Goal: Task Accomplishment & Management: Use online tool/utility

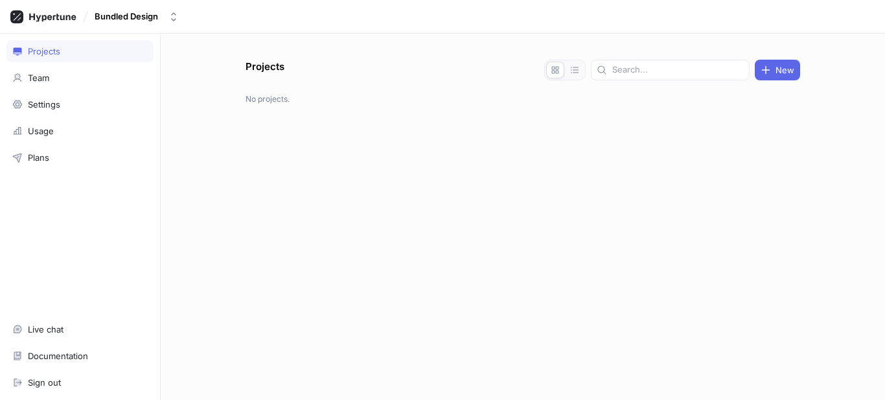
click at [139, 5] on div "Bundled Design" at bounding box center [442, 17] width 885 height 34
click at [142, 9] on button "Bundled Design" at bounding box center [136, 16] width 95 height 21
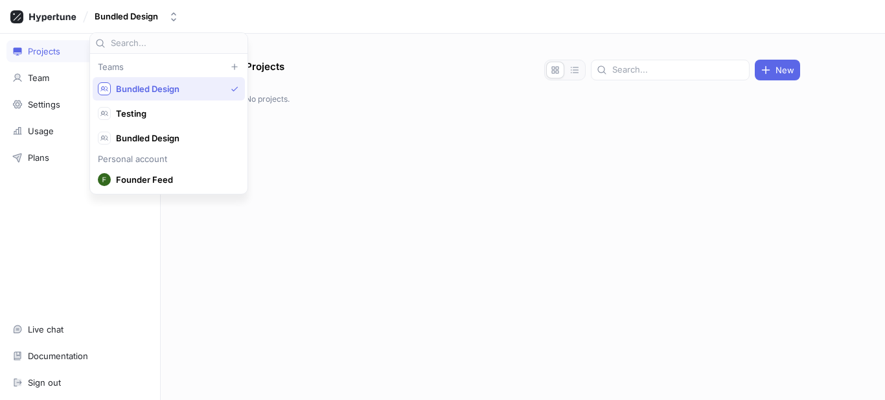
click at [38, 198] on div "Projects Team Settings Usage Plans Live chat Documentation Sign out" at bounding box center [80, 217] width 161 height 366
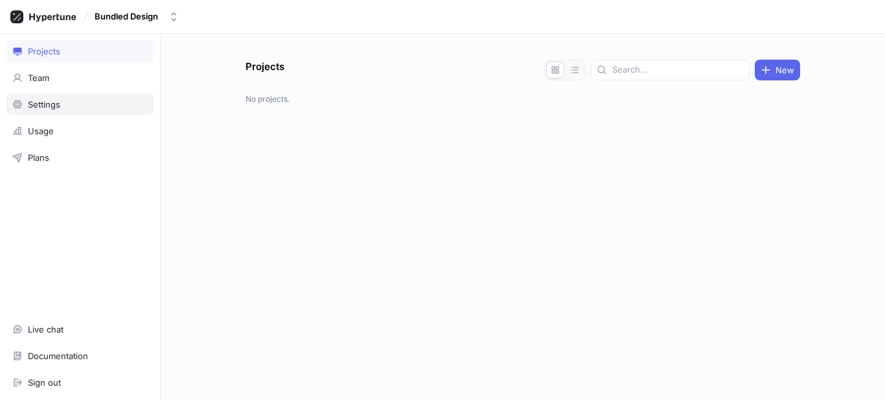
click at [39, 102] on div "Settings" at bounding box center [44, 104] width 32 height 10
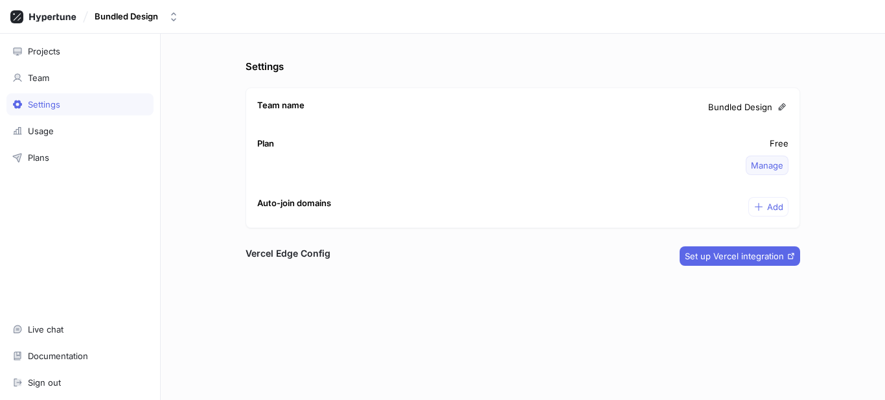
click at [775, 167] on span "Manage" at bounding box center [767, 165] width 32 height 8
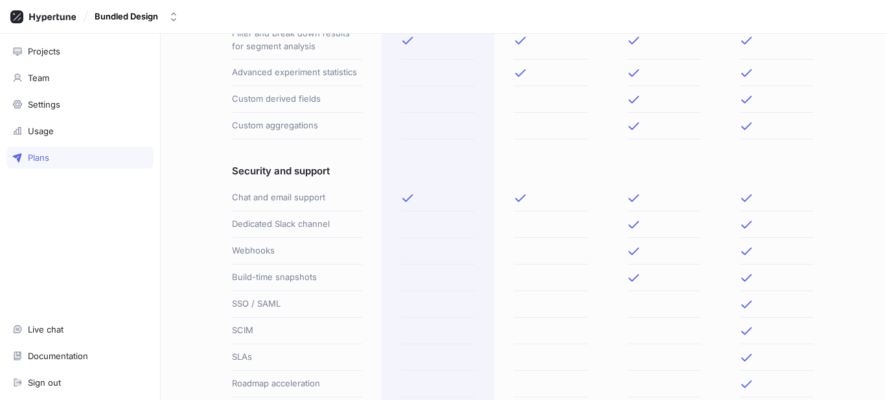
scroll to position [756, 0]
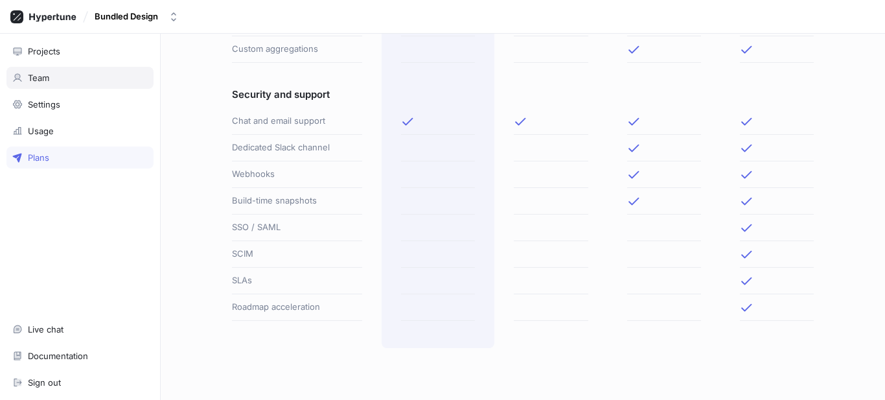
click at [67, 83] on div "Team" at bounding box center [79, 78] width 147 height 22
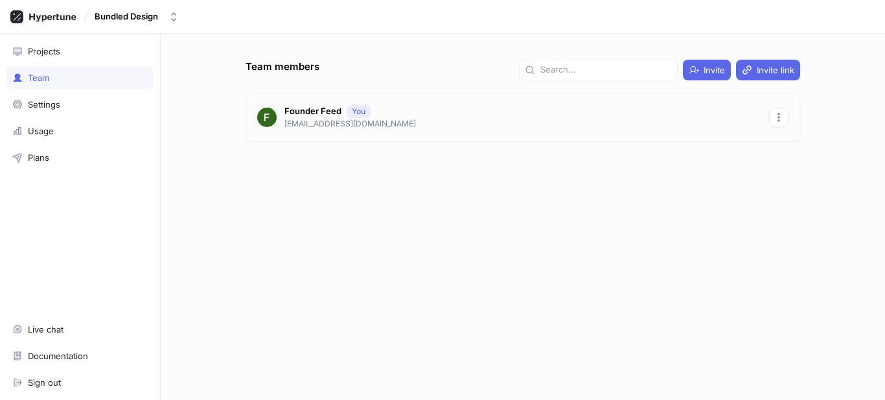
click at [782, 113] on icon "button" at bounding box center [779, 117] width 10 height 10
click at [563, 222] on div "Team members Invite Invite link Founder Feed You officialfounderfeed@gmail.com" at bounding box center [522, 230] width 565 height 340
click at [125, 11] on div "Bundled Design" at bounding box center [127, 16] width 64 height 11
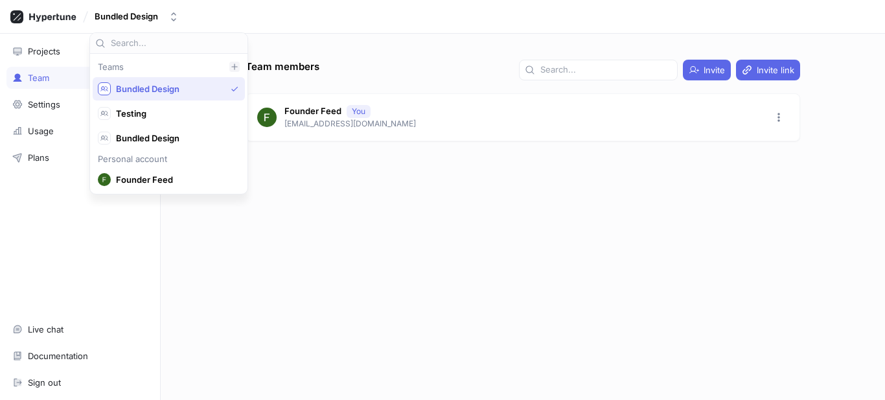
click at [231, 65] on icon at bounding box center [235, 67] width 8 height 8
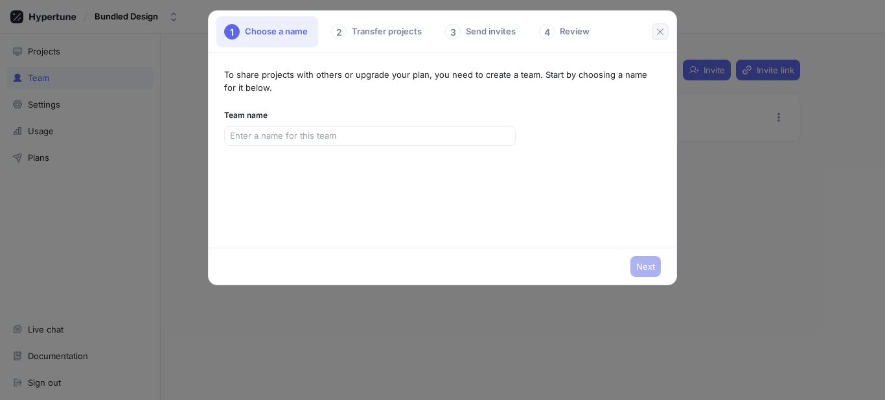
click at [661, 30] on icon "button" at bounding box center [660, 32] width 10 height 10
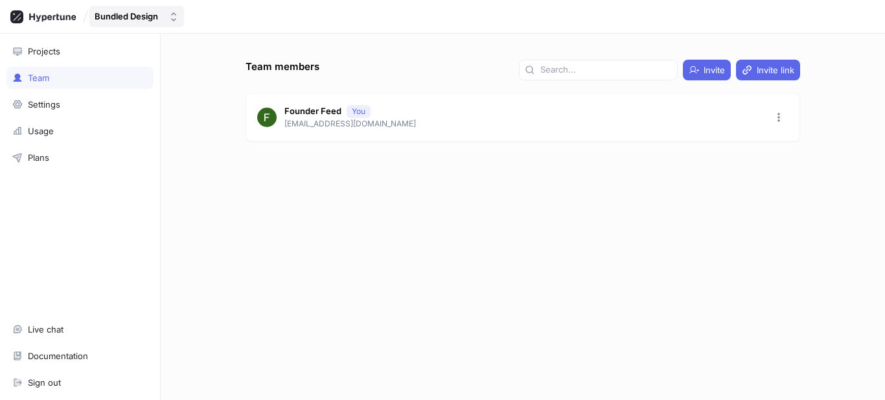
click at [112, 19] on div "Bundled Design" at bounding box center [127, 16] width 64 height 11
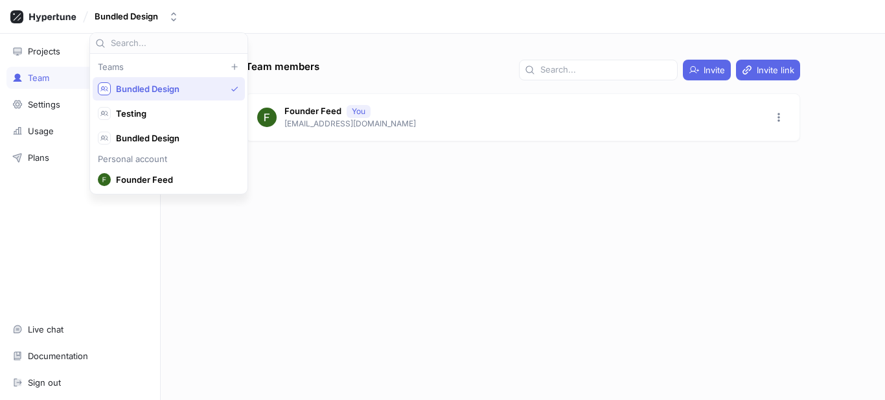
click at [139, 184] on span "Founder Feed" at bounding box center [174, 179] width 117 height 11
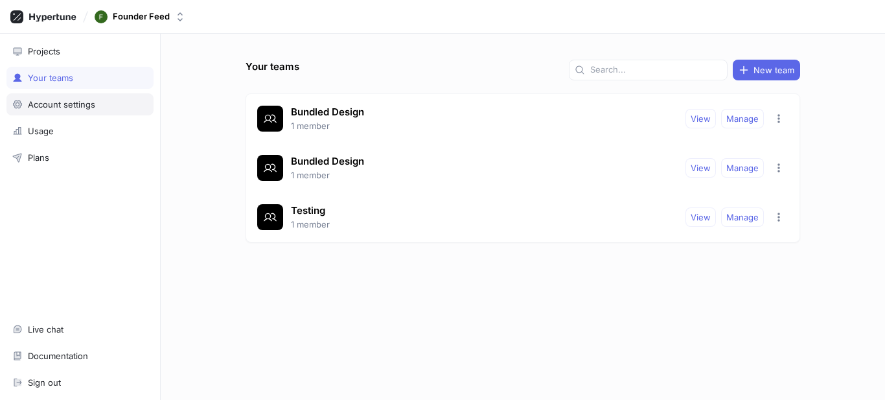
click at [63, 102] on div "Account settings" at bounding box center [61, 104] width 67 height 10
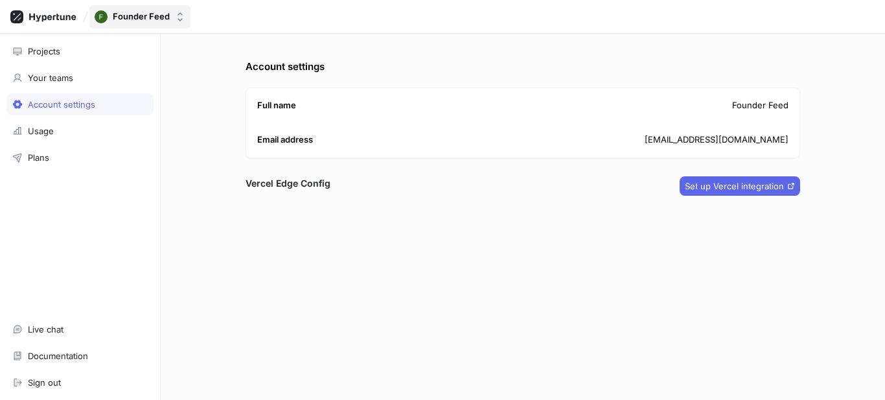
click at [116, 7] on button "Founder Feed" at bounding box center [139, 16] width 101 height 23
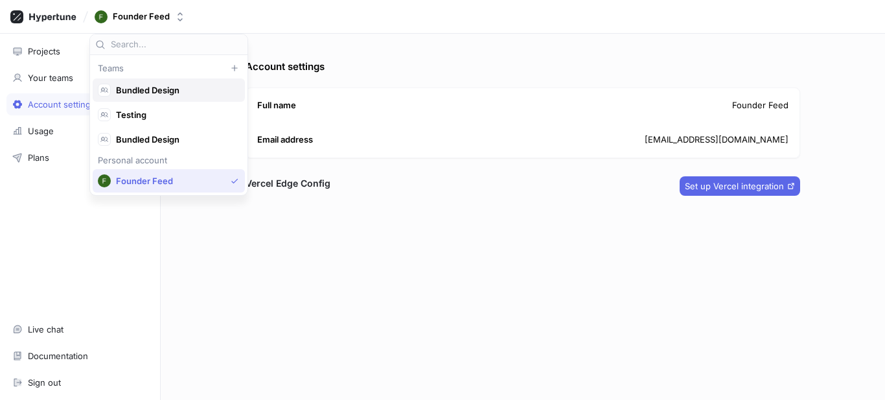
click at [156, 98] on div "Bundled Design" at bounding box center [169, 89] width 152 height 23
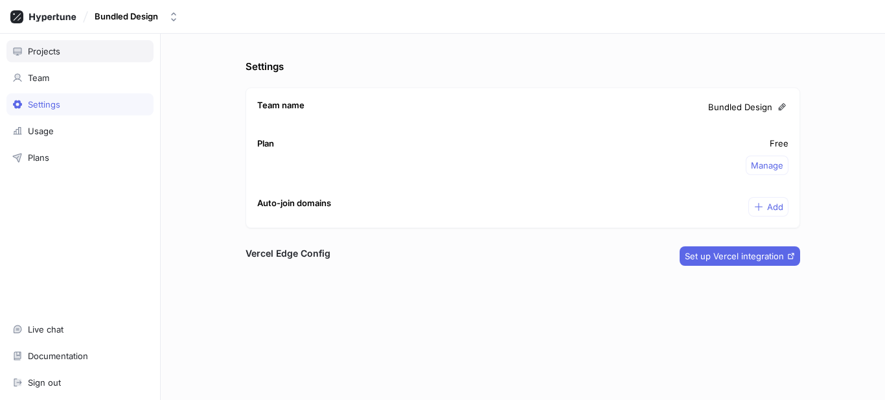
click at [80, 58] on div "Projects" at bounding box center [79, 51] width 147 height 22
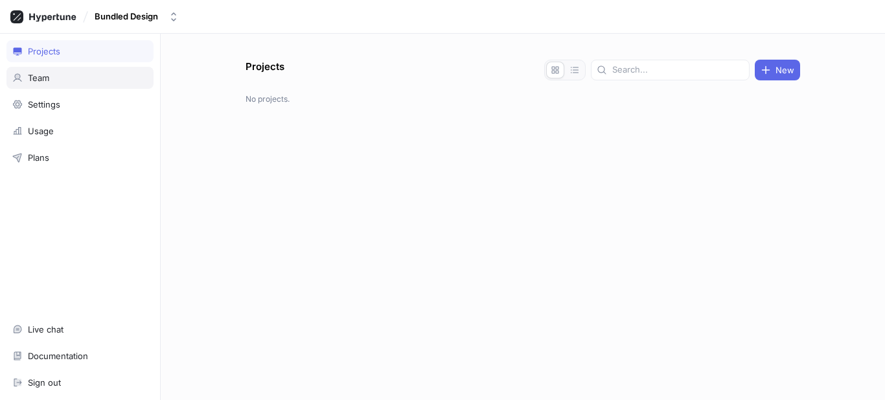
click at [59, 84] on div "Team" at bounding box center [79, 78] width 147 height 22
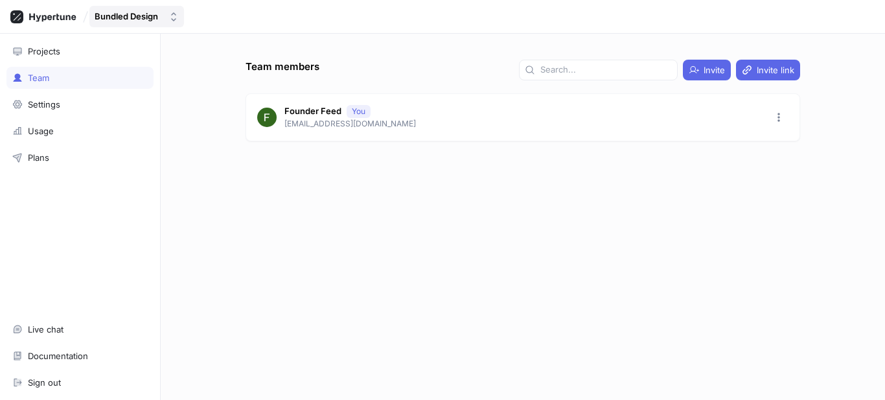
drag, startPoint x: 146, startPoint y: 10, endPoint x: 111, endPoint y: 17, distance: 35.6
click at [111, 17] on div "Bundled Design" at bounding box center [127, 16] width 64 height 11
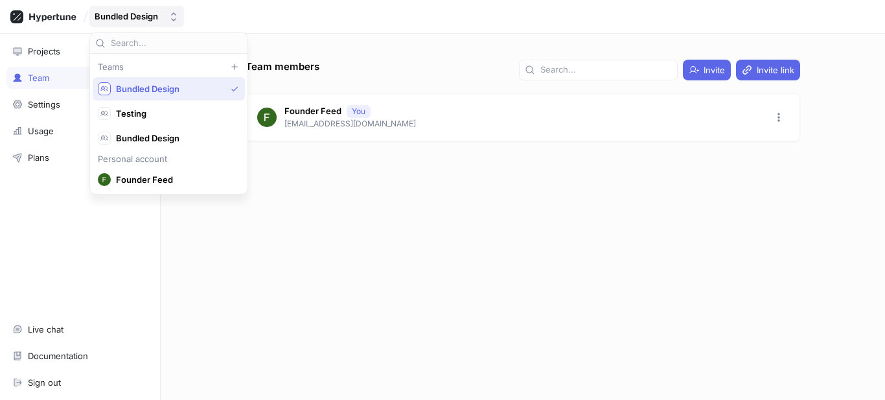
click at [111, 17] on div "Bundled Design" at bounding box center [127, 16] width 64 height 11
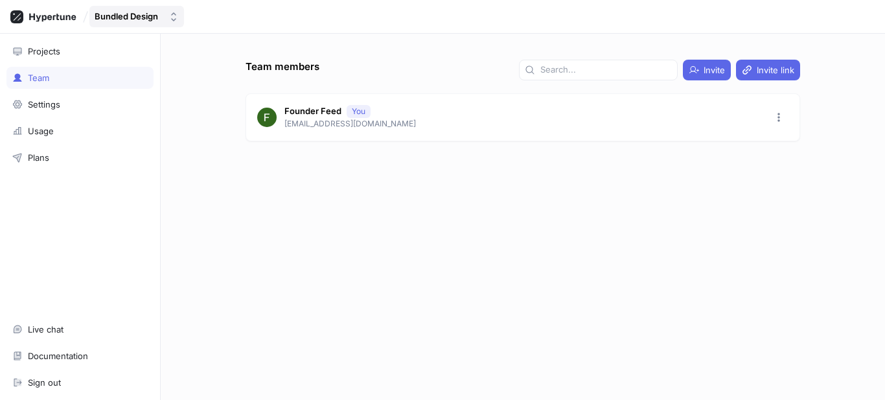
click at [111, 17] on div "Bundled Design" at bounding box center [127, 16] width 64 height 11
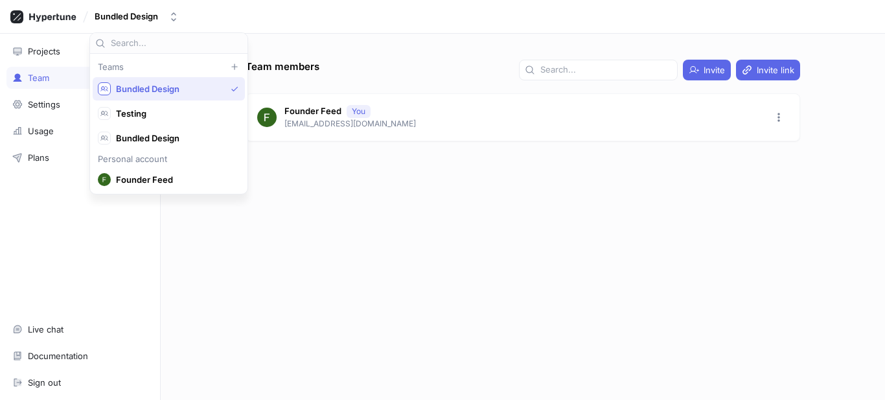
drag, startPoint x: 120, startPoint y: 82, endPoint x: 23, endPoint y: 213, distance: 162.5
click at [23, 213] on div "Projects Team Settings Usage Plans Live chat Documentation Sign out" at bounding box center [80, 217] width 161 height 366
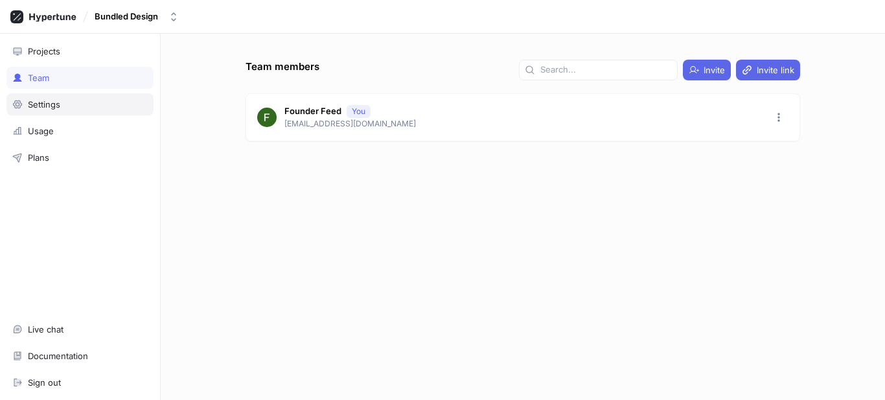
click at [44, 99] on div "Settings" at bounding box center [79, 104] width 147 height 22
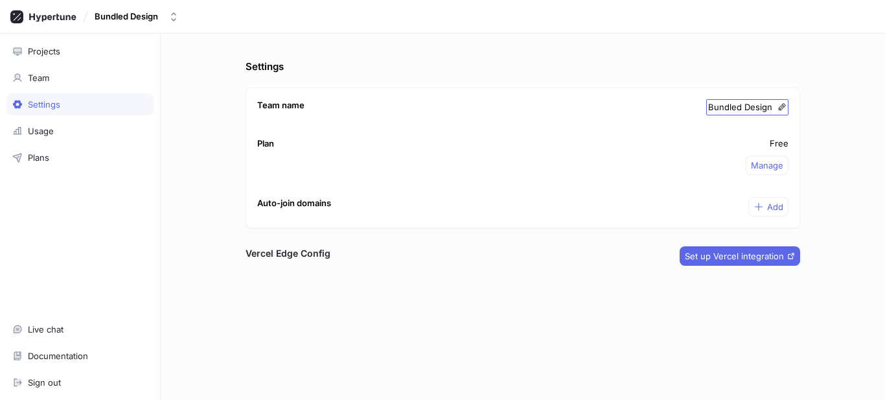
click at [783, 103] on icon at bounding box center [782, 106] width 9 height 9
type input "Ignore"
click at [734, 67] on p "Settings" at bounding box center [523, 67] width 555 height 15
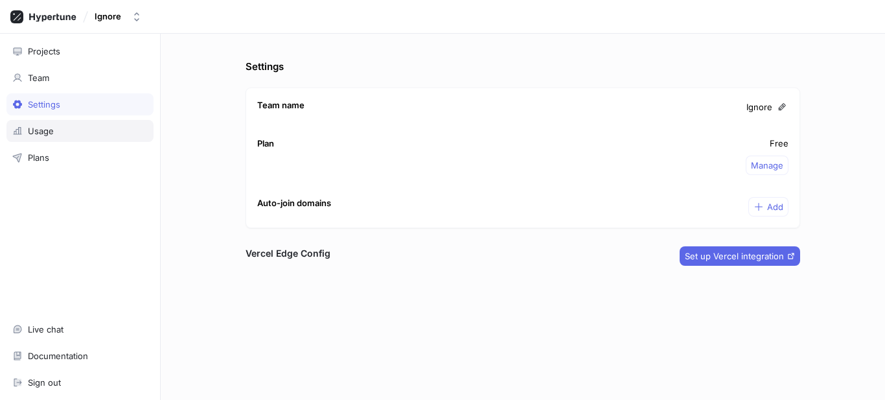
click at [75, 137] on div "Usage" at bounding box center [79, 131] width 147 height 22
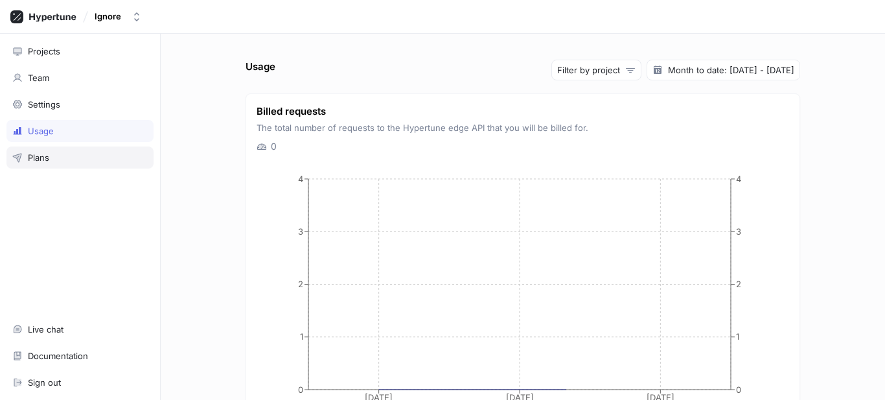
click at [90, 161] on div "Plans" at bounding box center [79, 157] width 135 height 10
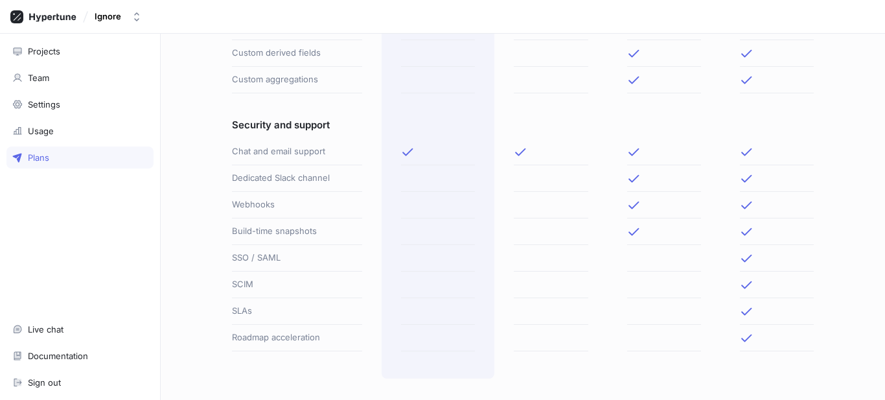
scroll to position [756, 0]
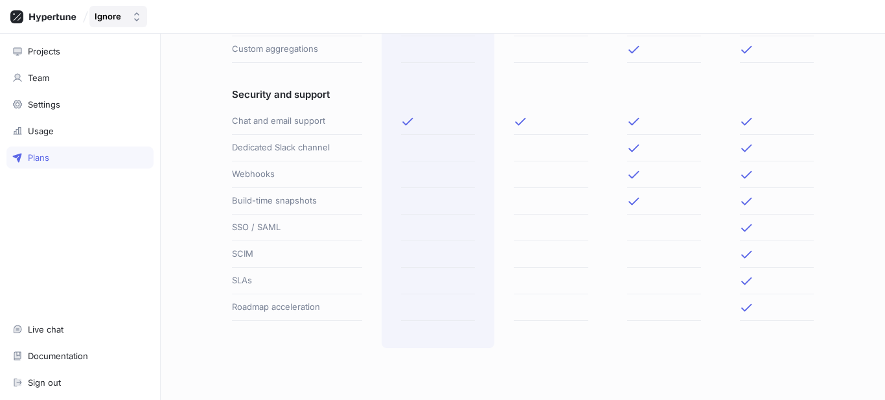
click at [127, 18] on button "Ignore" at bounding box center [118, 16] width 58 height 21
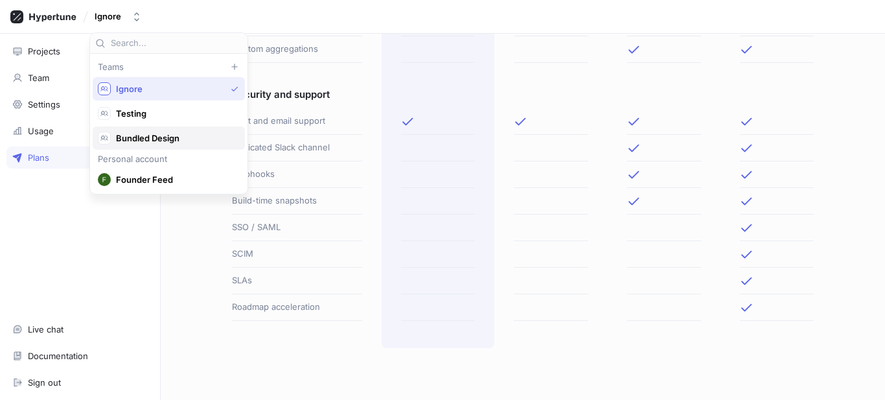
click at [138, 139] on span "Bundled Design" at bounding box center [174, 138] width 117 height 11
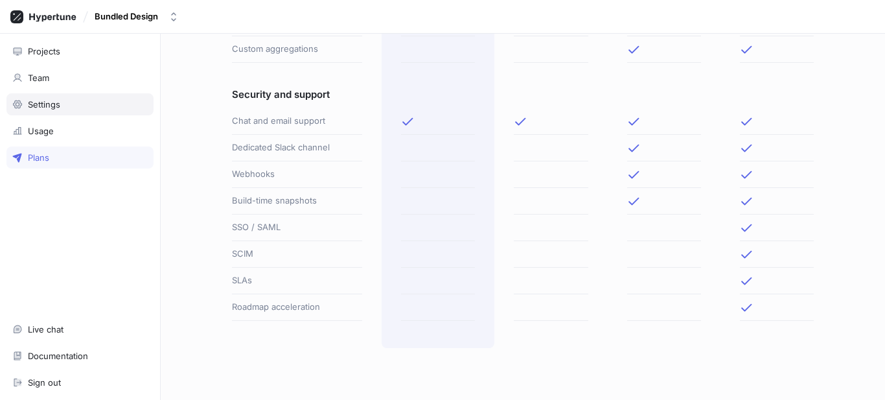
click at [54, 106] on div "Settings" at bounding box center [44, 104] width 32 height 10
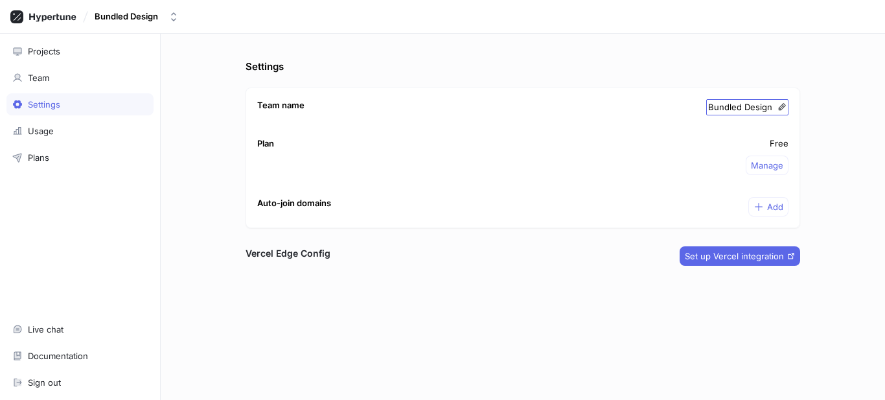
click at [782, 111] on icon at bounding box center [782, 106] width 9 height 9
type input "Ignore-2"
click at [128, 3] on div "Ignore-2" at bounding box center [442, 17] width 885 height 34
click at [124, 8] on button "Ignore-2" at bounding box center [122, 16] width 67 height 21
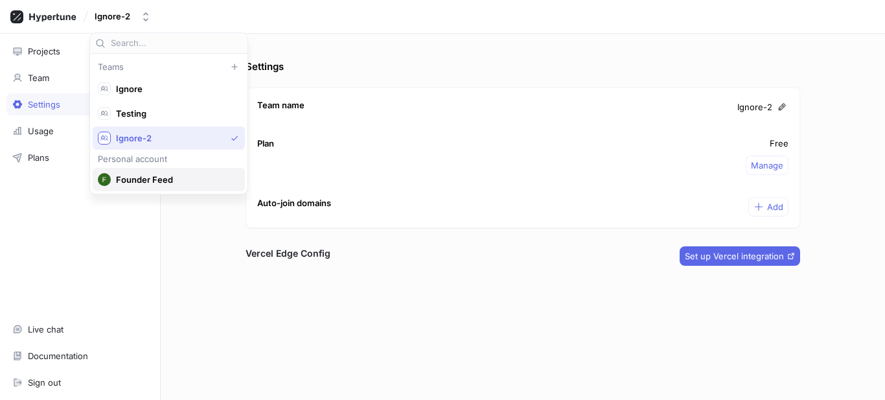
click at [134, 183] on span "Founder Feed" at bounding box center [174, 179] width 117 height 11
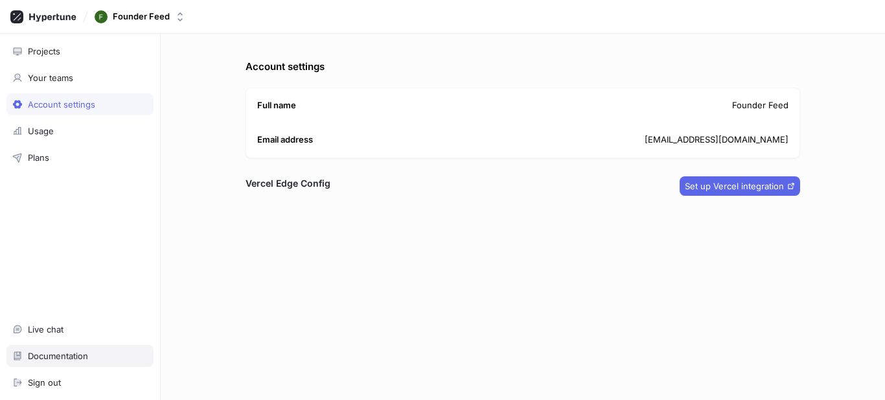
click at [64, 357] on div "Documentation" at bounding box center [58, 356] width 60 height 10
click at [30, 55] on div "Projects" at bounding box center [44, 51] width 32 height 10
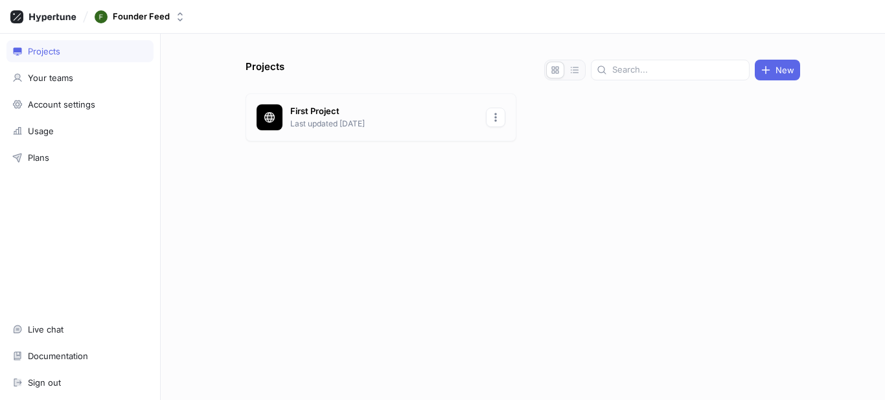
click at [494, 120] on icon "button" at bounding box center [496, 117] width 10 height 10
click at [502, 182] on icon at bounding box center [499, 187] width 10 height 10
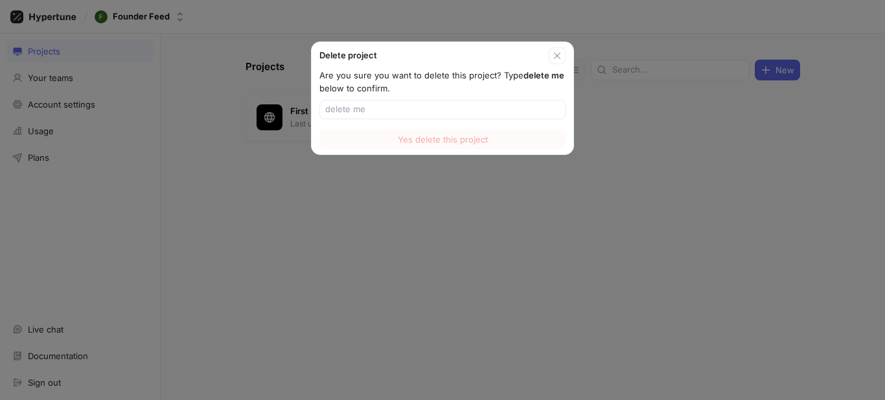
click at [524, 76] on b "delete me" at bounding box center [544, 75] width 41 height 10
drag, startPoint x: 523, startPoint y: 76, endPoint x: 560, endPoint y: 75, distance: 37.0
click at [560, 75] on b "delete me" at bounding box center [544, 75] width 41 height 10
copy b "delete me"
click at [507, 119] on div "Are you sure you want to delete this project? Type delete me below to confirm." at bounding box center [443, 94] width 262 height 60
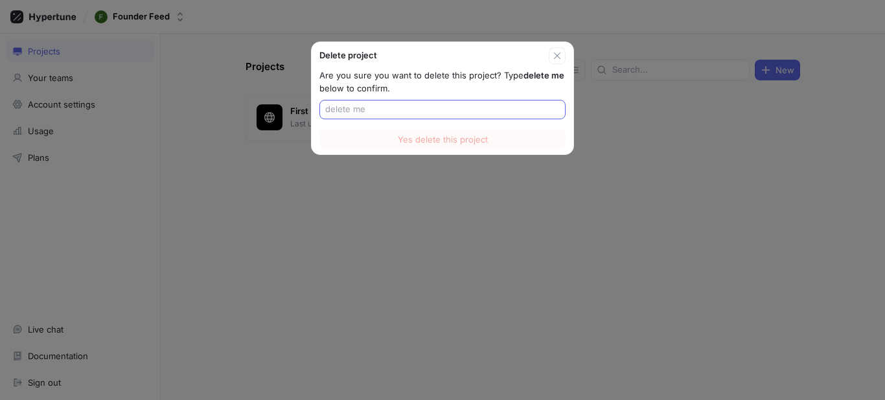
click at [491, 116] on div at bounding box center [442, 109] width 246 height 19
click at [426, 113] on input "text" at bounding box center [442, 109] width 235 height 13
paste input "delete me"
type input "delete me"
click at [435, 138] on span "Yes delete this project" at bounding box center [443, 139] width 90 height 8
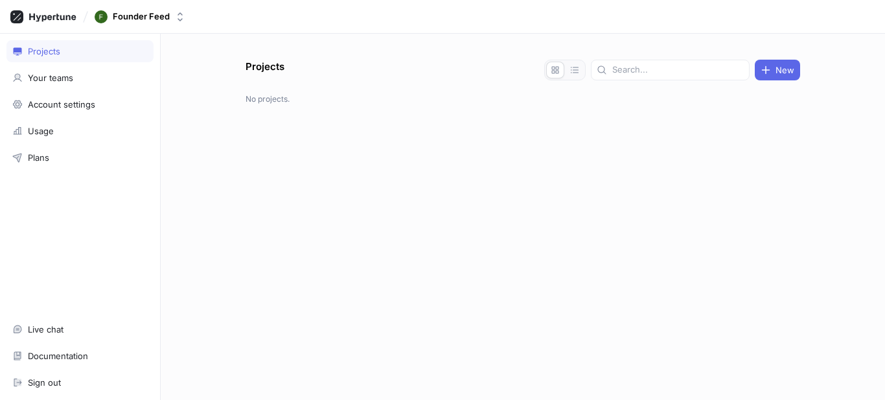
click at [796, 81] on div "Projects New No projects." at bounding box center [522, 230] width 565 height 340
click at [790, 77] on button "New" at bounding box center [777, 70] width 45 height 21
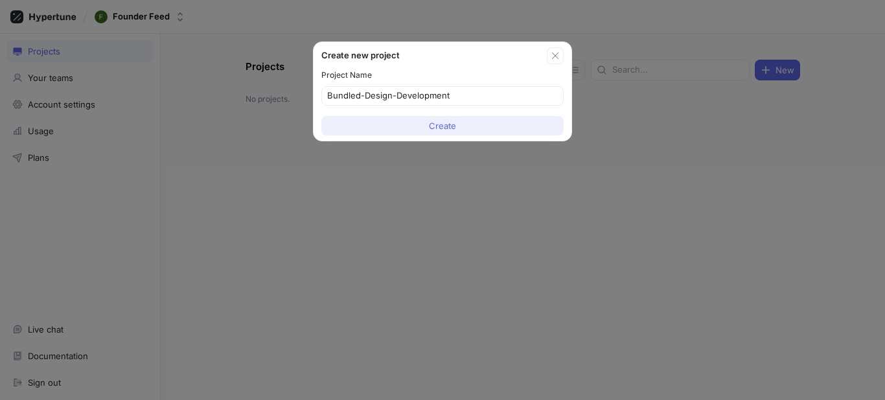
type input "Bundled-Design-Development"
click at [533, 130] on button "Create" at bounding box center [442, 125] width 242 height 19
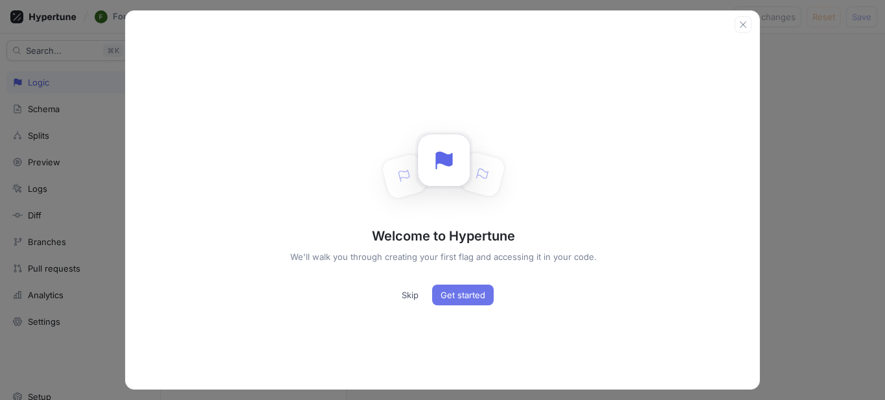
click at [476, 288] on button "Get started" at bounding box center [463, 295] width 62 height 21
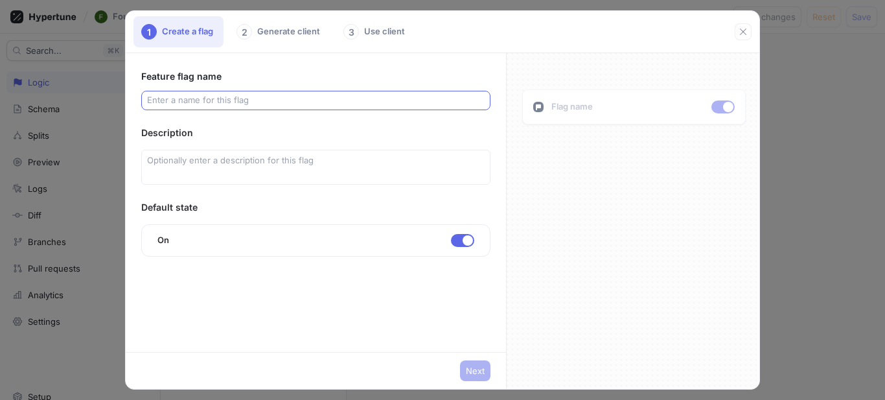
click at [332, 98] on input "text" at bounding box center [316, 100] width 338 height 13
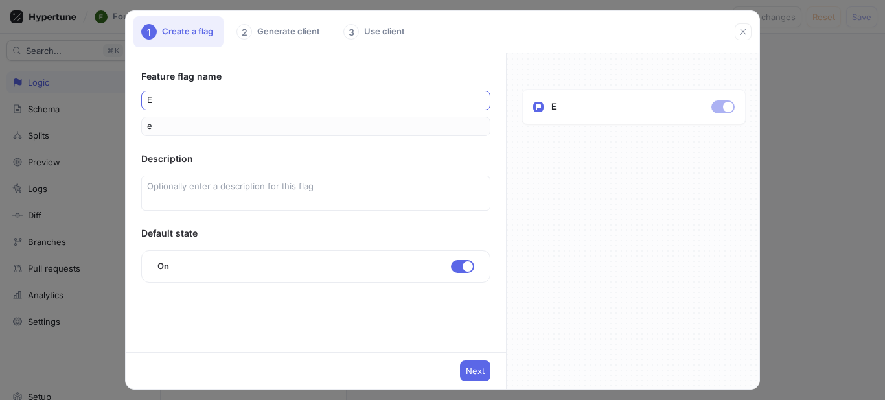
type input "ex"
type input "exa"
type input "exam"
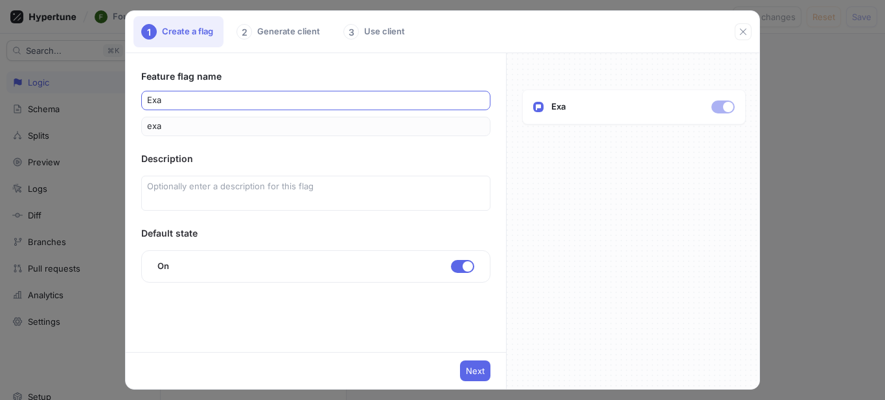
type input "exam"
type input "examp"
type input "exam"
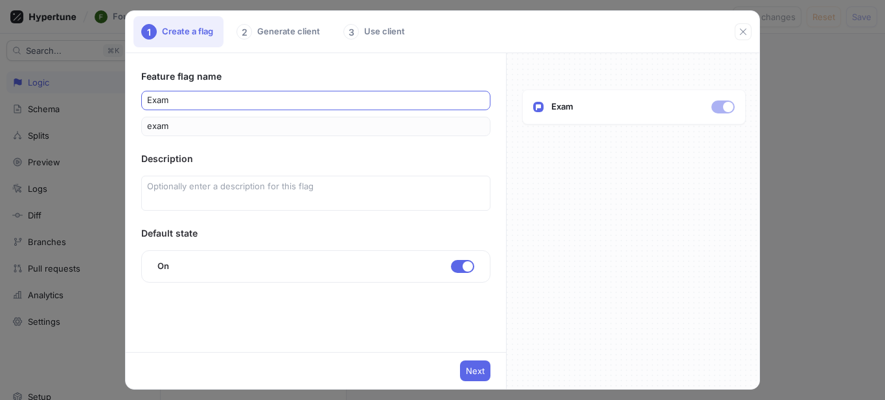
type input "exa"
type input "ex"
type input "e"
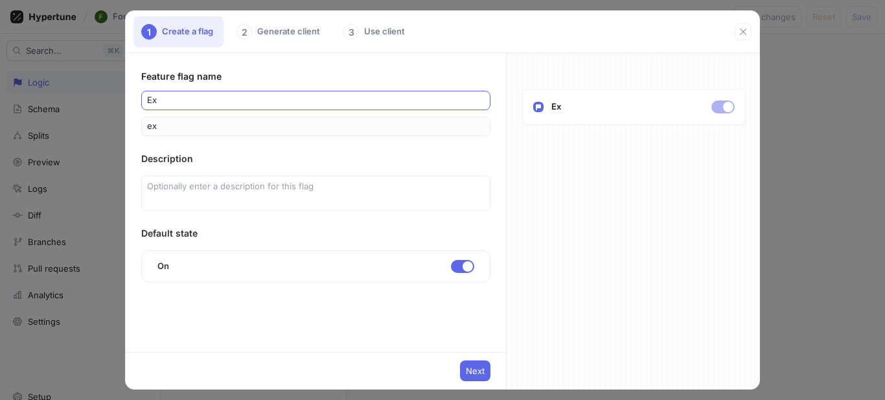
type input "e"
type input "Ex"
type input "ex"
type input "Exa"
type input "exa"
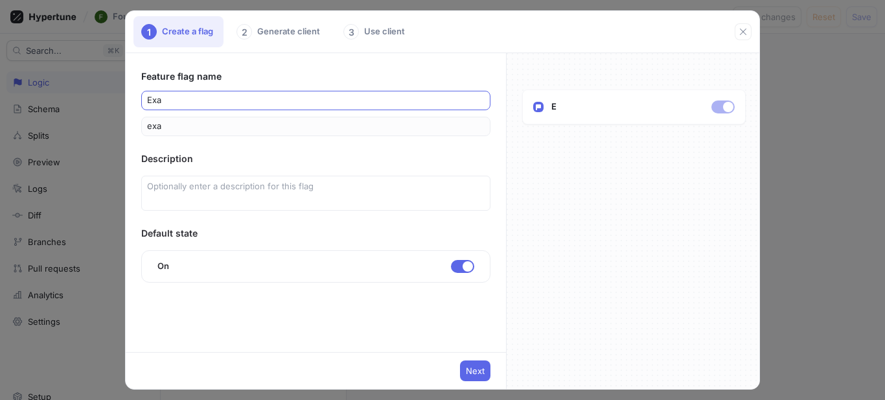
type input "Exam"
type input "exam"
type input "Examp"
type input "examp"
type input "Exampl"
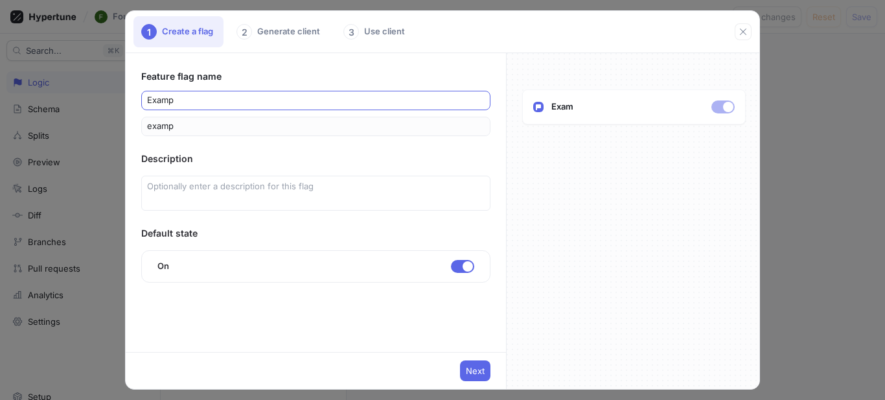
type input "exampl"
type input "Example"
type input "example"
type input "Example F"
type input "exampleF"
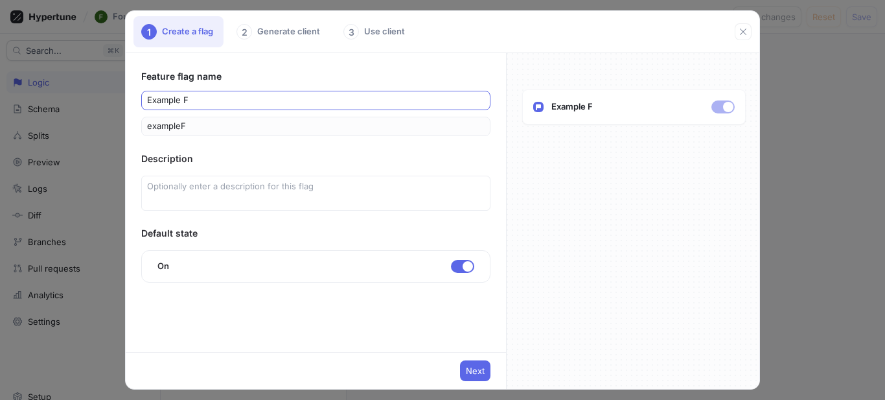
type input "Example Fl"
type input "exampleFl"
type input "Example Fla"
type input "exampleFla"
type input "Example Flag"
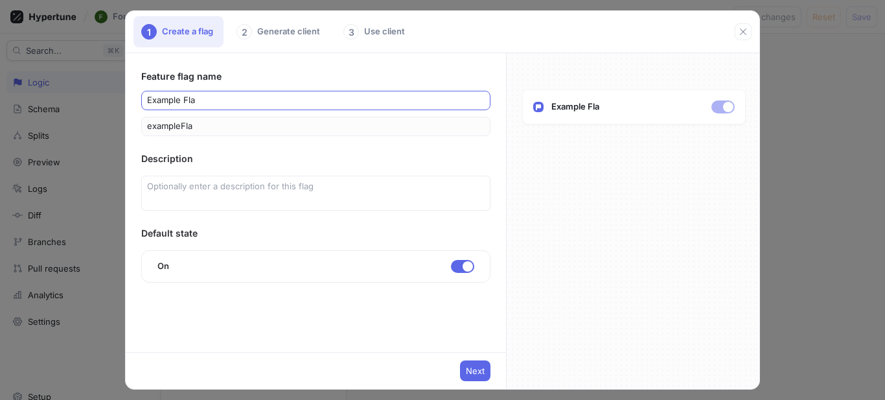
type input "exampleFlag"
type input "Example Fla"
type input "exampleFla"
type input "Example Fl"
type input "exampleFl"
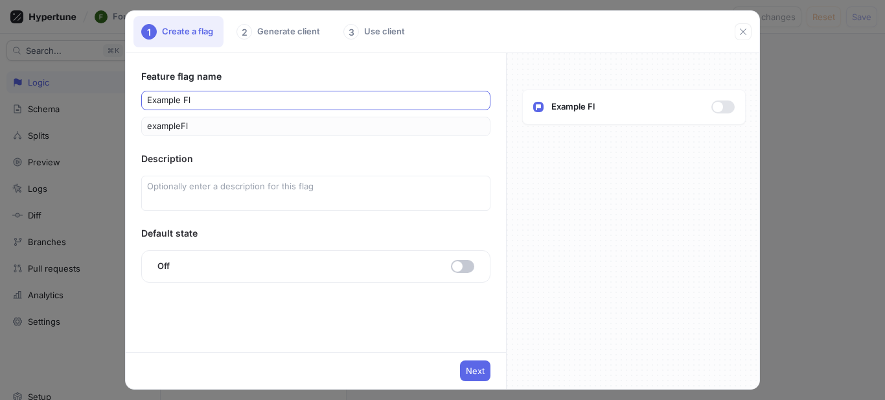
type input "Example F"
type input "exampleF"
type input "Example"
type input "example"
type input "Example-F"
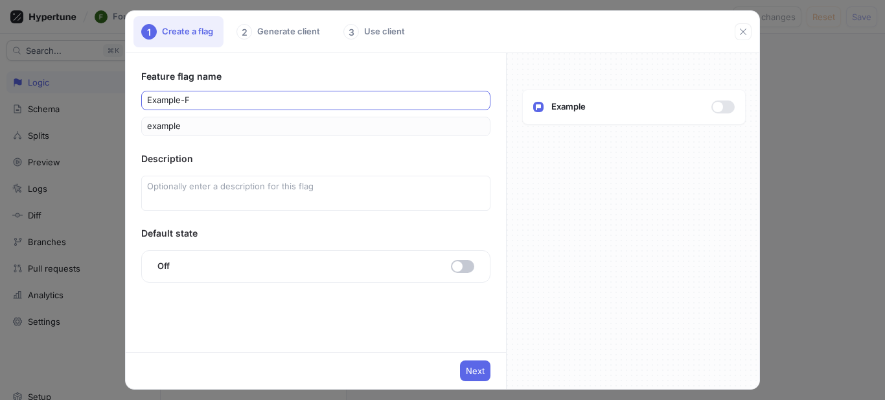
type input "exampleF"
type input "Example-Fl"
type input "exampleFl"
type input "Example-Fla"
type input "exampleFla"
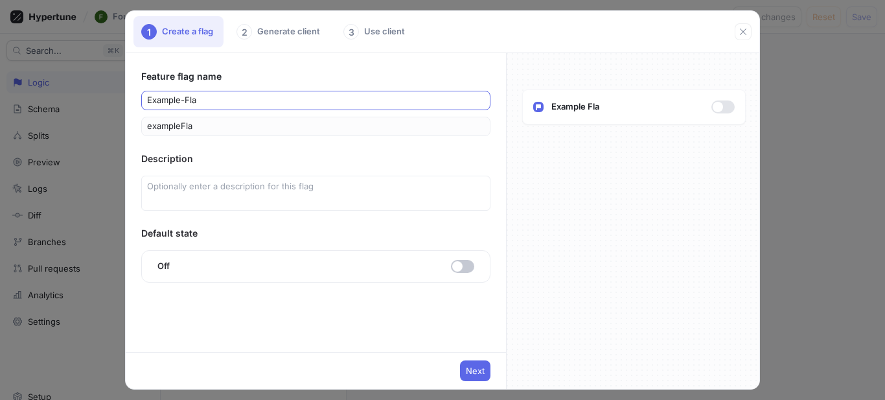
type input "Example-Flag"
type input "exampleFlag"
type input "F"
type input "f"
type input "Go"
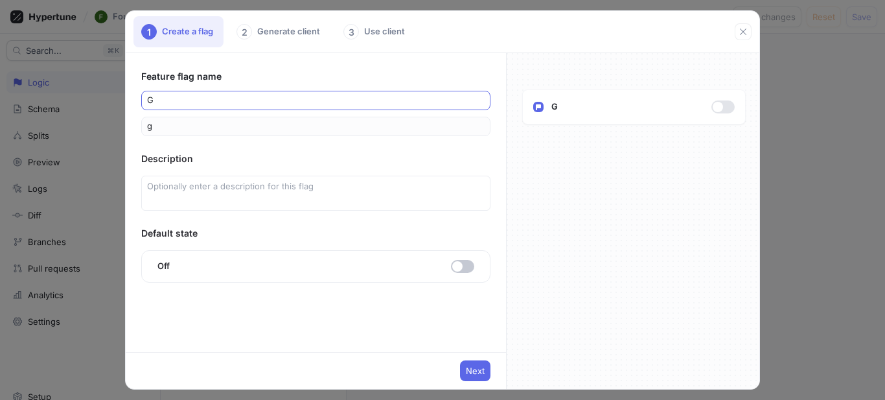
type input "go"
type input "Goa"
type input "goa"
type input "Goat"
type input "goat"
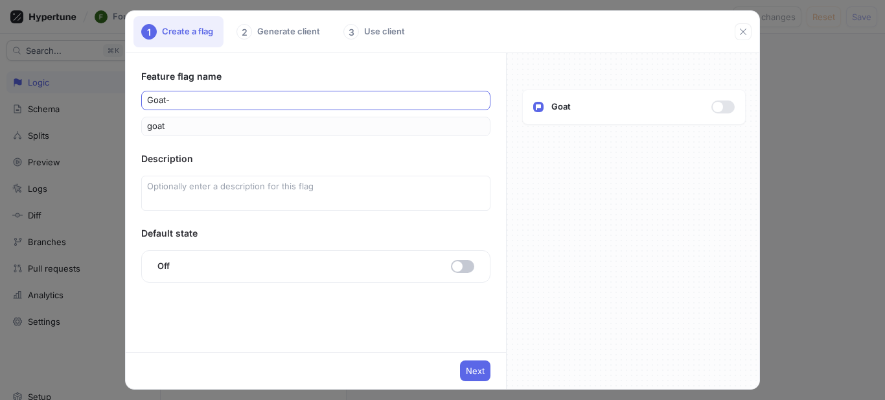
type input "Goat-F"
type input "goatF"
type input "Goat-Fl"
type input "goatFl"
type input "Goat-Fla"
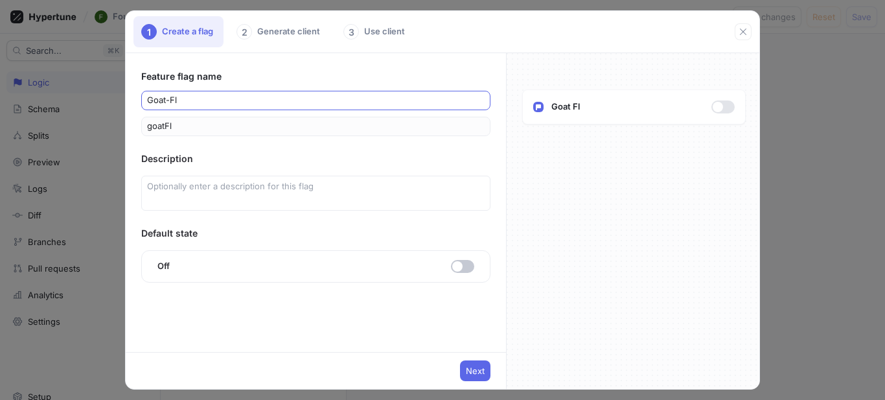
type input "goatFla"
type input "Goat-Flag"
type input "goatFlag"
type input "Goat-Flag"
click at [453, 267] on span "button" at bounding box center [457, 266] width 10 height 10
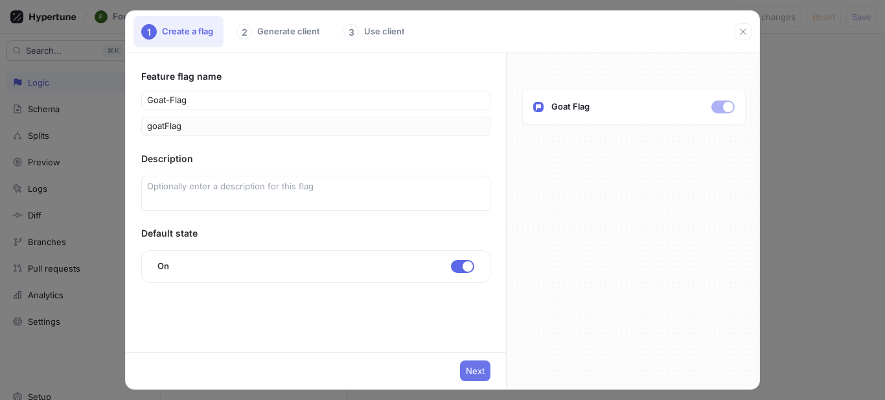
click at [467, 369] on span "Next" at bounding box center [475, 371] width 19 height 8
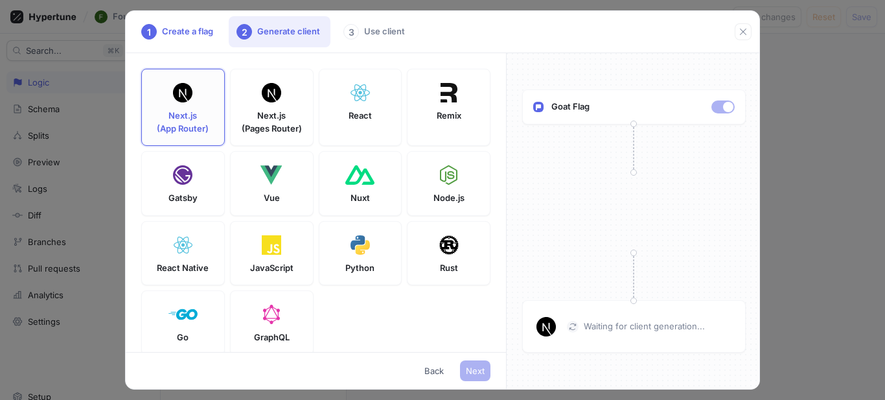
click at [203, 112] on p "Next.js (App Router)" at bounding box center [183, 122] width 52 height 25
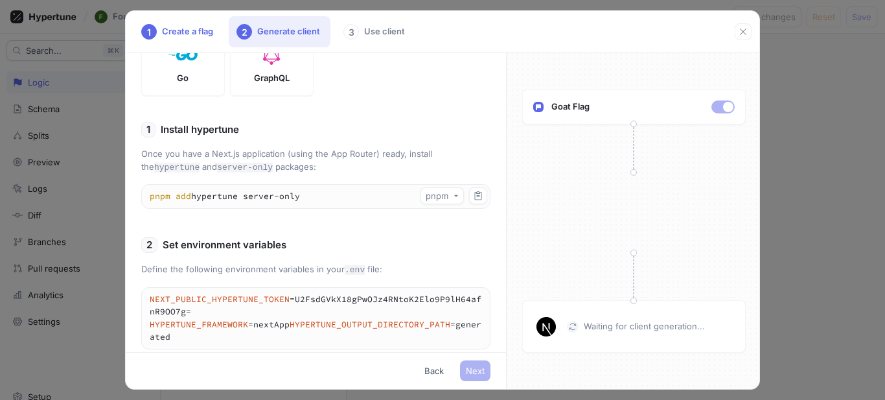
scroll to position [324, 0]
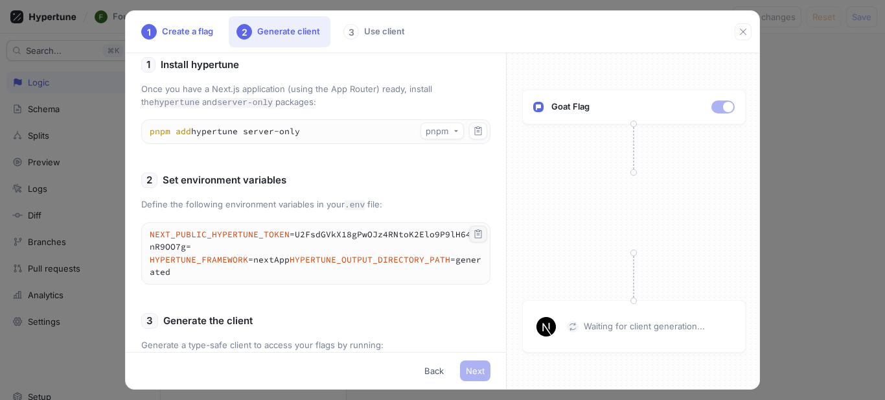
click at [475, 238] on icon "button" at bounding box center [478, 233] width 7 height 8
click at [473, 239] on icon "button" at bounding box center [478, 234] width 10 height 10
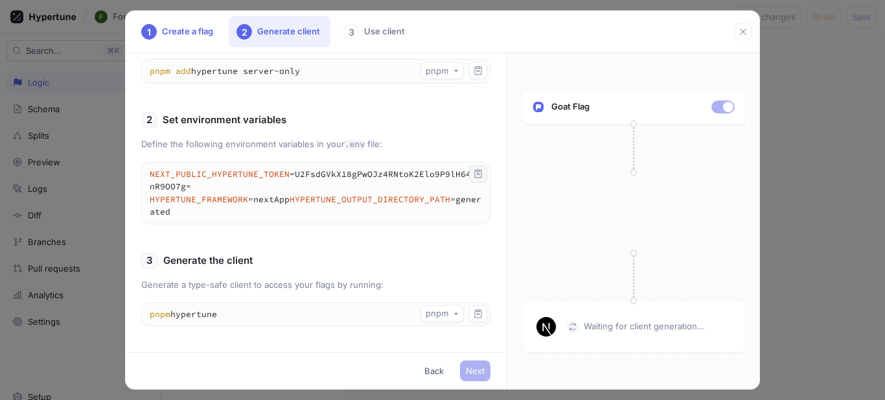
scroll to position [406, 0]
click at [475, 312] on icon "button" at bounding box center [478, 313] width 7 height 8
click at [476, 358] on div "Next Back" at bounding box center [316, 370] width 380 height 37
click at [476, 360] on button "Next" at bounding box center [475, 370] width 30 height 21
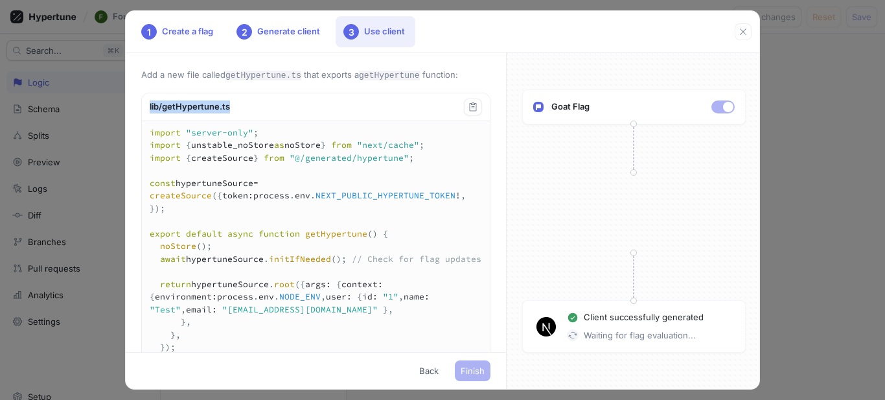
drag, startPoint x: 380, startPoint y: 113, endPoint x: 146, endPoint y: 104, distance: 234.8
click at [146, 104] on div "lib/getHypertune.ts" at bounding box center [316, 107] width 348 height 28
copy div "lib/getHypertune.ts"
click at [470, 107] on icon "button" at bounding box center [473, 106] width 7 height 8
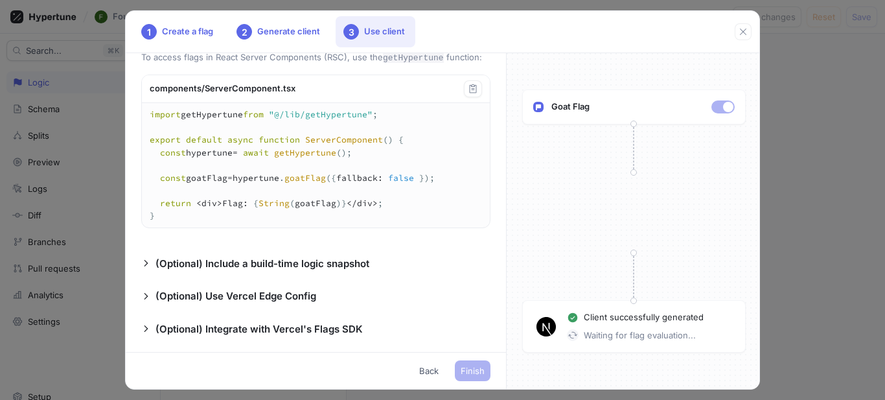
scroll to position [390, 0]
click at [299, 261] on p "(Optional) Include a build-time logic snapshot" at bounding box center [263, 264] width 214 height 15
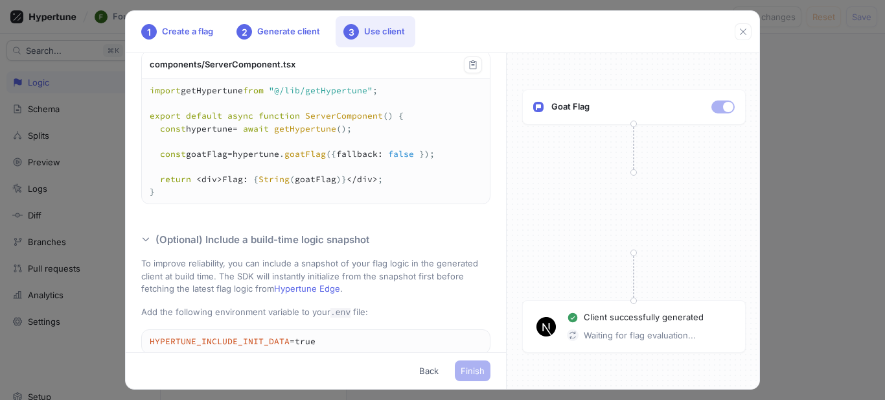
click at [299, 248] on p "(Optional) Include a build-time logic snapshot" at bounding box center [263, 240] width 214 height 15
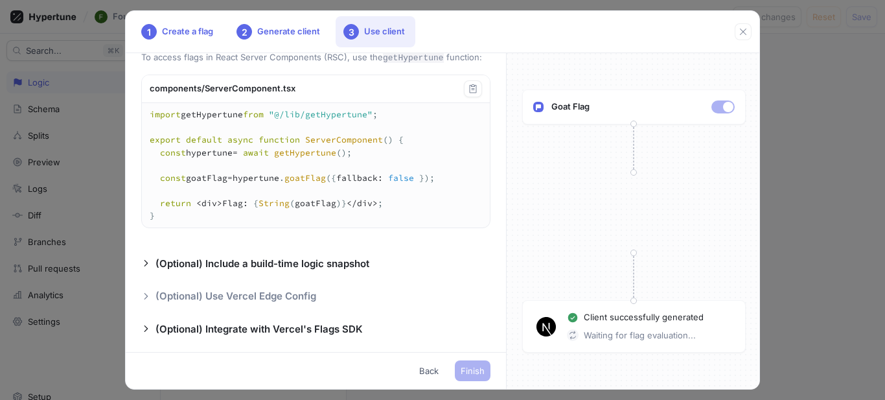
click at [263, 292] on p "(Optional) Use Vercel Edge Config" at bounding box center [236, 296] width 161 height 15
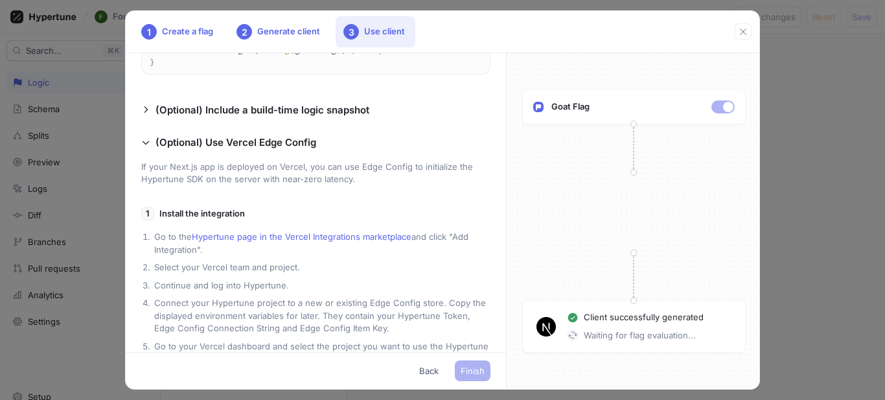
scroll to position [585, 0]
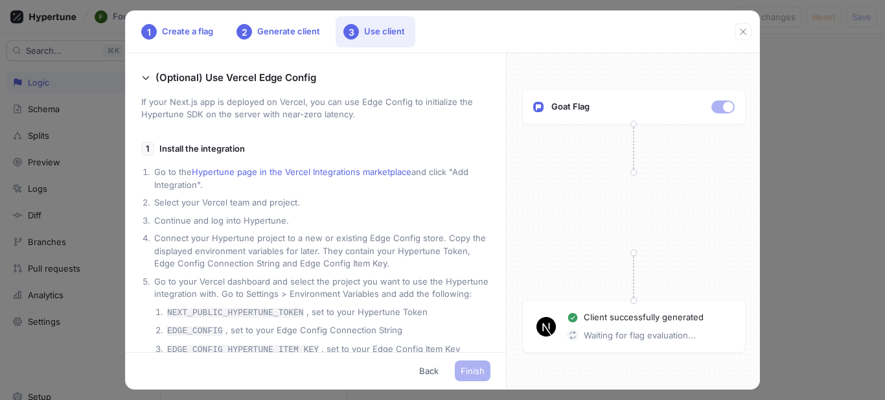
click at [342, 177] on link "Hypertune page in the Vercel Integrations marketplace" at bounding box center [302, 172] width 220 height 10
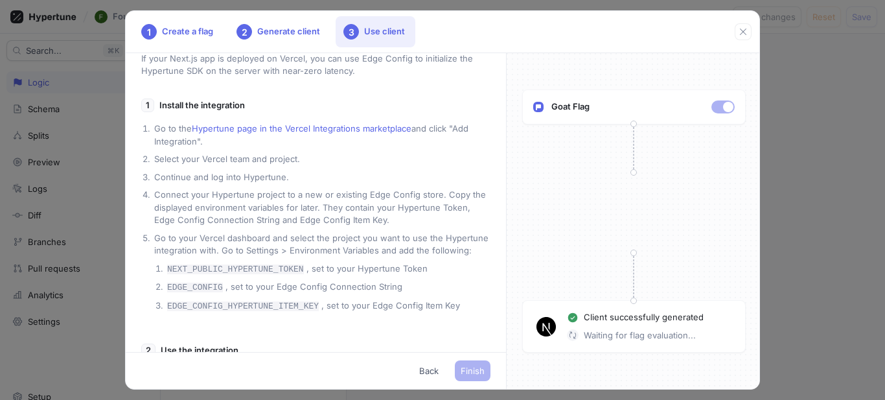
scroll to position [649, 0]
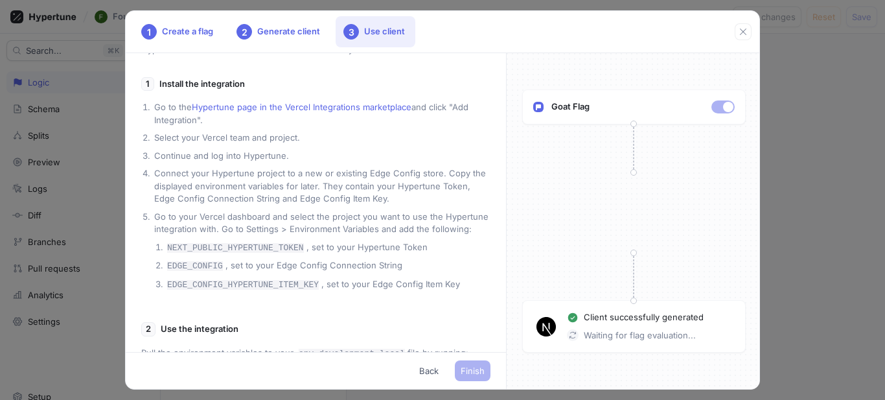
click at [291, 112] on link "Hypertune page in the Vercel Integrations marketplace" at bounding box center [302, 107] width 220 height 10
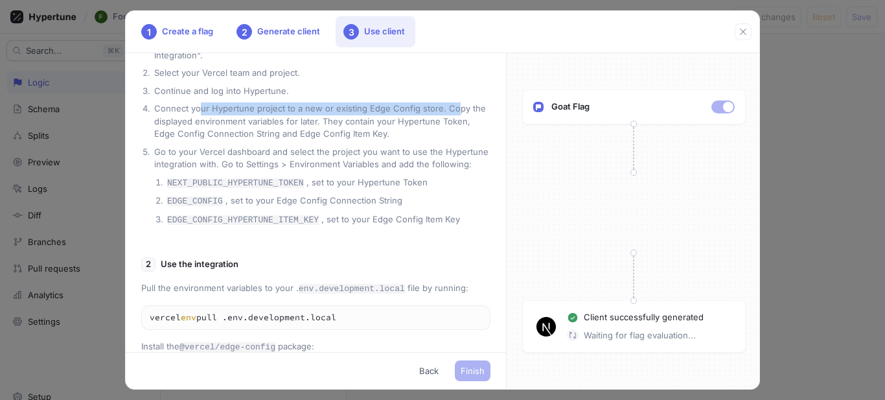
drag, startPoint x: 198, startPoint y: 132, endPoint x: 455, endPoint y: 132, distance: 257.3
click at [455, 132] on li "Connect your Hypertune project to a new or existing Edge Config store. Copy the…" at bounding box center [321, 121] width 339 height 38
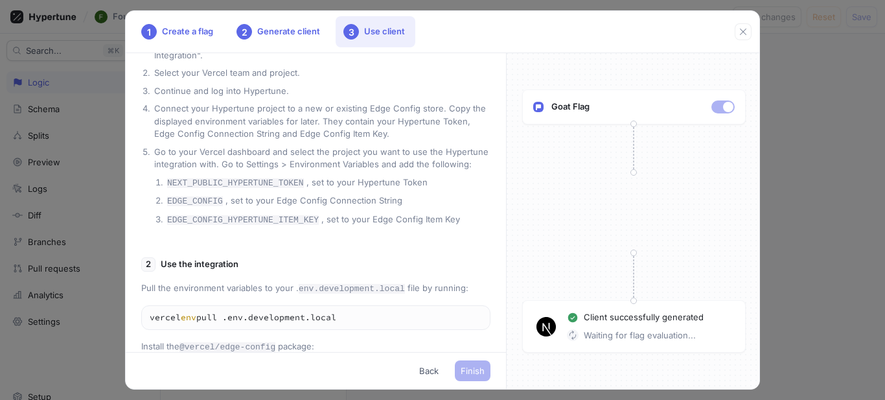
click at [351, 141] on li "Connect your Hypertune project to a new or existing Edge Config store. Copy the…" at bounding box center [321, 121] width 339 height 38
drag, startPoint x: 291, startPoint y: 160, endPoint x: 356, endPoint y: 156, distance: 65.6
click at [356, 141] on li "Connect your Hypertune project to a new or existing Edge Config store. Copy the…" at bounding box center [321, 121] width 339 height 38
click at [238, 169] on li "Go to your Vercel dashboard and select the project you want to use the Hypertun…" at bounding box center [321, 186] width 339 height 81
drag, startPoint x: 270, startPoint y: 174, endPoint x: 470, endPoint y: 170, distance: 200.3
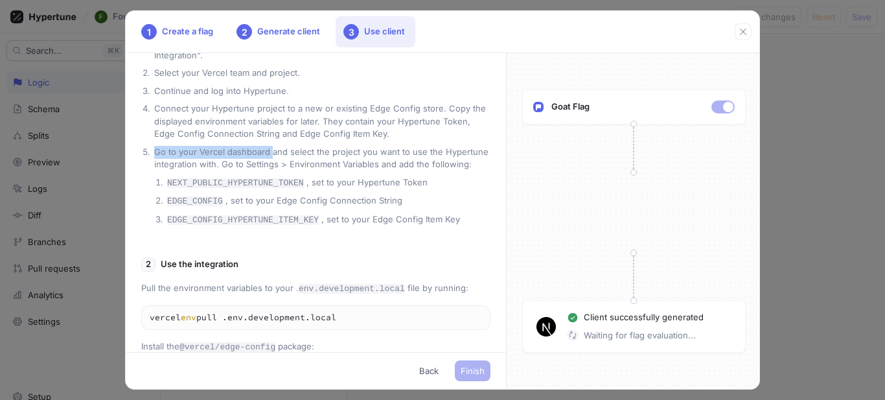
click at [470, 170] on li "Go to your Vercel dashboard and select the project you want to use the Hypertun…" at bounding box center [321, 186] width 339 height 81
click at [348, 173] on li "Go to your Vercel dashboard and select the project you want to use the Hypertun…" at bounding box center [321, 186] width 339 height 81
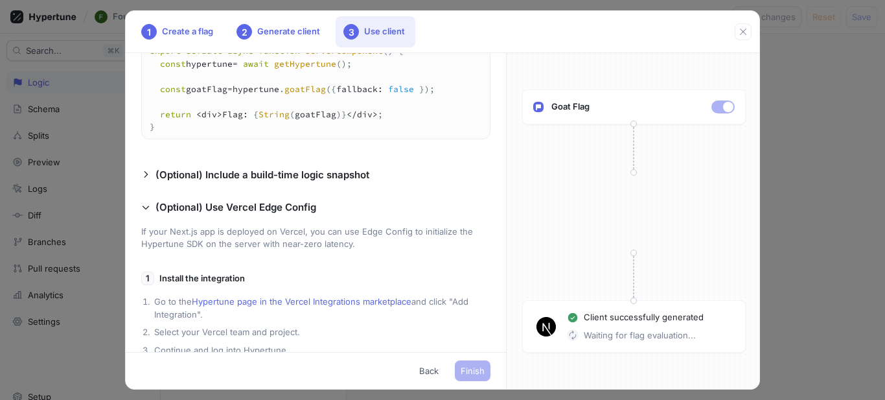
scroll to position [649, 0]
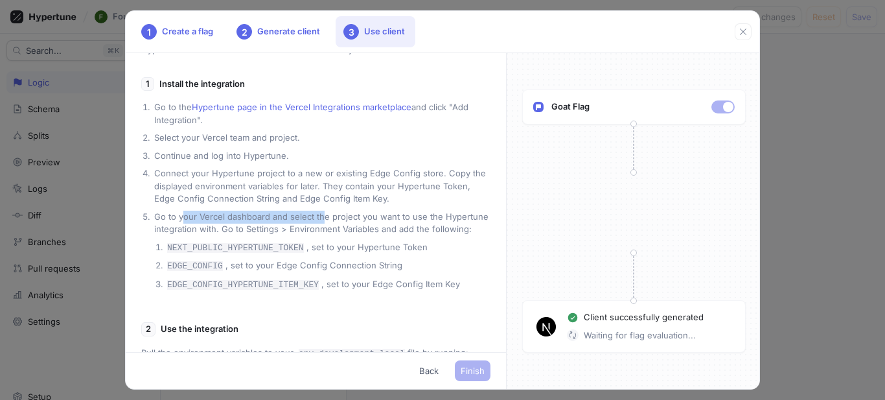
drag, startPoint x: 205, startPoint y: 241, endPoint x: 320, endPoint y: 241, distance: 115.4
click at [320, 241] on li "Go to your Vercel dashboard and select the project you want to use the Hypertun…" at bounding box center [321, 251] width 339 height 81
click at [310, 265] on li "Go to your Vercel dashboard and select the project you want to use the Hypertun…" at bounding box center [321, 251] width 339 height 81
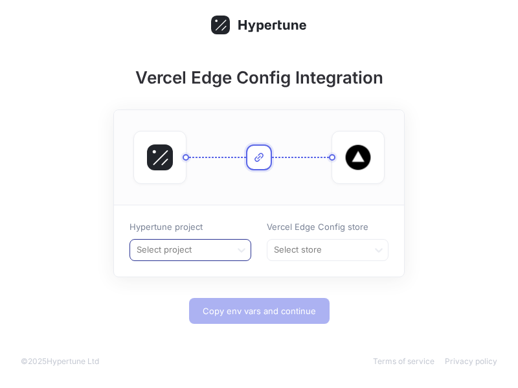
click at [224, 254] on div at bounding box center [180, 250] width 91 height 16
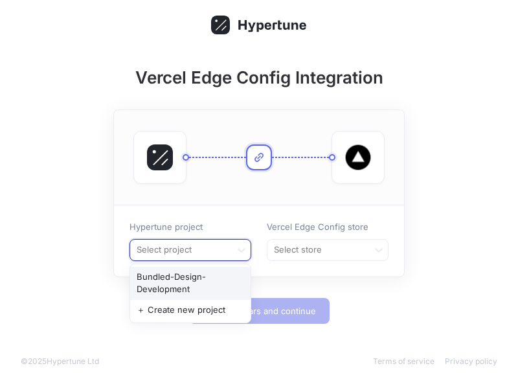
click at [203, 290] on div "Bundled-Design-Development" at bounding box center [190, 283] width 121 height 33
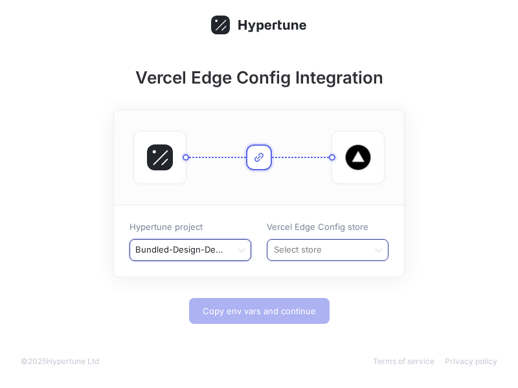
click at [276, 257] on div at bounding box center [318, 250] width 91 height 16
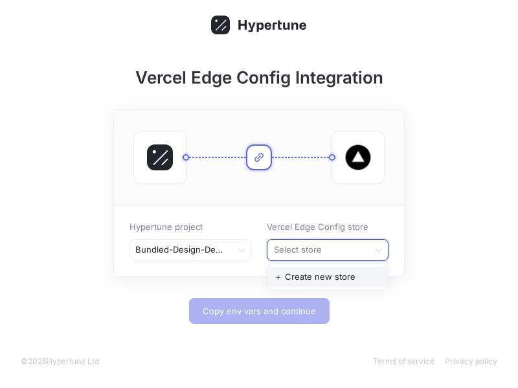
click at [329, 270] on div "＋ Create new store" at bounding box center [328, 277] width 121 height 21
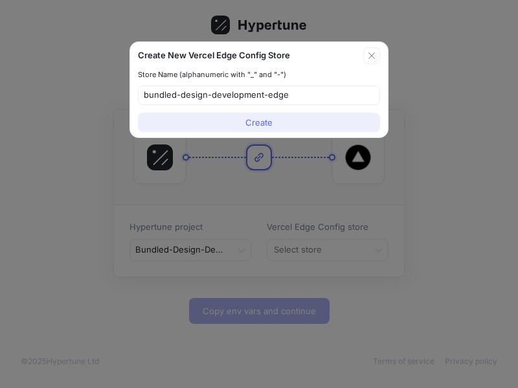
type input "bundled-design-development-edge"
click at [273, 128] on button "Create" at bounding box center [259, 122] width 242 height 19
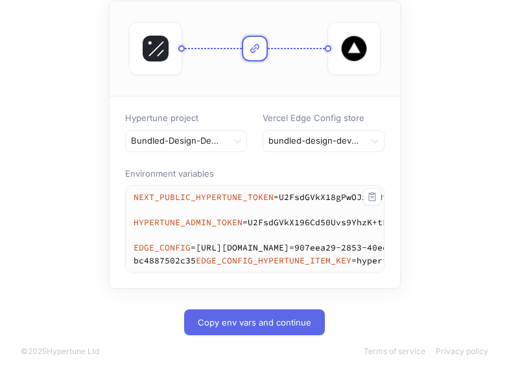
scroll to position [157, 0]
click at [380, 228] on textarea "NEXT_PUBLIC_HYPERTUNE_TOKEN=U2FsdGVkX18gPwOJz4RNtoK2Elo9P9lH64afnR9OO7g= HYPERT…" at bounding box center [454, 229] width 656 height 86
click at [375, 192] on icon "button" at bounding box center [371, 196] width 7 height 8
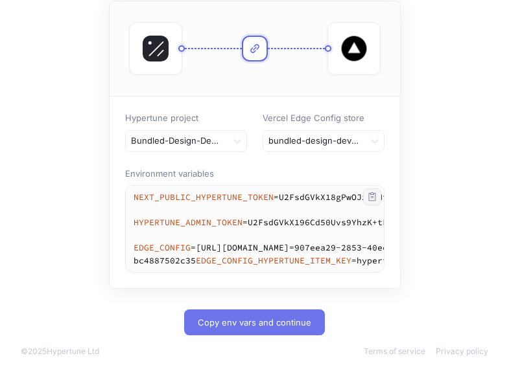
click at [282, 319] on span "Copy env vars and continue" at bounding box center [254, 323] width 113 height 8
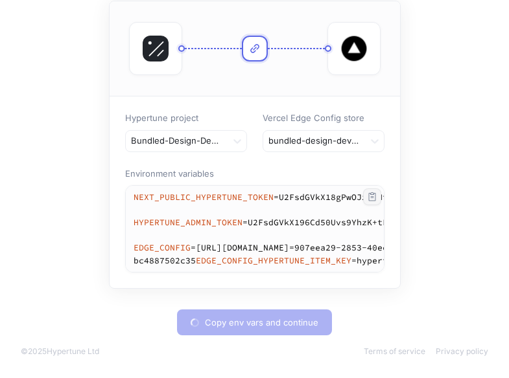
type textarea "NEXT_PUBLIC_HYPERTUNE_TOKEN=U2FsdGVkX18gPwOJz4RNtoK2Elo9P9lH64afnR9OO7g= HYPERT…"
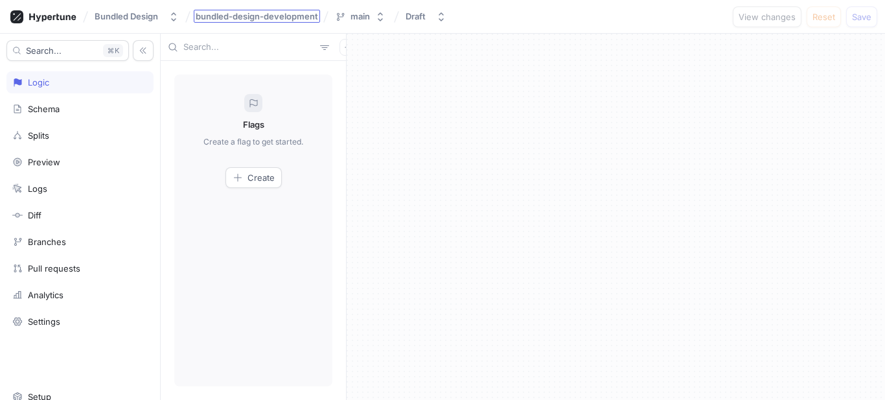
click at [261, 17] on span "bundled-design-development" at bounding box center [257, 16] width 122 height 9
click at [152, 22] on button "Bundled Design" at bounding box center [136, 16] width 95 height 21
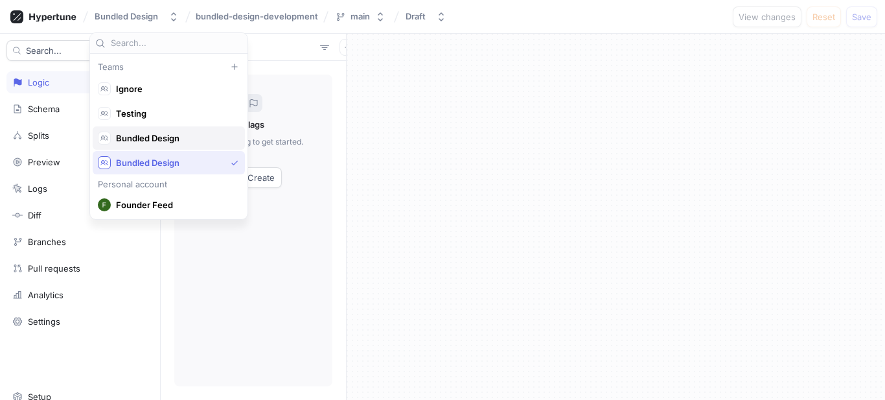
click at [147, 137] on span "Bundled Design" at bounding box center [174, 138] width 117 height 11
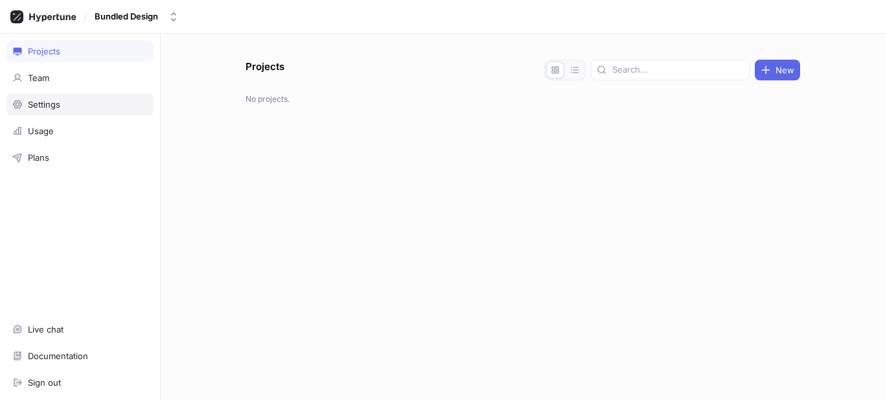
click at [56, 102] on div "Settings" at bounding box center [44, 104] width 32 height 10
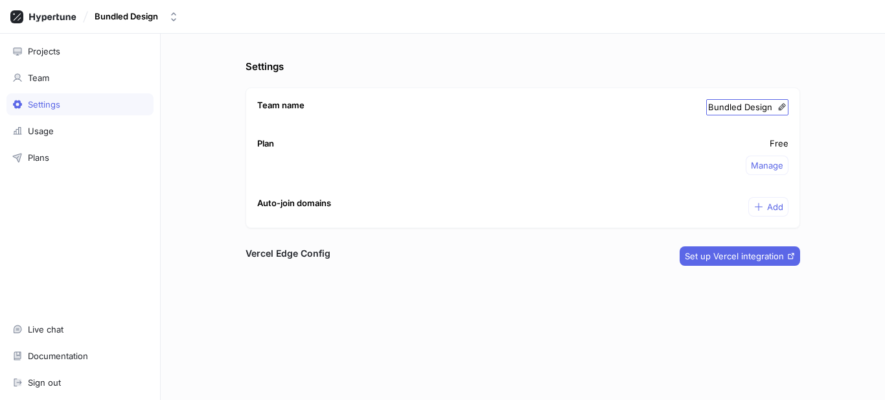
click at [778, 108] on icon at bounding box center [782, 106] width 9 height 9
type input "ignore-3"
click at [135, 200] on div "Projects Team Settings Usage Plans Live chat Documentation Sign out" at bounding box center [80, 217] width 161 height 366
click at [105, 14] on div "ignore-3" at bounding box center [112, 16] width 35 height 11
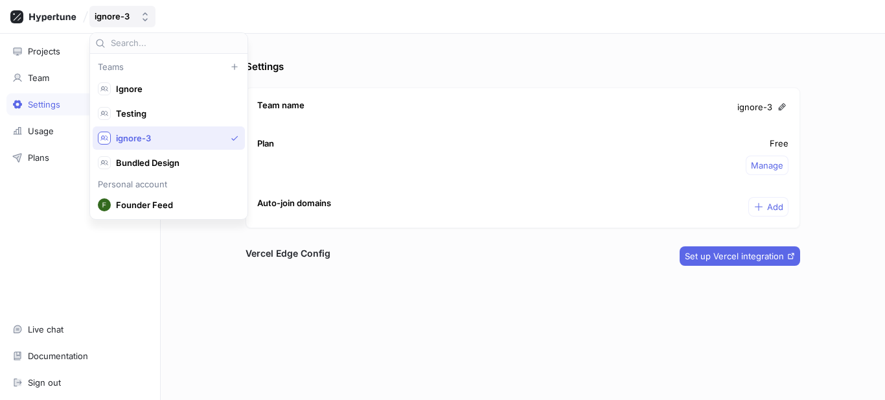
scroll to position [24, 0]
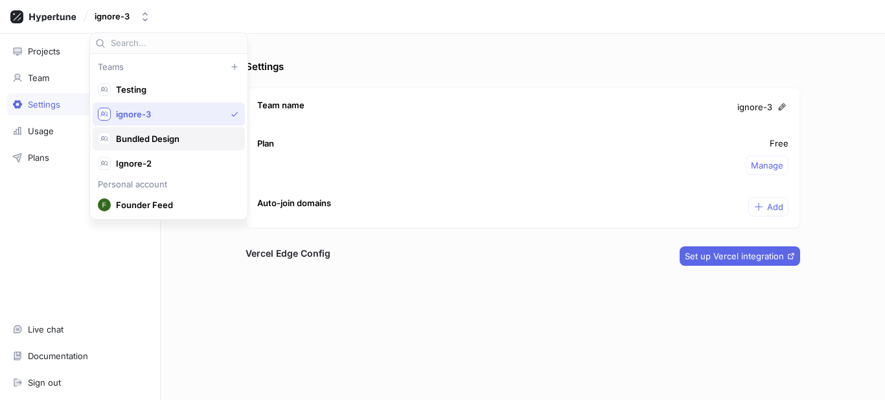
click at [167, 142] on span "Bundled Design" at bounding box center [174, 139] width 117 height 11
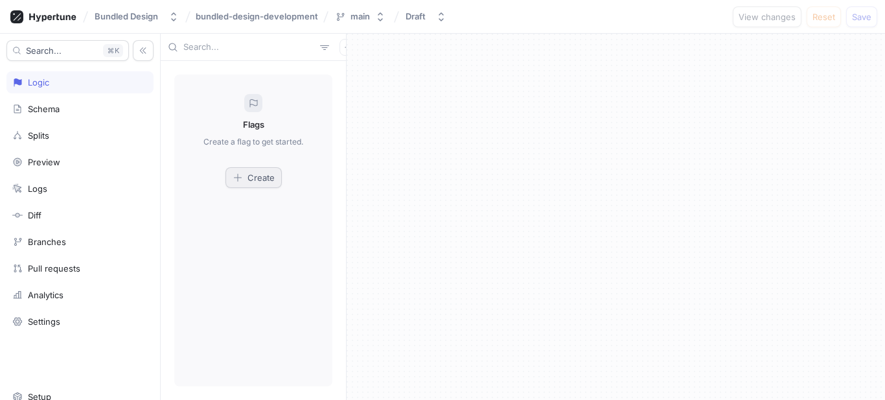
click at [235, 178] on icon "button" at bounding box center [238, 177] width 10 height 10
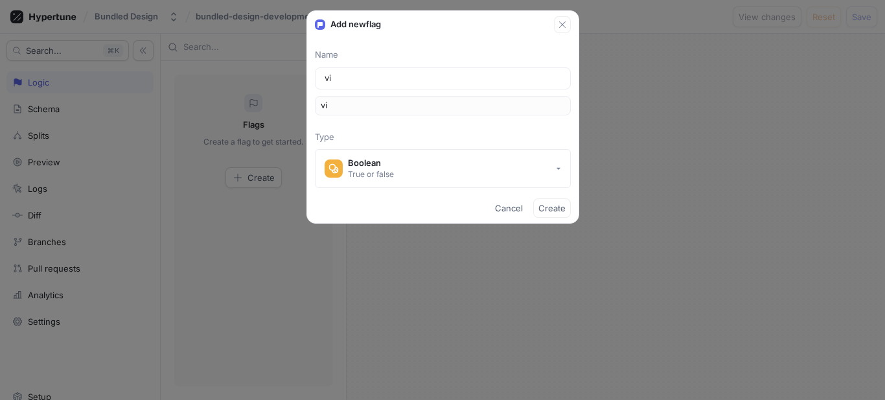
type input "vin"
type input "vina"
type input "vinay"
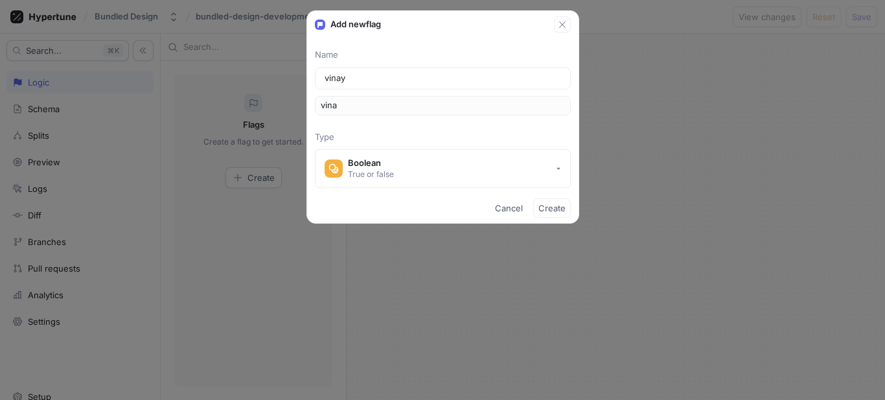
type input "vinay"
type input "vinaya"
type input "vinayak"
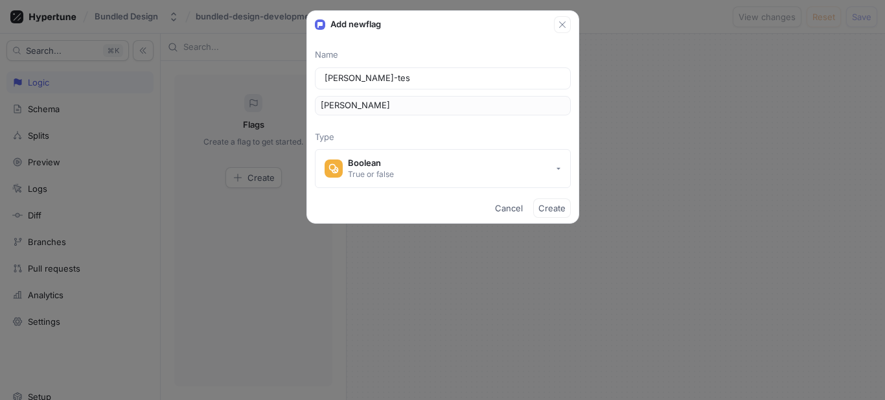
type input "vinayak-test"
type input "vinayakTest"
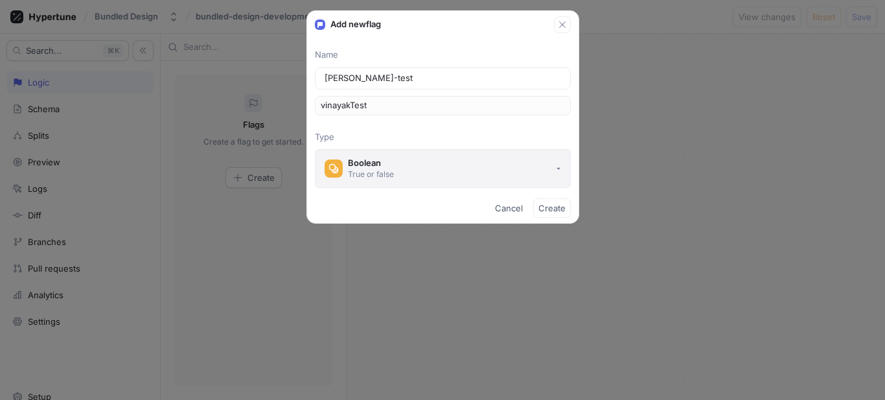
click at [507, 181] on button "Boolean True or false" at bounding box center [443, 168] width 256 height 39
type input "vinayak-test"
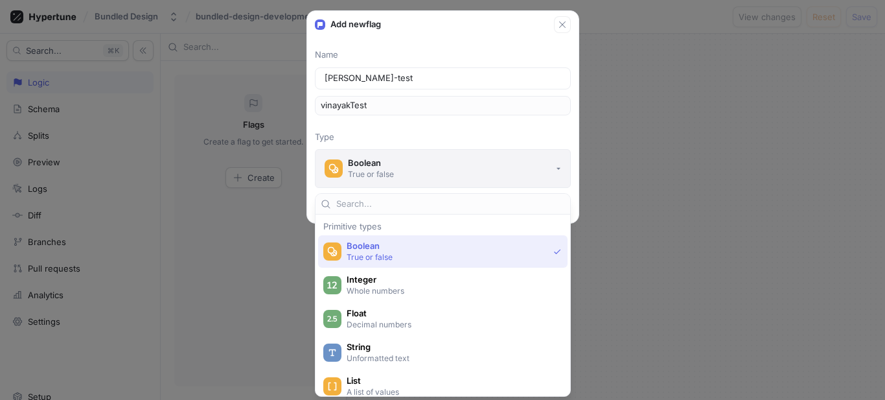
click at [507, 181] on button "Boolean True or false" at bounding box center [443, 168] width 256 height 39
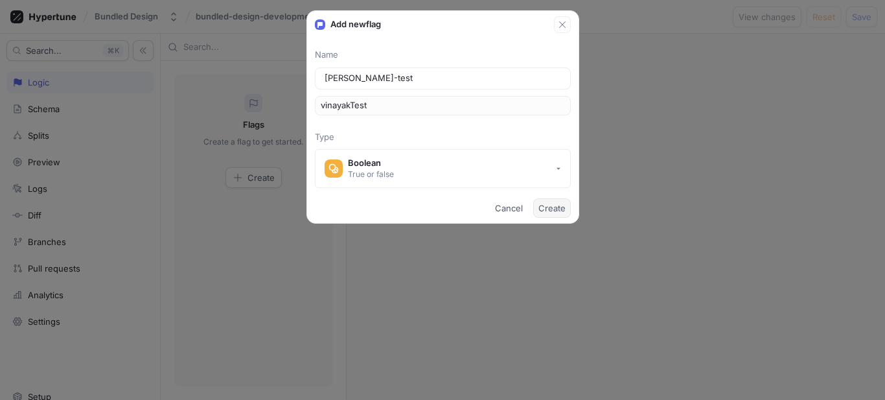
click at [557, 212] on span "Create" at bounding box center [552, 208] width 27 height 8
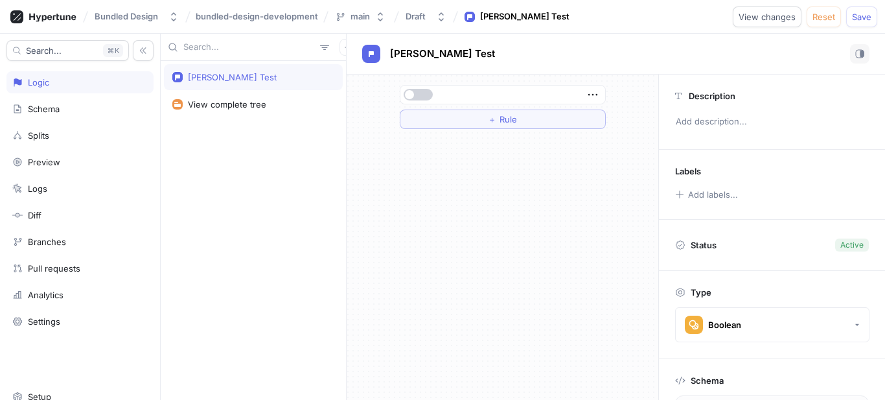
click at [423, 97] on button "button" at bounding box center [418, 95] width 29 height 12
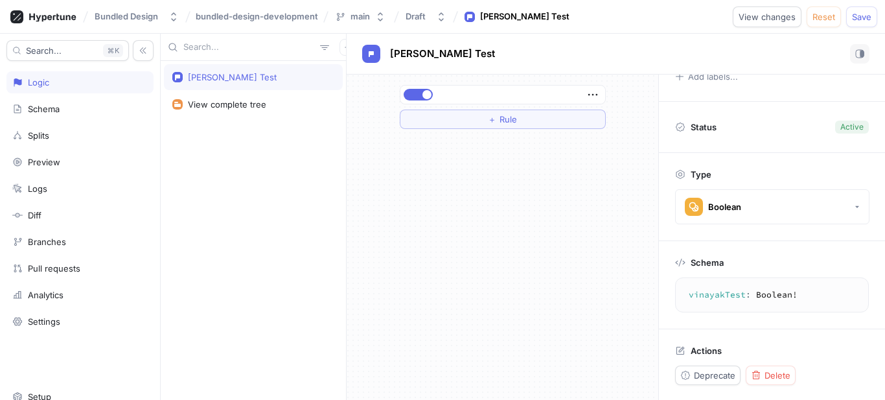
scroll to position [119, 0]
click at [267, 216] on div "Vinayak Test View complete tree" at bounding box center [253, 230] width 185 height 339
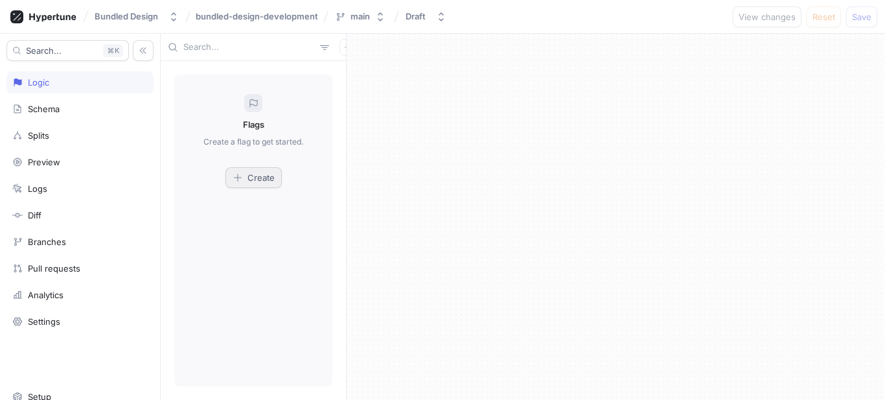
click at [277, 174] on button "Create" at bounding box center [254, 177] width 56 height 21
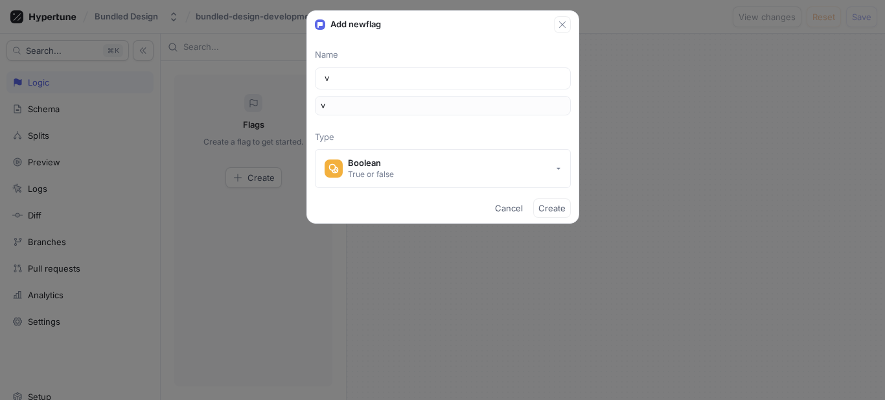
type input "vi"
type input "vin"
type input "vina"
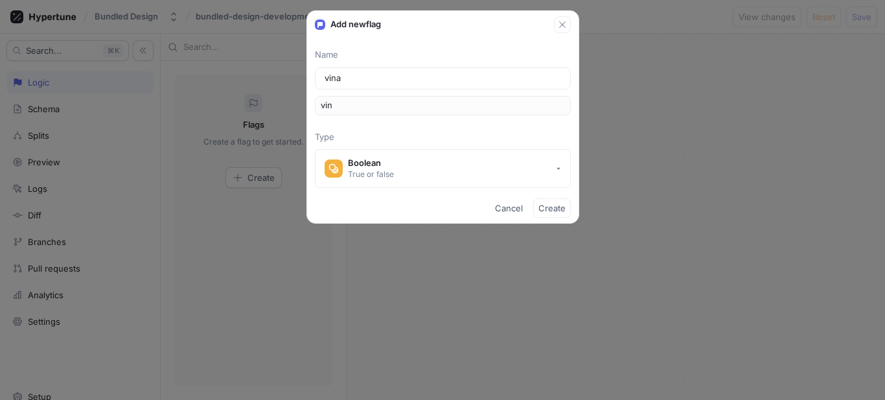
type input "vina"
type input "vinag"
type input "vina"
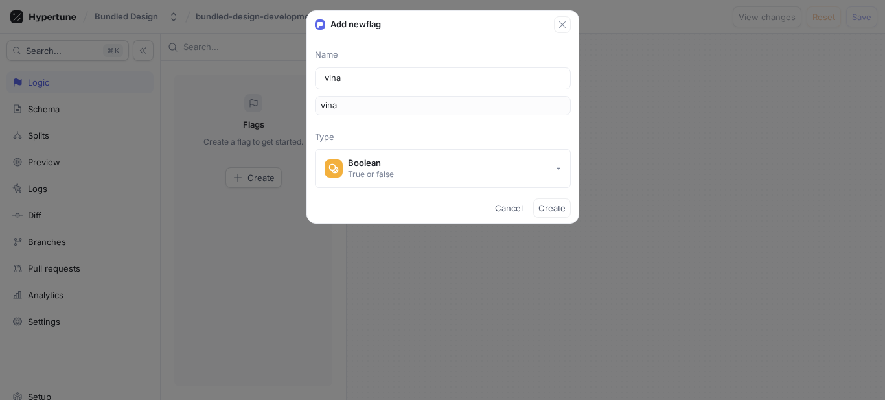
type input "vinay"
type input "vinaya"
type input "vinayak"
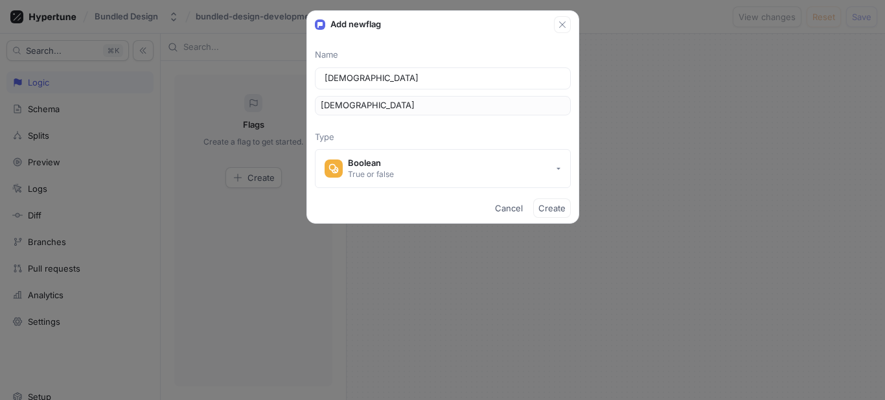
type input "vinayak"
type input "vinayakF"
type input "vinayakFl"
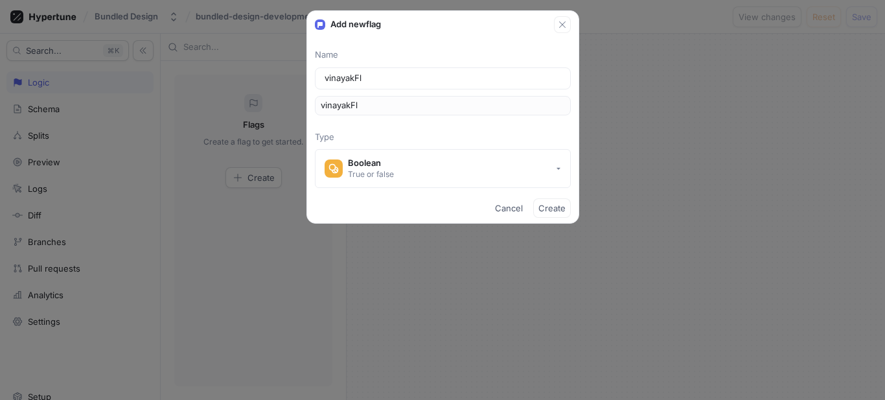
type input "vinayakFla"
type input "vinayakFlag"
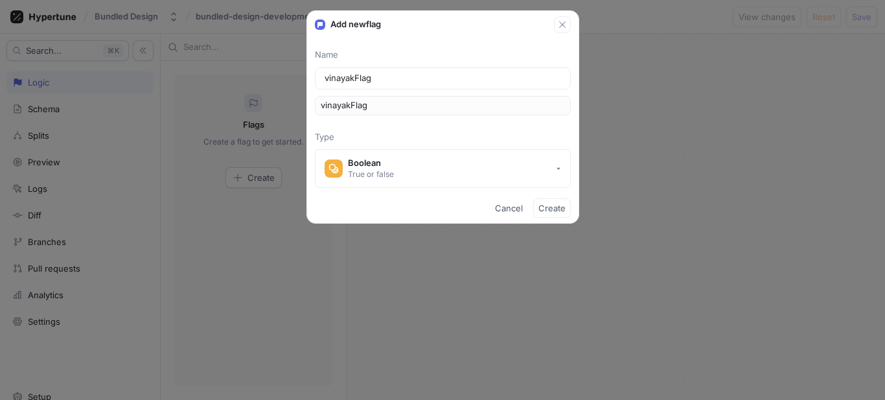
click at [548, 196] on div "Cancel Create" at bounding box center [443, 208] width 272 height 30
click at [552, 208] on span "Create" at bounding box center [552, 208] width 27 height 8
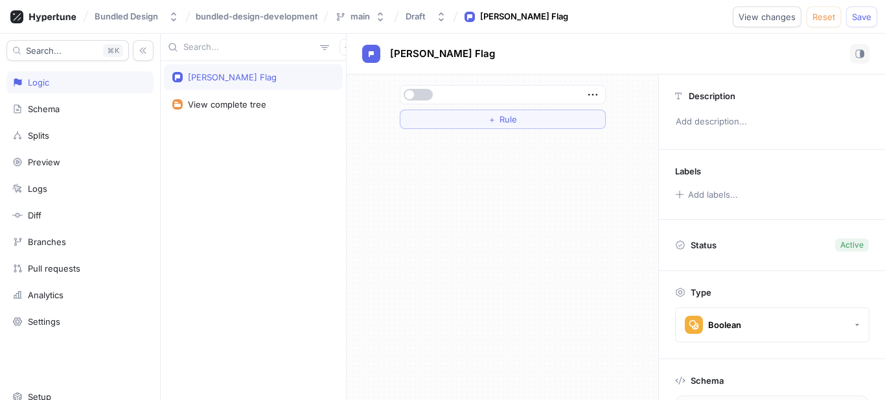
click at [413, 94] on span "button" at bounding box center [409, 94] width 9 height 9
click at [266, 168] on div "Vinayak Flag View complete tree" at bounding box center [253, 230] width 185 height 339
click at [868, 24] on button "Save" at bounding box center [861, 16] width 31 height 21
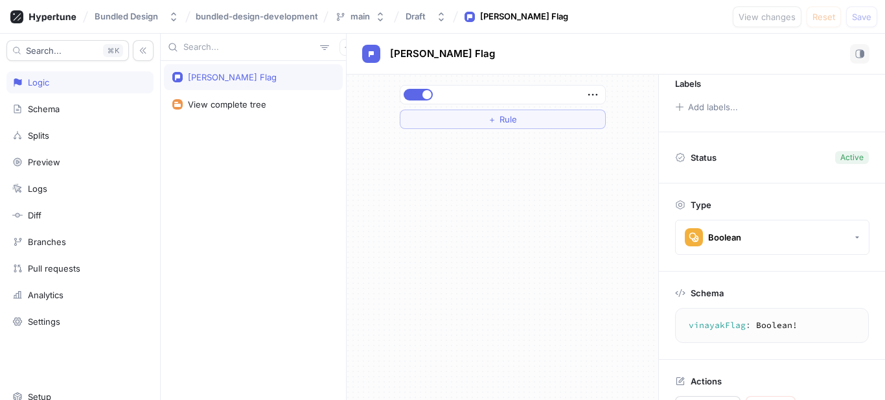
scroll to position [119, 0]
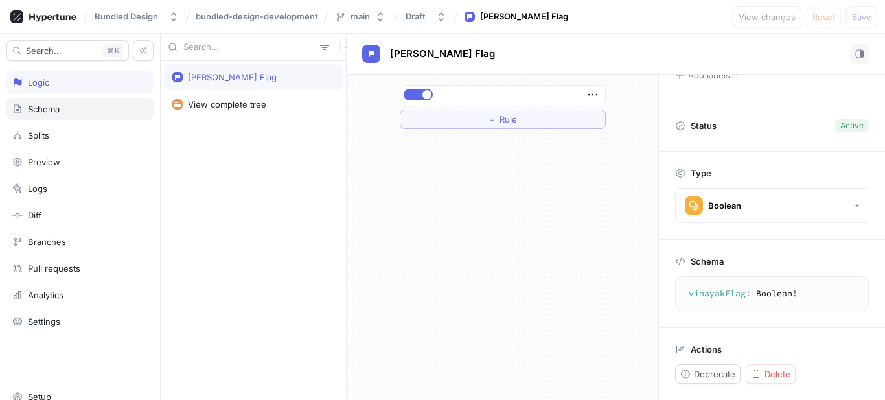
click at [58, 103] on div "Schema" at bounding box center [79, 109] width 147 height 22
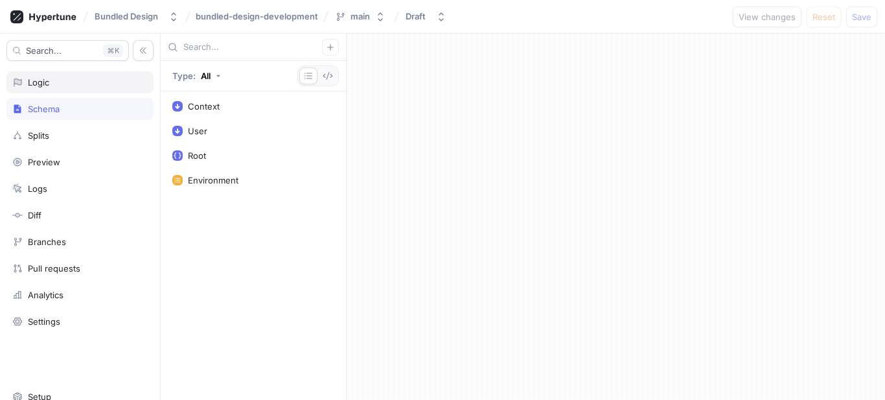
click at [56, 85] on div "Logic" at bounding box center [79, 82] width 135 height 10
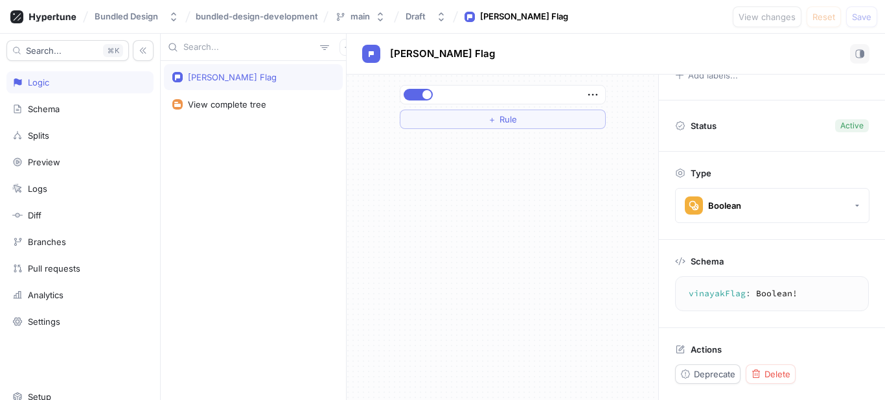
click at [259, 81] on div "[PERSON_NAME] Flag" at bounding box center [253, 77] width 162 height 10
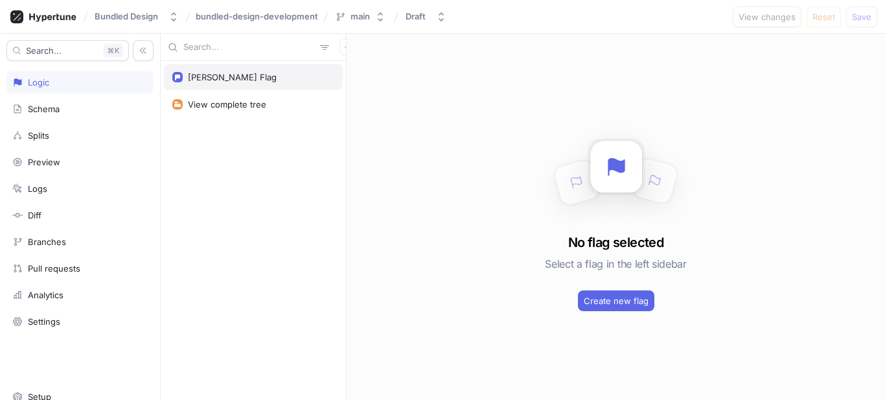
click at [189, 78] on div "[PERSON_NAME] Flag" at bounding box center [232, 77] width 89 height 10
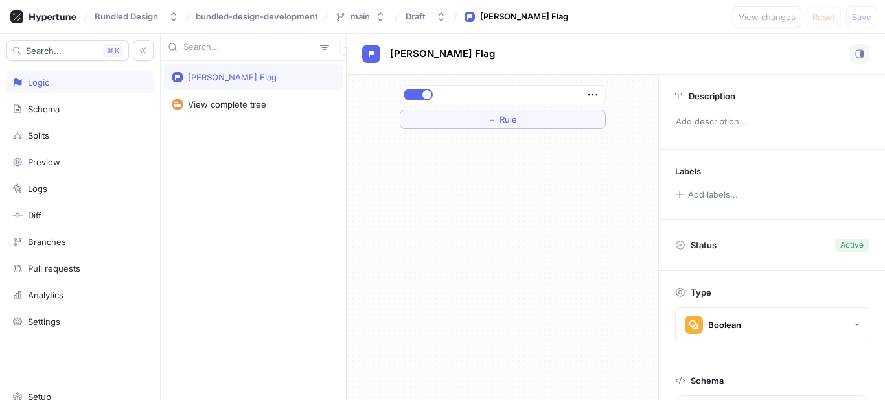
click at [320, 75] on div "[PERSON_NAME] Flag" at bounding box center [253, 77] width 162 height 10
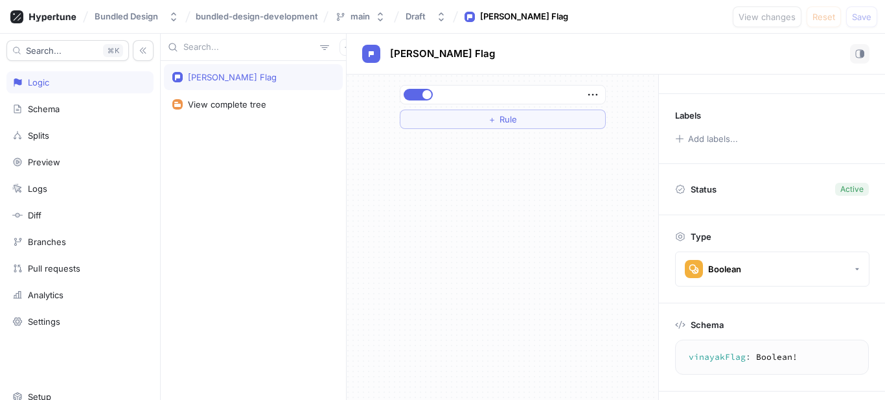
scroll to position [119, 0]
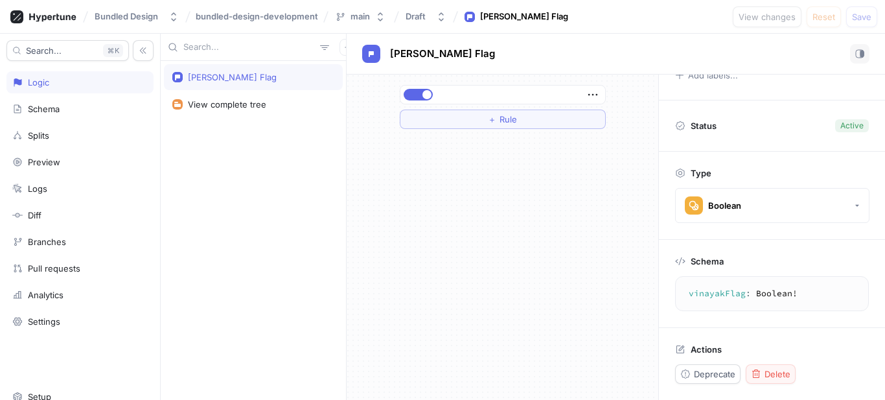
click at [760, 369] on icon "button" at bounding box center [756, 374] width 10 height 10
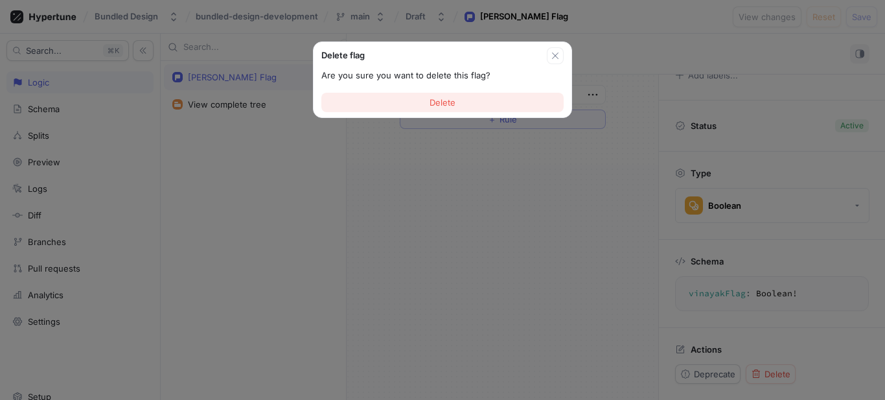
click at [458, 99] on button "Delete" at bounding box center [442, 102] width 242 height 19
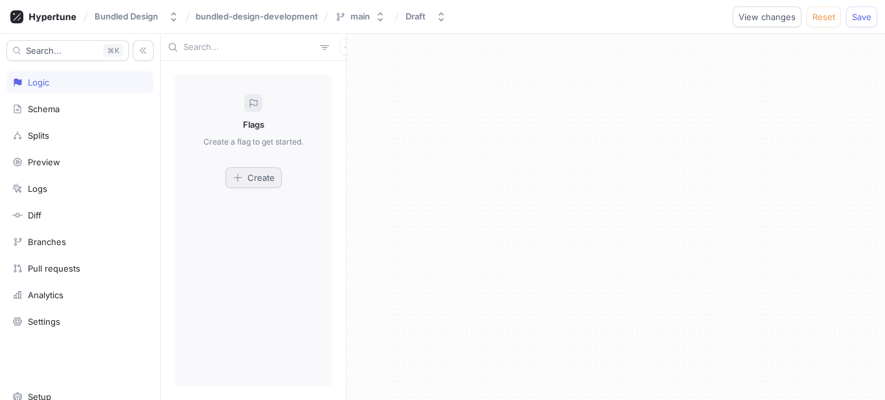
click at [260, 183] on button "Create" at bounding box center [254, 177] width 56 height 21
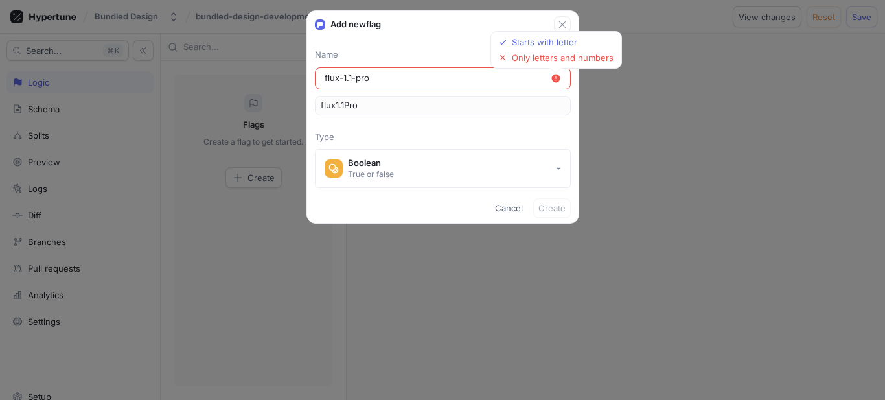
click at [347, 79] on input "flux-1.1-pro" at bounding box center [438, 78] width 226 height 13
type input "flux-1.-pro"
type input "flux1.Pro"
type input "flux-1.1-pro"
type input "flux1.1Pro"
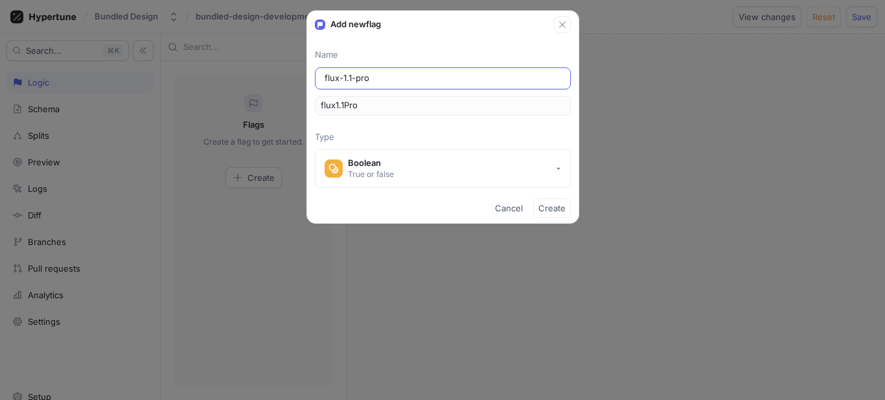
type input "flux-11-pro"
type input "flux11Pro"
type input "flux-1-1-pro"
click at [517, 210] on span "Cancel" at bounding box center [509, 208] width 28 height 8
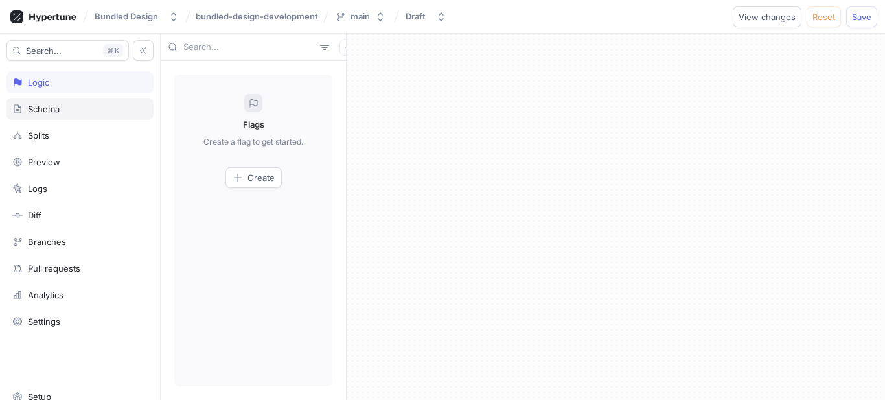
click at [51, 111] on div "Schema" at bounding box center [44, 109] width 32 height 10
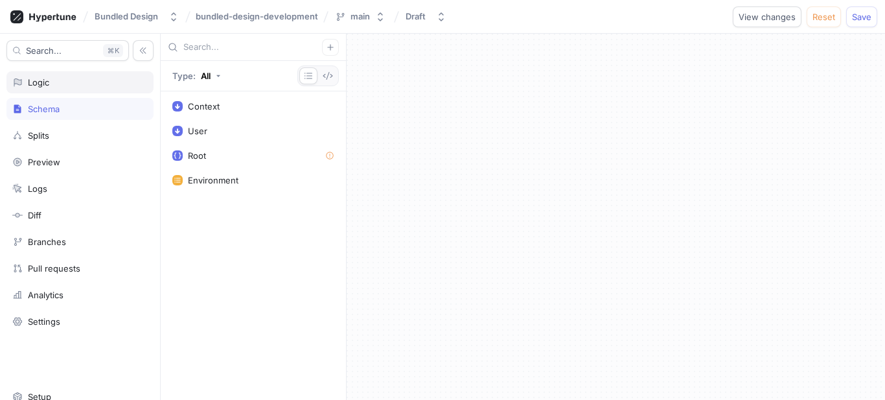
click at [75, 92] on div "Logic" at bounding box center [79, 82] width 147 height 22
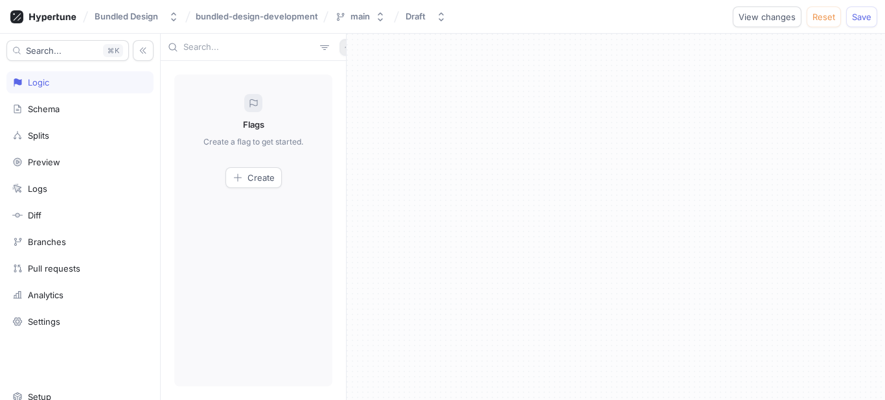
click at [340, 52] on button "button" at bounding box center [348, 47] width 17 height 17
click at [353, 92] on p "Variable" at bounding box center [358, 94] width 32 height 13
click at [344, 49] on icon "button" at bounding box center [348, 47] width 8 height 8
click at [351, 75] on p "Flag" at bounding box center [350, 72] width 17 height 13
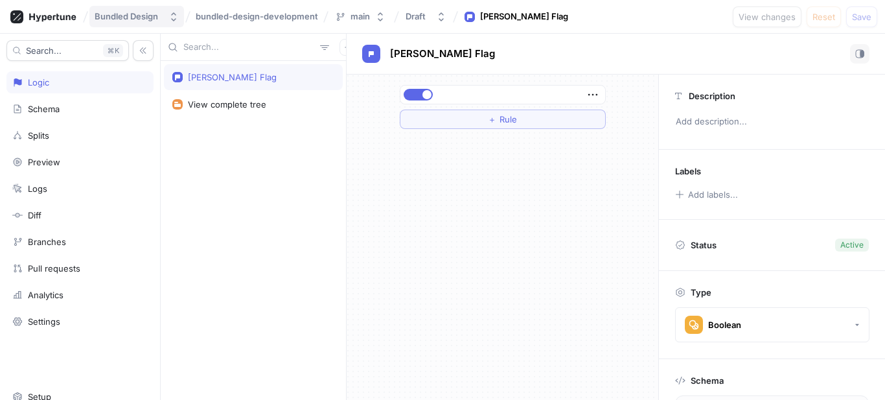
click at [130, 21] on div "Bundled Design" at bounding box center [127, 16] width 64 height 11
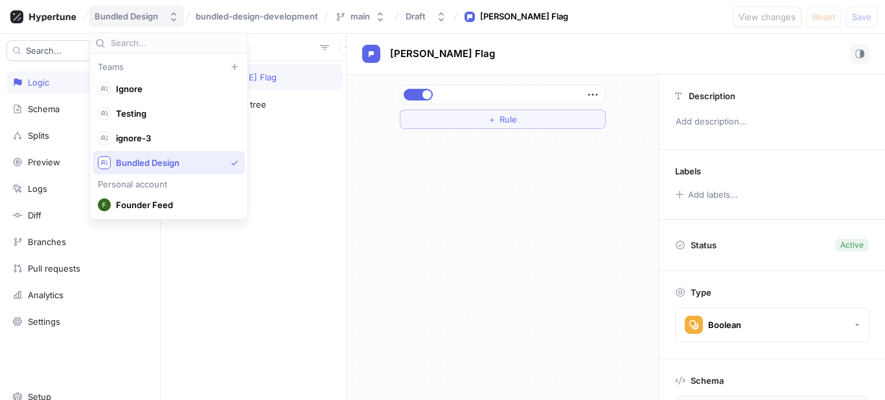
scroll to position [24, 0]
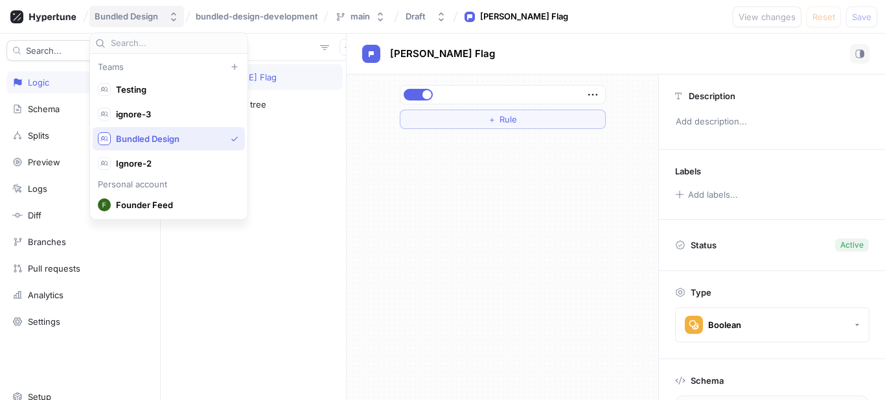
click at [130, 21] on div "Bundled Design" at bounding box center [127, 16] width 64 height 11
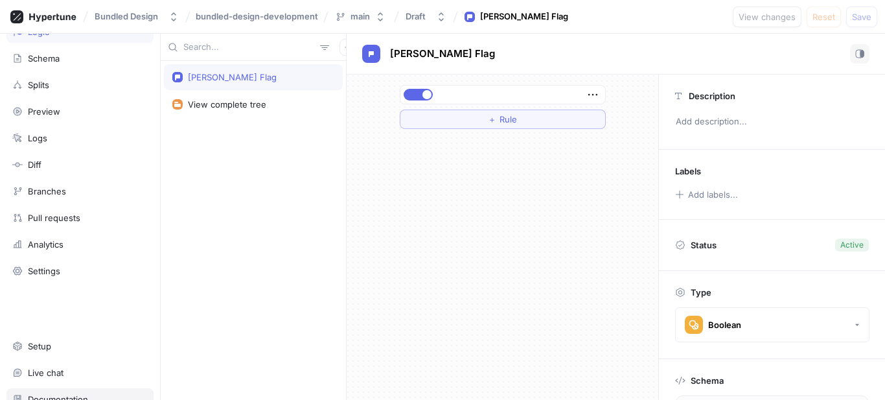
scroll to position [94, 0]
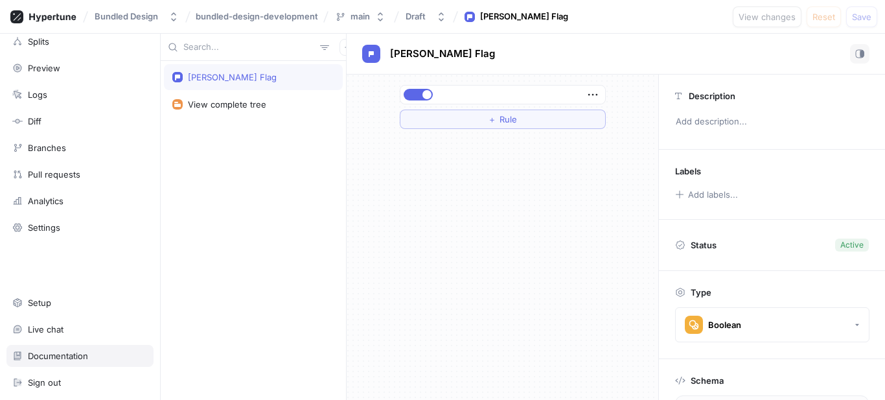
click at [59, 351] on div "Documentation" at bounding box center [58, 356] width 60 height 10
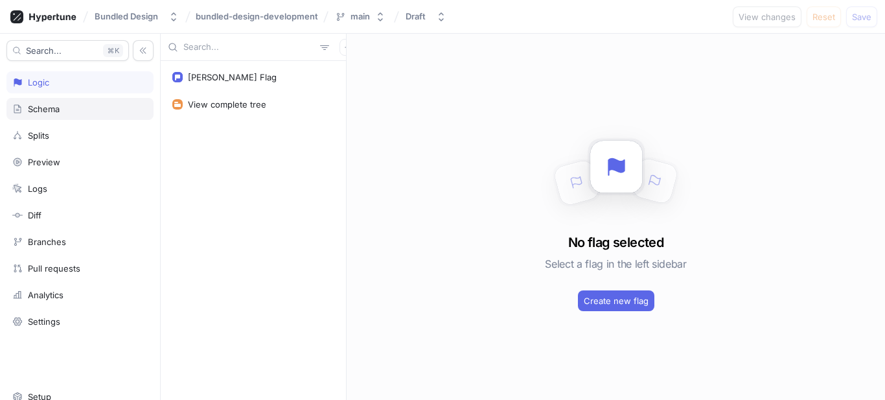
click at [45, 109] on div "Schema" at bounding box center [44, 109] width 32 height 10
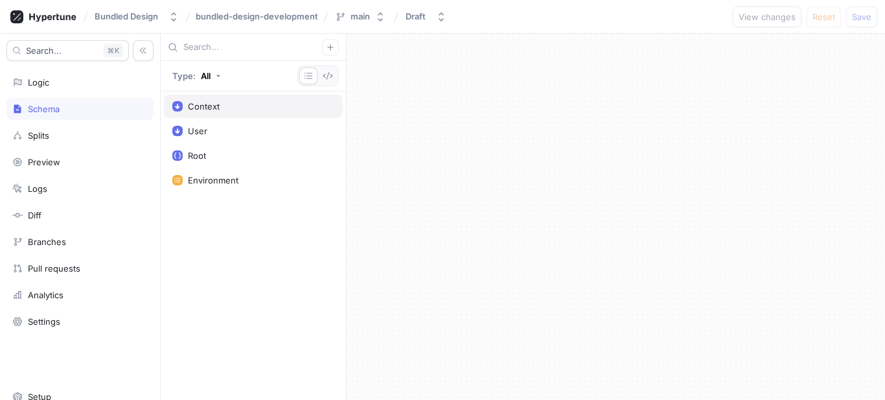
click at [204, 109] on div "Context" at bounding box center [204, 106] width 32 height 10
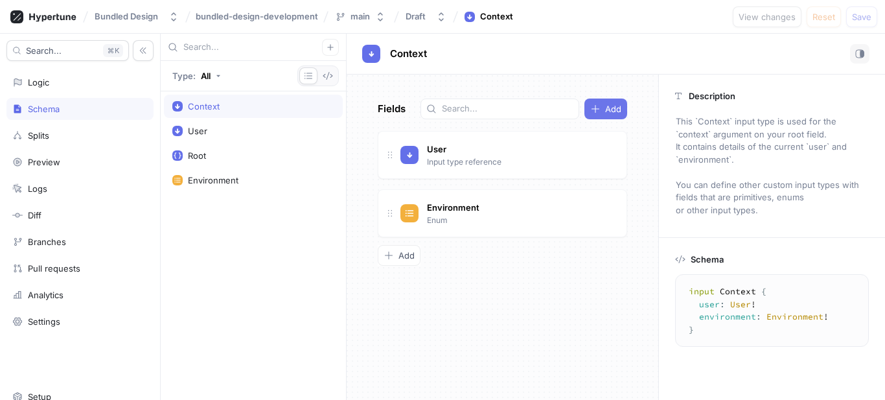
click at [601, 106] on icon "button" at bounding box center [595, 109] width 10 height 10
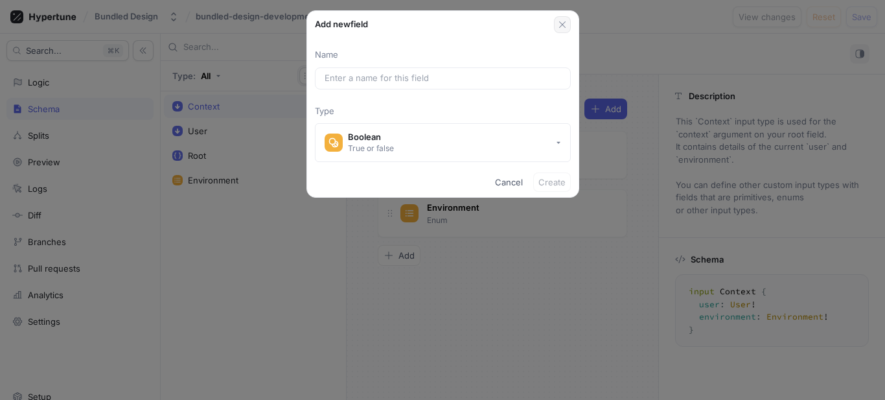
click at [560, 23] on icon "button" at bounding box center [562, 24] width 10 height 10
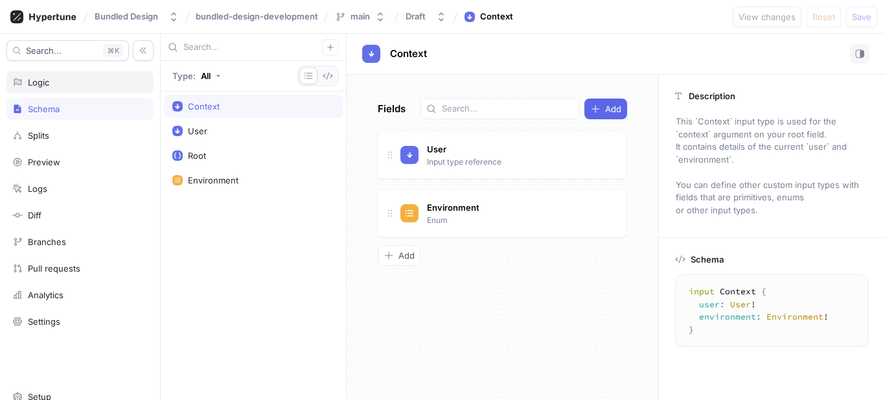
click at [71, 91] on div "Logic" at bounding box center [79, 82] width 147 height 22
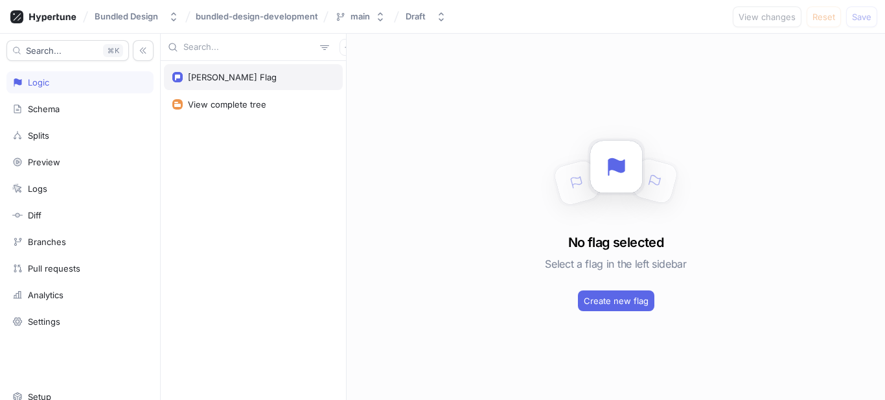
click at [243, 71] on div "[PERSON_NAME] Flag" at bounding box center [253, 77] width 179 height 26
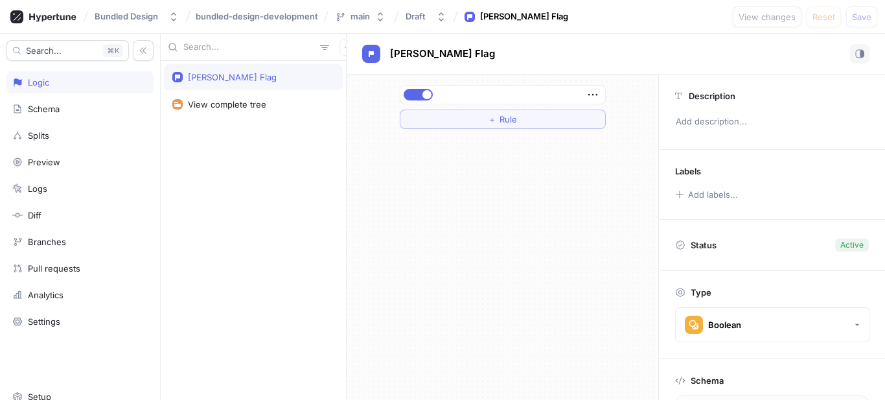
drag, startPoint x: 316, startPoint y: 81, endPoint x: 714, endPoint y: 253, distance: 433.4
click at [714, 253] on p "Status" at bounding box center [704, 245] width 26 height 18
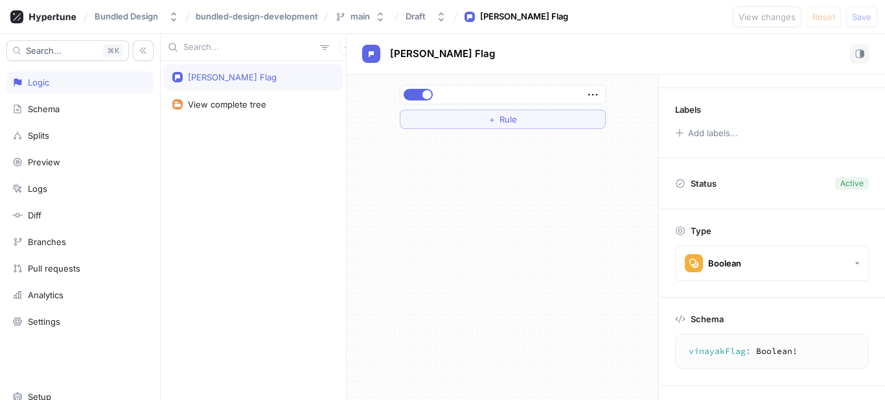
scroll to position [119, 0]
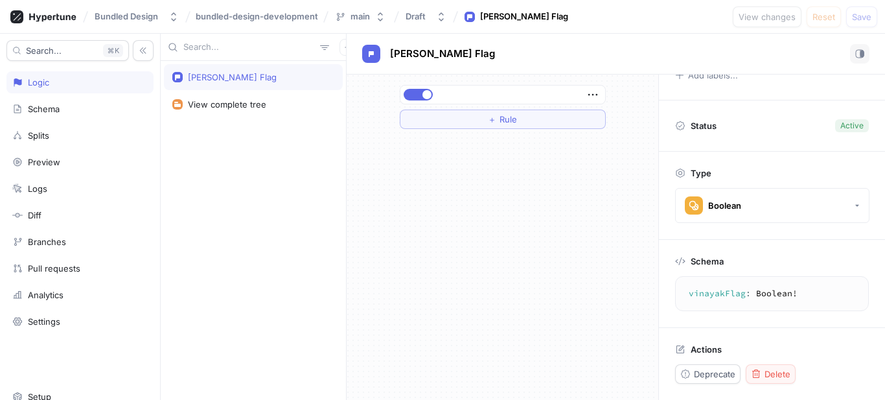
click at [769, 373] on span "Delete" at bounding box center [778, 374] width 26 height 8
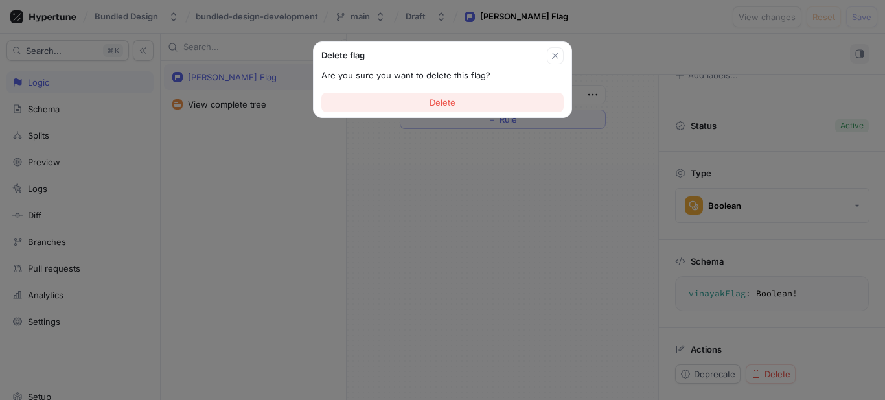
click at [449, 105] on span "Delete" at bounding box center [443, 103] width 26 height 8
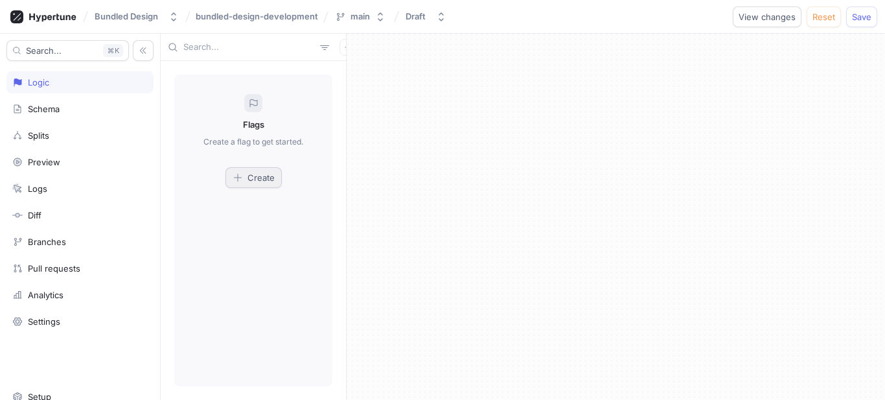
click at [248, 176] on span "Create" at bounding box center [261, 178] width 27 height 8
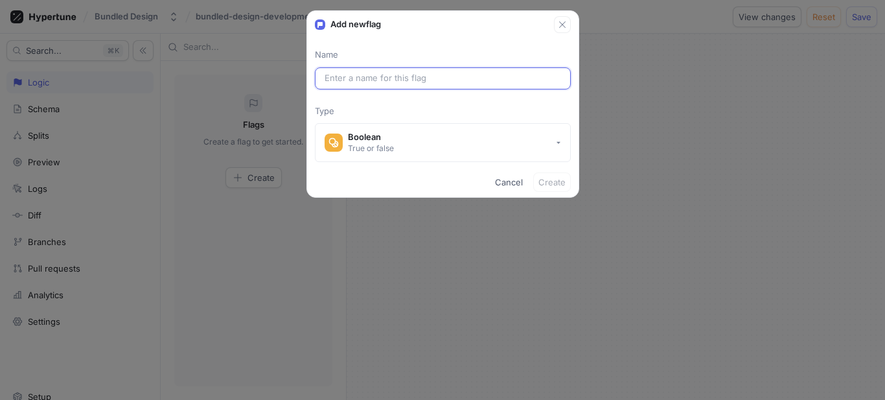
click at [393, 79] on input "text" at bounding box center [443, 78] width 237 height 13
paste input "flux-dev"
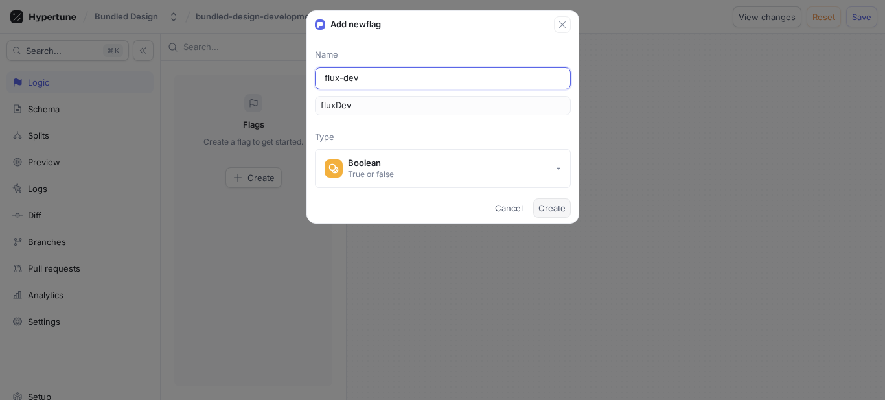
type input "flux-dev"
click at [557, 207] on span "Create" at bounding box center [552, 208] width 27 height 8
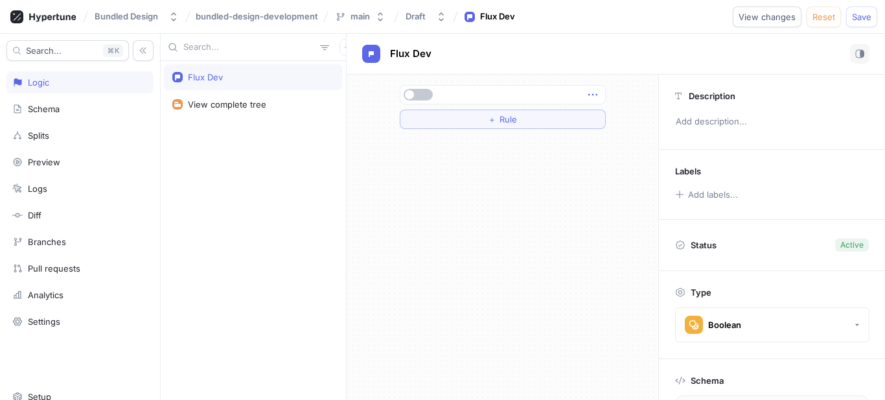
click at [587, 95] on icon "button" at bounding box center [593, 94] width 14 height 14
click at [419, 90] on div at bounding box center [503, 95] width 205 height 18
click at [419, 90] on button "button" at bounding box center [418, 95] width 29 height 12
click at [540, 164] on div "＋ Rule" at bounding box center [503, 237] width 312 height 325
click at [484, 117] on button "＋ Rule" at bounding box center [503, 119] width 206 height 19
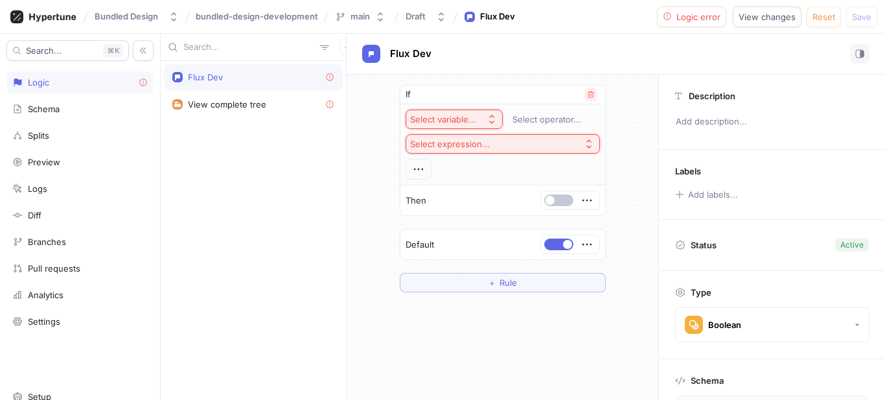
click at [586, 99] on button "button" at bounding box center [591, 94] width 13 height 13
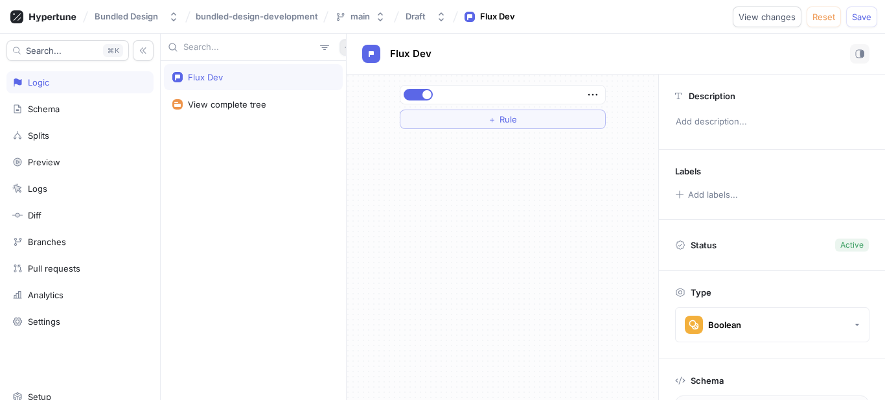
click at [340, 49] on button "button" at bounding box center [348, 47] width 17 height 17
click at [350, 76] on p "Flag" at bounding box center [350, 72] width 17 height 13
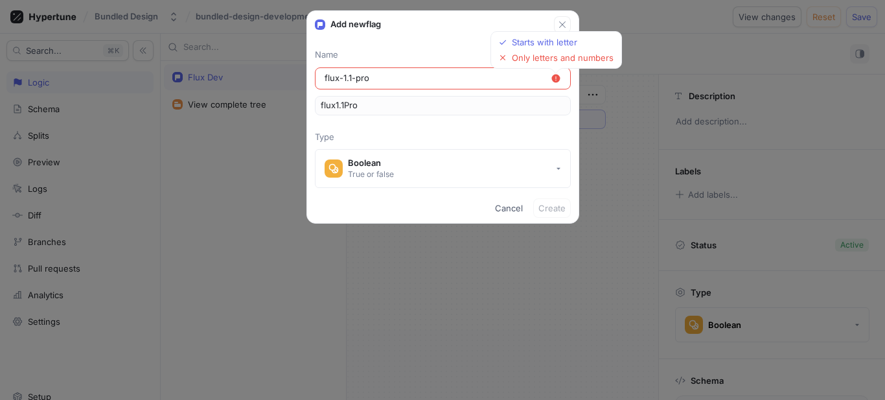
click at [349, 81] on input "flux-1.1-pro" at bounding box center [438, 78] width 226 height 13
type input "flux-11-pro"
type input "flux11Pro"
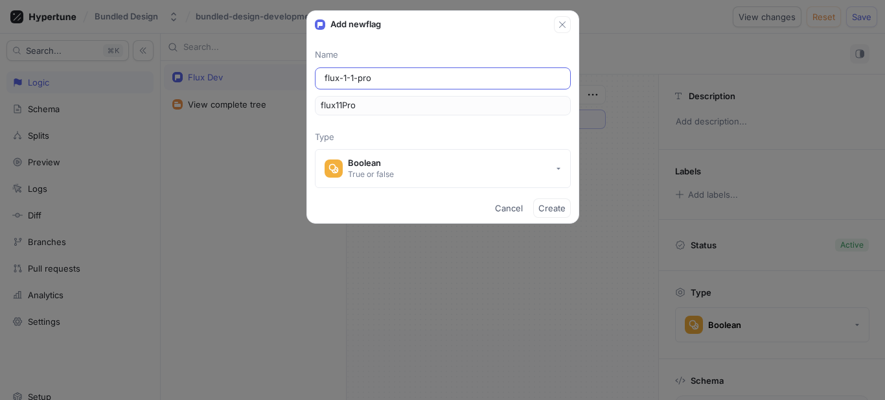
click at [388, 72] on input "flux-1-1-pro" at bounding box center [443, 78] width 237 height 13
type input "flux-1-1-pro"
click at [548, 207] on span "Create" at bounding box center [552, 208] width 27 height 8
type textarea "flux11Pro: Boolean!"
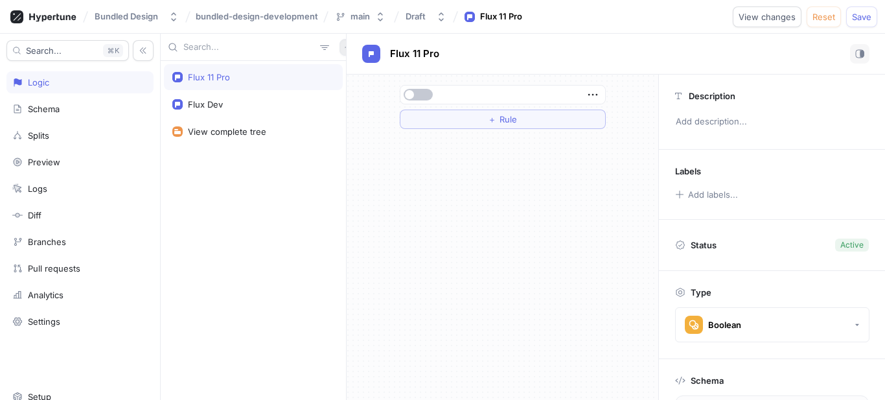
click at [340, 54] on button "button" at bounding box center [348, 47] width 17 height 17
click at [341, 77] on div "Flag" at bounding box center [363, 73] width 76 height 22
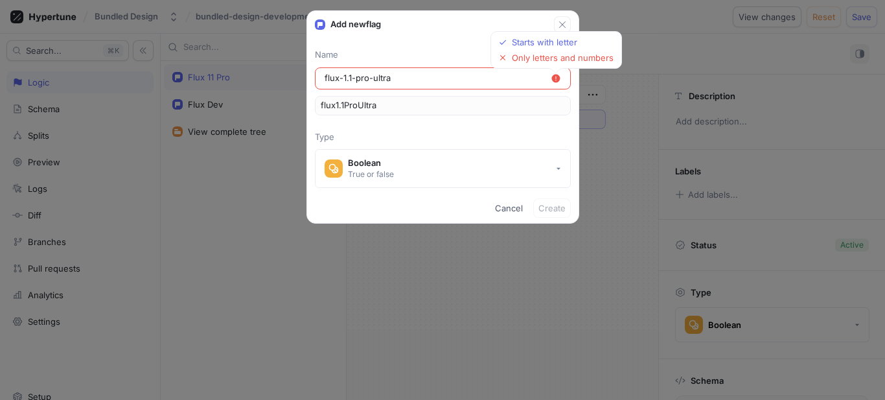
click at [345, 74] on input "flux-1.1-pro-ultra" at bounding box center [438, 78] width 226 height 13
type input "flux-11-pro-ultra"
type input "flux11ProUltra"
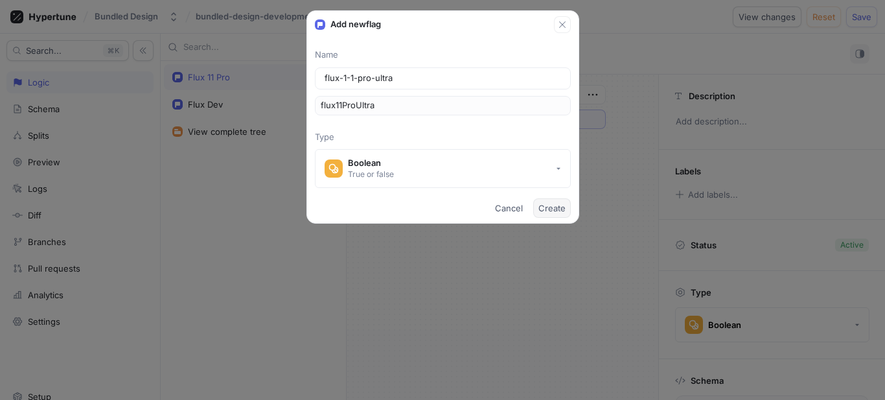
type input "flux-1-1-pro-ultra"
click at [551, 199] on button "Create" at bounding box center [552, 207] width 38 height 19
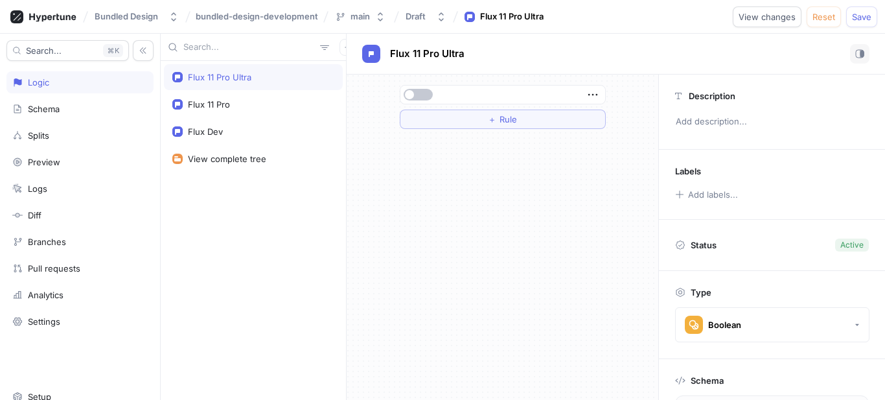
click at [401, 97] on div at bounding box center [503, 95] width 205 height 18
click at [408, 93] on span "button" at bounding box center [409, 94] width 9 height 9
click at [242, 93] on div "Flux 11 Pro" at bounding box center [253, 104] width 179 height 26
click at [413, 91] on span "button" at bounding box center [409, 94] width 9 height 9
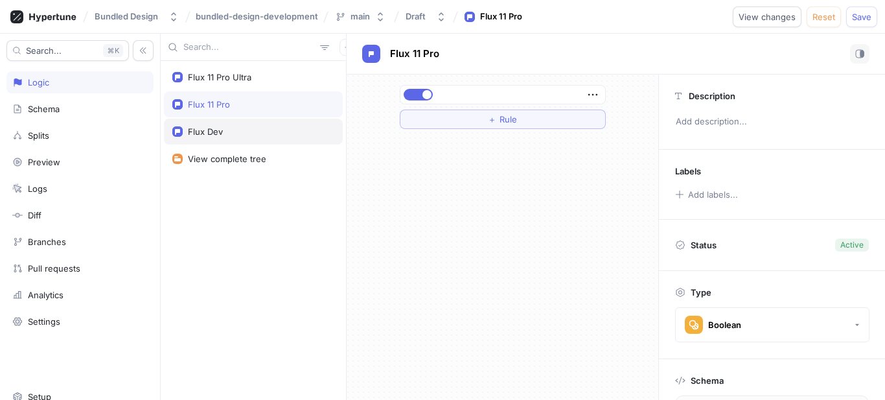
click at [248, 127] on div "Flux Dev" at bounding box center [253, 131] width 162 height 10
type textarea "fluxDev: Boolean!"
click at [340, 45] on button "button" at bounding box center [348, 47] width 17 height 17
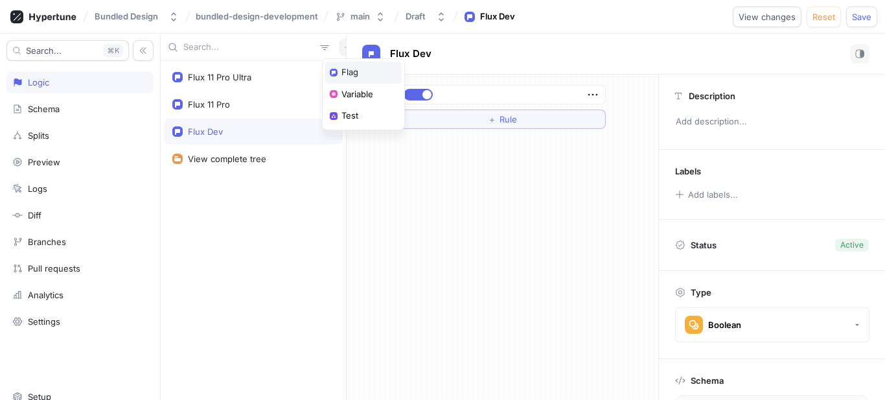
click at [352, 75] on p "Flag" at bounding box center [350, 72] width 17 height 13
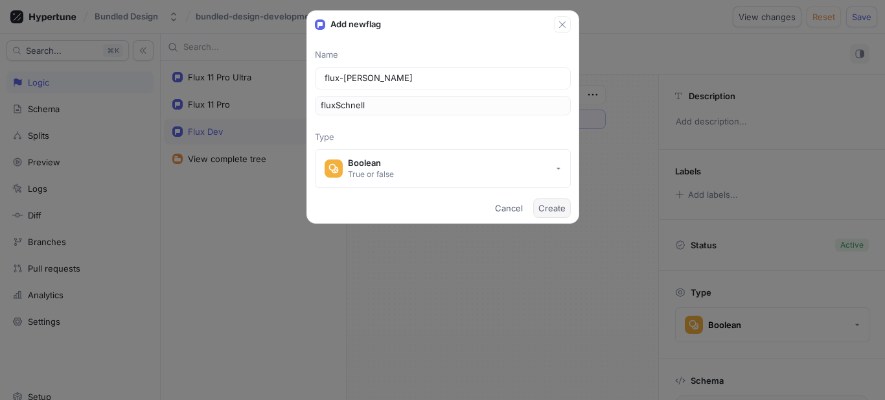
type input "flux-[PERSON_NAME]"
click at [554, 212] on span "Create" at bounding box center [552, 208] width 27 height 8
type textarea "fluxSchnell: Boolean!"
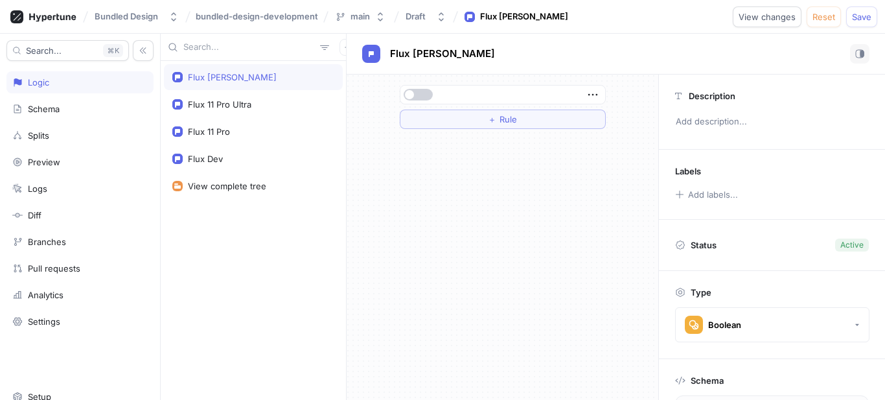
click at [432, 95] on button "button" at bounding box center [418, 95] width 29 height 12
click at [340, 41] on button "button" at bounding box center [348, 47] width 17 height 17
click at [356, 73] on p "Flag" at bounding box center [350, 72] width 17 height 13
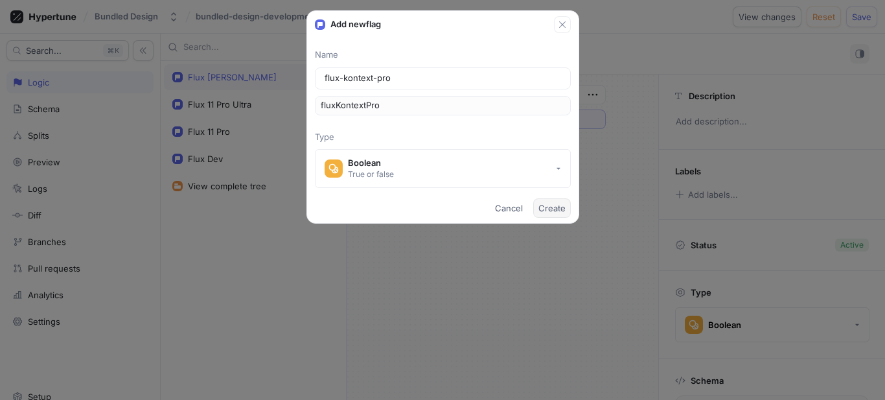
type input "flux-kontext-pro"
click at [539, 202] on button "Create" at bounding box center [552, 207] width 38 height 19
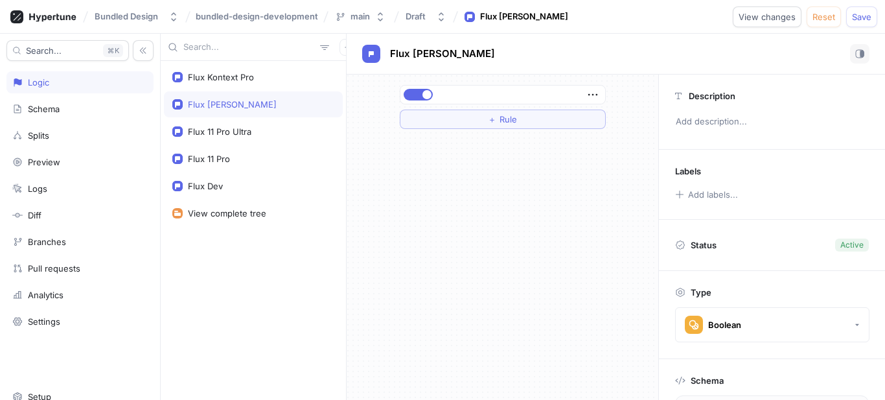
type textarea "fluxKontextPro: Boolean!"
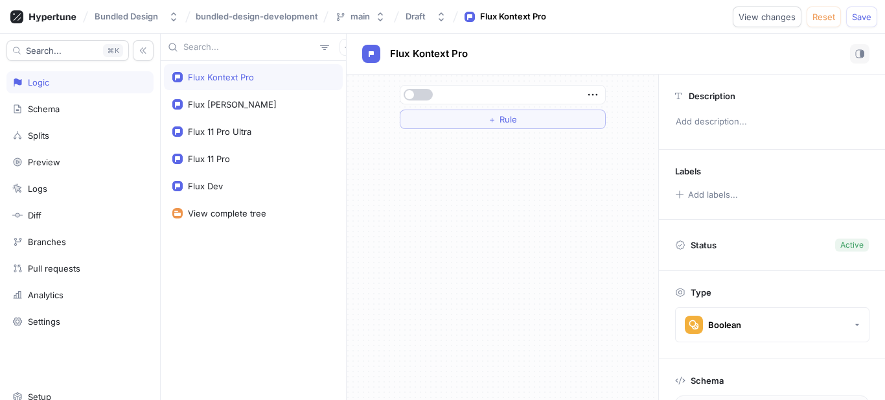
click at [427, 97] on button "button" at bounding box center [418, 95] width 29 height 12
click at [340, 52] on button "button" at bounding box center [348, 47] width 17 height 17
click at [351, 77] on p "Flag" at bounding box center [350, 72] width 17 height 13
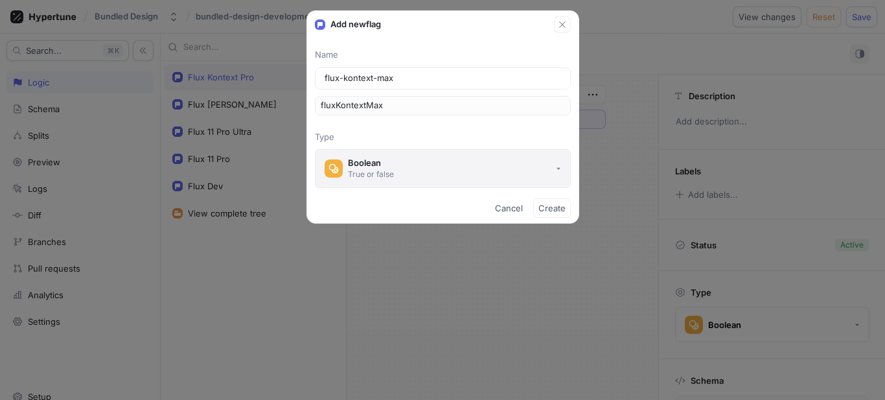
click at [436, 172] on button "Boolean True or false" at bounding box center [443, 168] width 256 height 39
type input "flux-kontext-max"
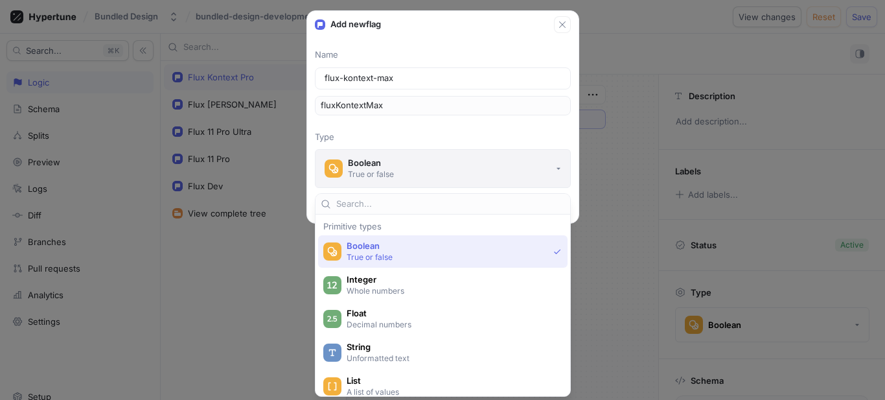
click at [436, 172] on button "Boolean True or false" at bounding box center [443, 168] width 256 height 39
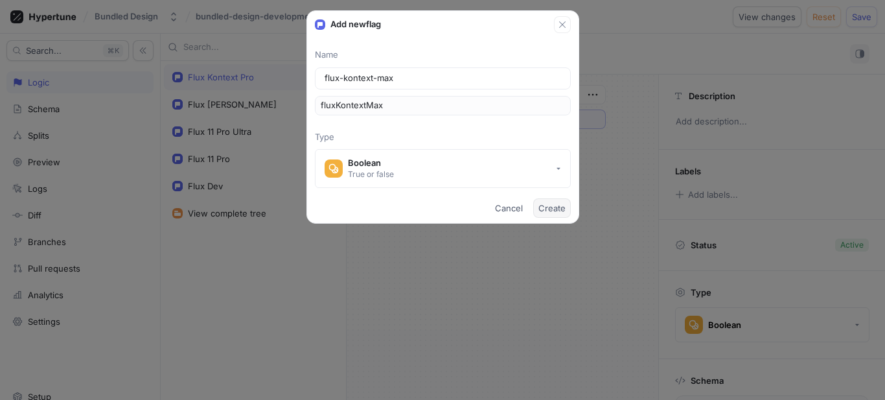
click at [549, 209] on span "Create" at bounding box center [552, 208] width 27 height 8
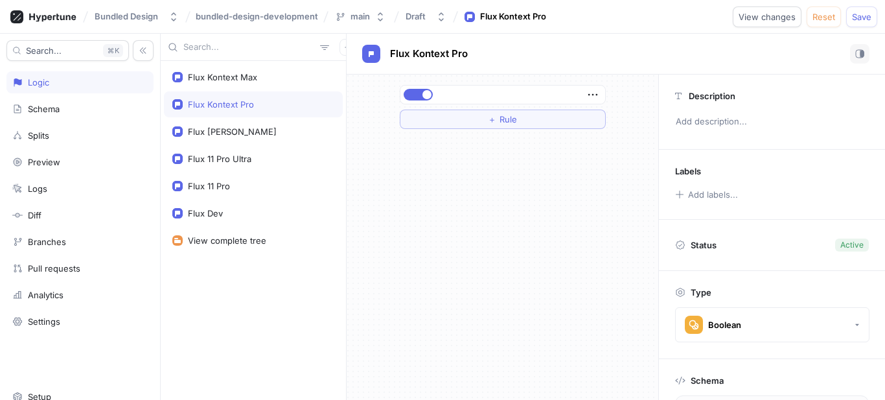
type textarea "fluxKontextMax: Boolean!"
click at [417, 98] on button "button" at bounding box center [418, 95] width 29 height 12
click at [863, 13] on span "Save" at bounding box center [861, 17] width 19 height 8
click at [344, 46] on icon "button" at bounding box center [348, 47] width 8 height 8
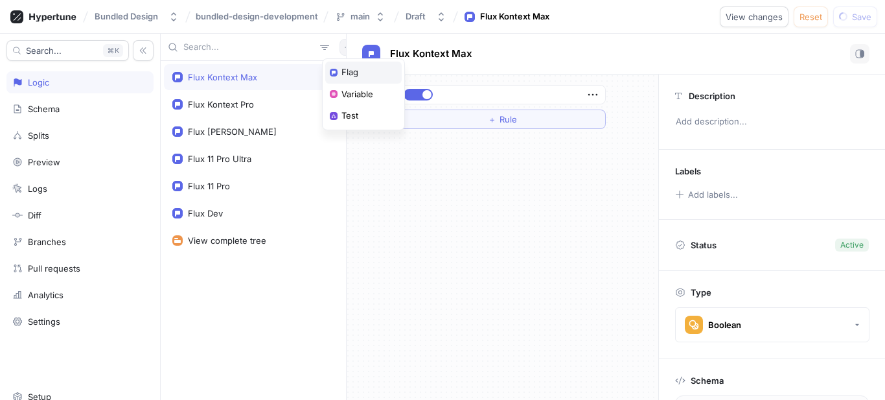
click at [369, 77] on div "Flag" at bounding box center [363, 73] width 76 height 22
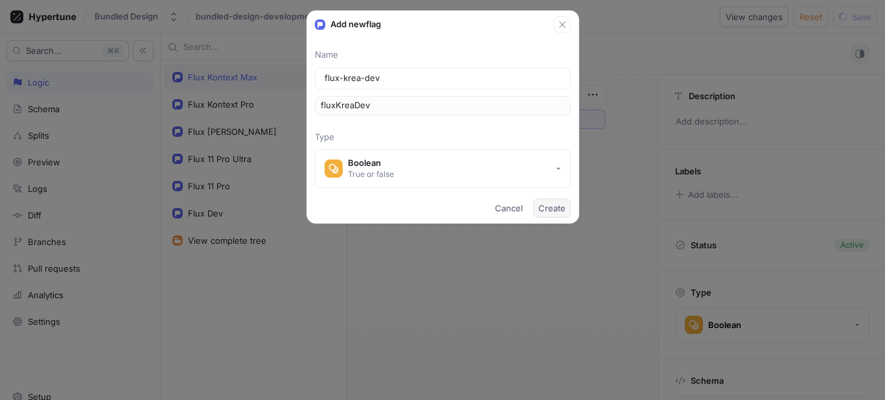
type input "flux-krea-dev"
click at [560, 209] on span "Create" at bounding box center [552, 208] width 27 height 8
type textarea "fluxKreaDev: Boolean!"
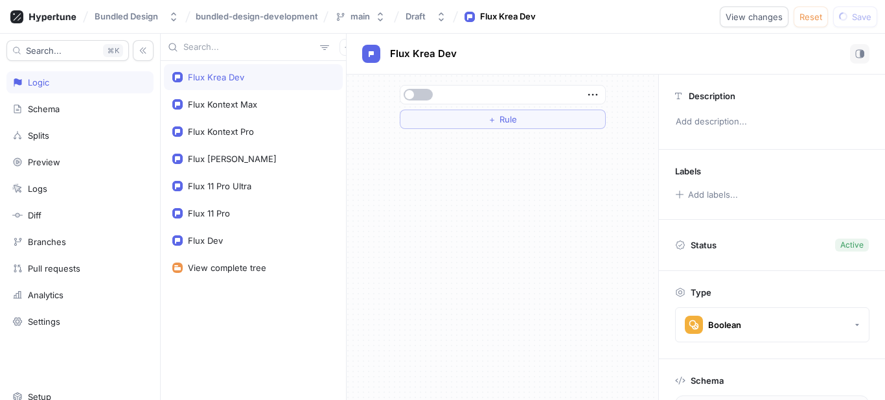
click at [422, 87] on div at bounding box center [503, 95] width 205 height 18
click at [419, 93] on button "button" at bounding box center [418, 95] width 29 height 12
click at [340, 48] on button "button" at bounding box center [348, 47] width 17 height 17
click at [350, 79] on div "Flag" at bounding box center [363, 73] width 76 height 22
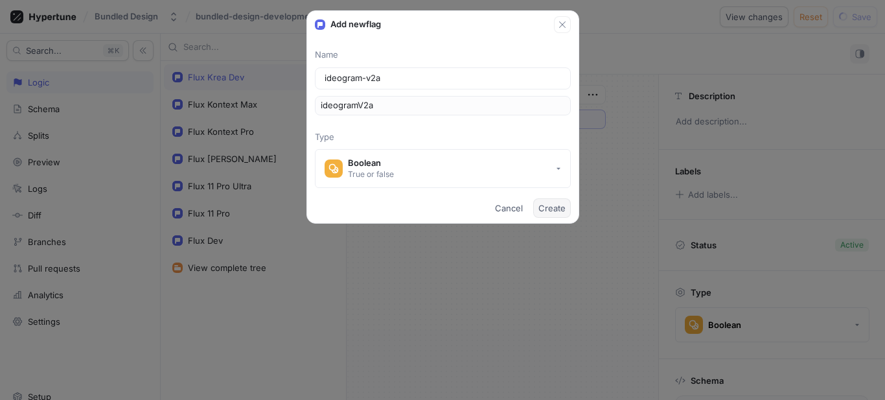
type input "ideogram-v2a"
click at [542, 208] on span "Create" at bounding box center [552, 208] width 27 height 8
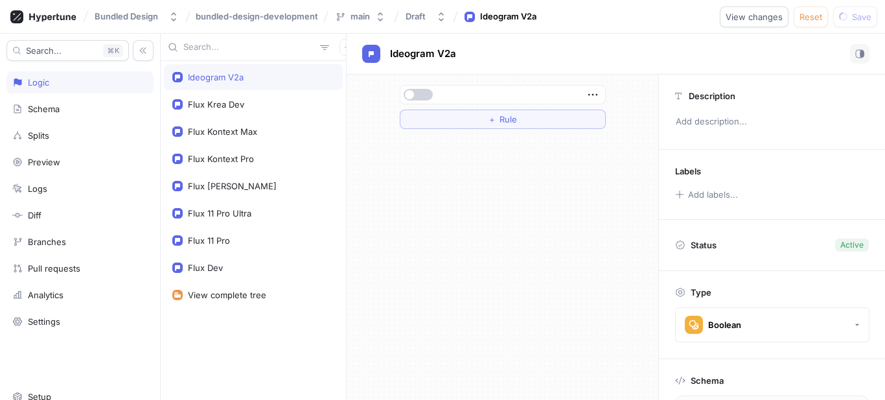
click at [417, 93] on button "button" at bounding box center [418, 95] width 29 height 12
click at [255, 100] on div "Flux Krea Dev" at bounding box center [253, 104] width 162 height 10
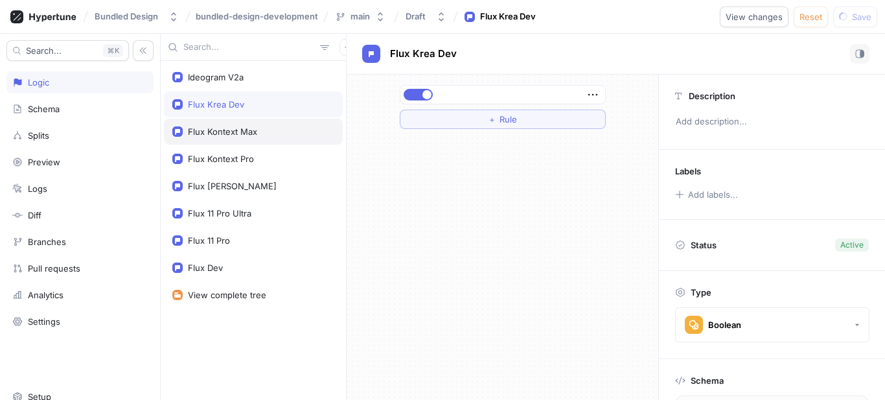
click at [250, 128] on div "Flux Kontext Max" at bounding box center [222, 131] width 69 height 10
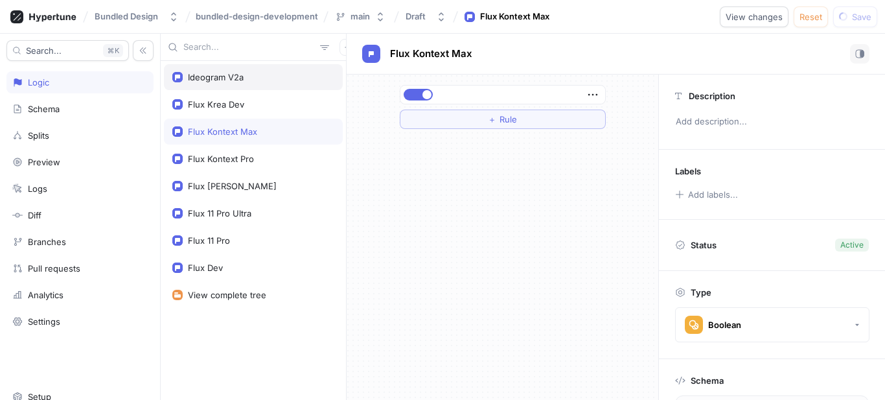
click at [229, 65] on div "Ideogram V2a" at bounding box center [253, 77] width 179 height 26
type textarea "ideogramV2a: Boolean!"
click at [344, 48] on icon "button" at bounding box center [348, 47] width 8 height 8
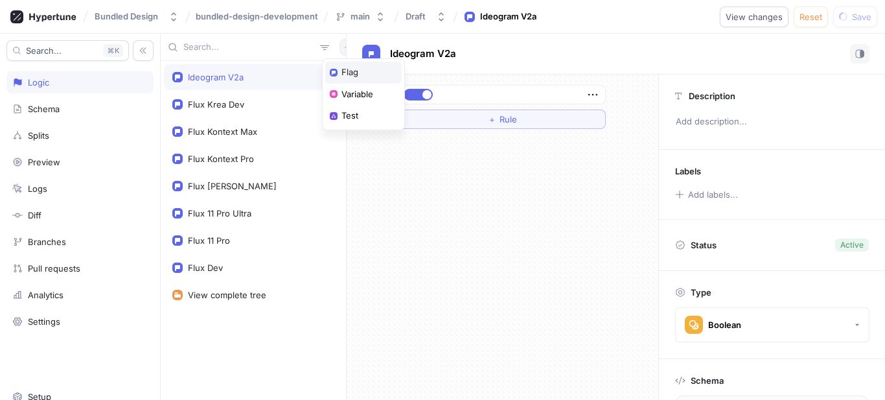
click at [362, 76] on div "Flag" at bounding box center [363, 73] width 76 height 22
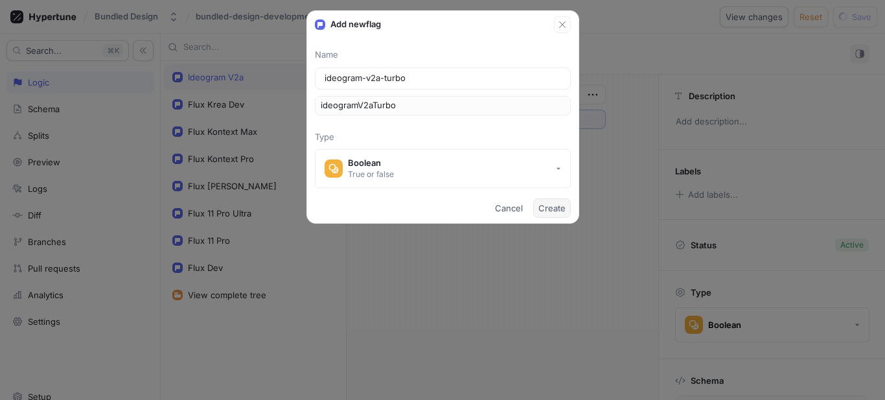
type input "ideogram-v2a-turbo"
click at [560, 204] on span "Create" at bounding box center [552, 208] width 27 height 8
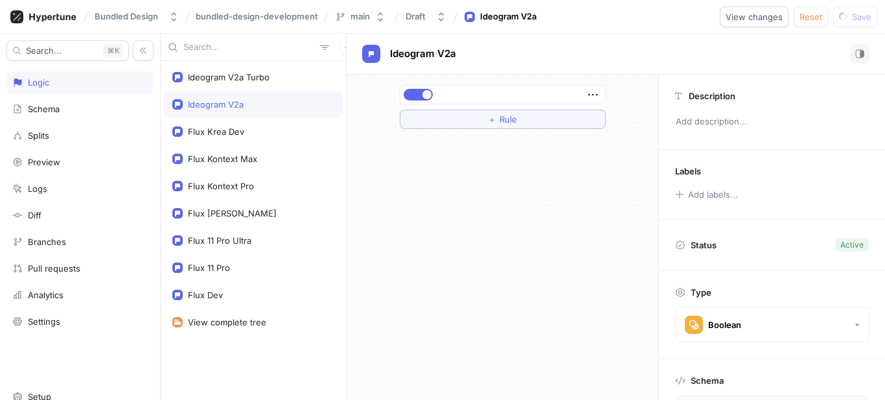
type textarea "ideogramV2aTurbo: Boolean!"
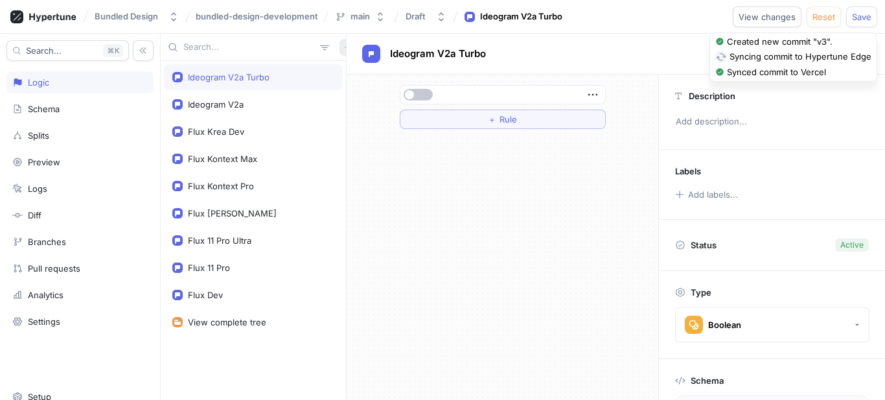
click at [345, 46] on icon "button" at bounding box center [348, 47] width 6 height 6
click at [356, 72] on p "Flag" at bounding box center [350, 72] width 17 height 13
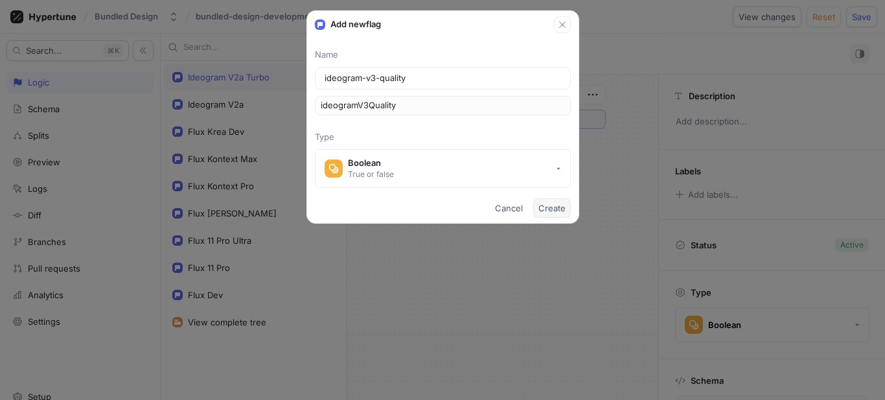
type input "ideogram-v3-quality"
click at [544, 210] on span "Create" at bounding box center [552, 208] width 27 height 8
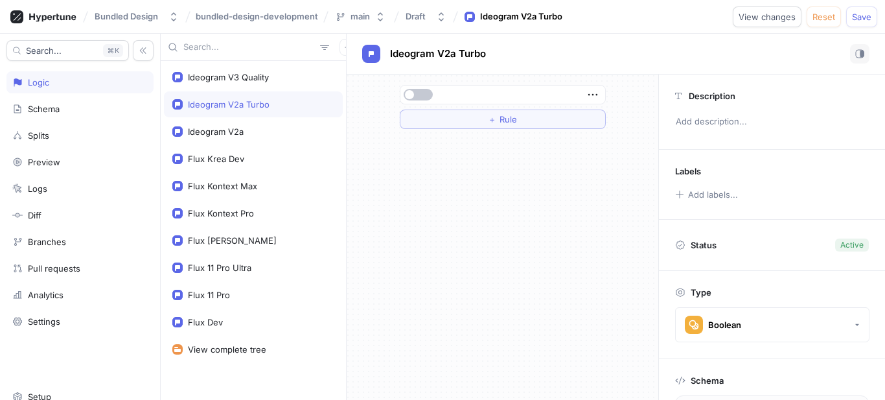
type textarea "ideogramV3Quality: Boolean!"
click at [340, 52] on button "button" at bounding box center [348, 47] width 17 height 17
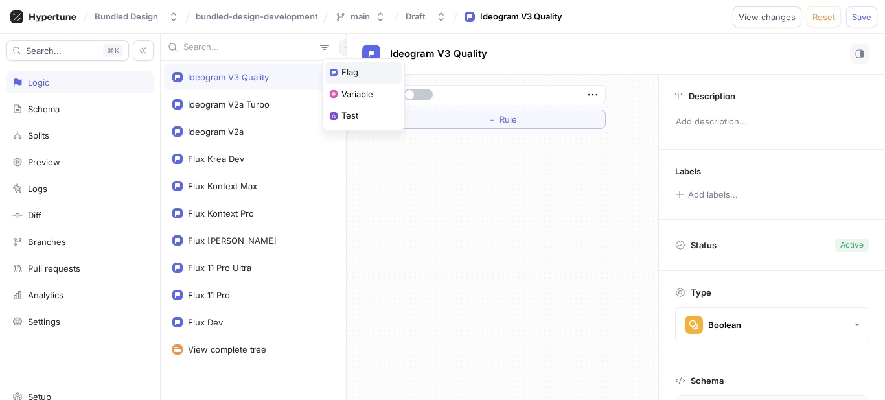
click at [354, 73] on p "Flag" at bounding box center [350, 72] width 17 height 13
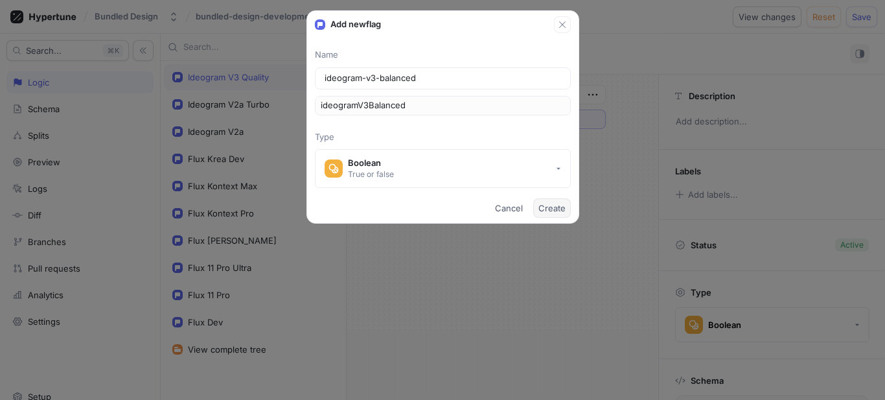
type input "ideogram-v3-balanced"
click at [564, 216] on button "Create" at bounding box center [552, 207] width 38 height 19
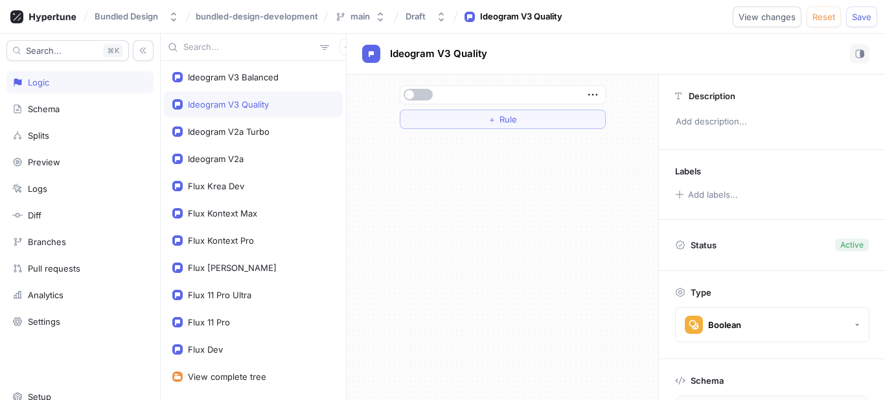
type textarea "ideogramV3Balanced: Boolean!"
click at [344, 44] on icon "button" at bounding box center [348, 47] width 8 height 8
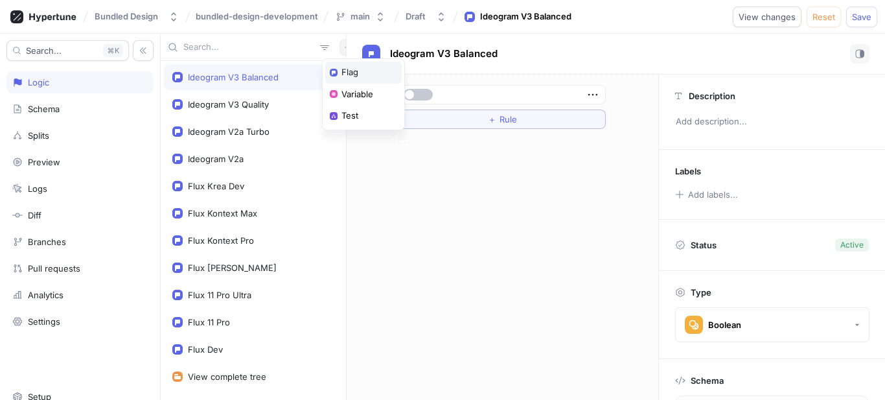
click at [339, 68] on div "Flag" at bounding box center [363, 73] width 76 height 22
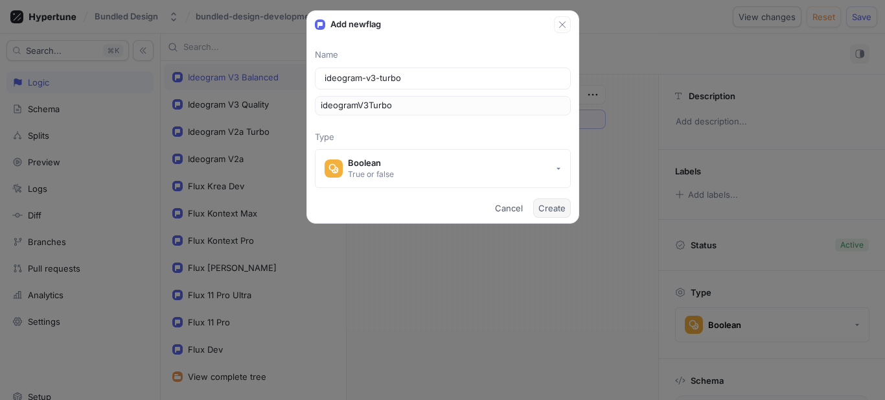
type input "ideogram-v3-turbo"
click at [539, 204] on span "Create" at bounding box center [552, 208] width 27 height 8
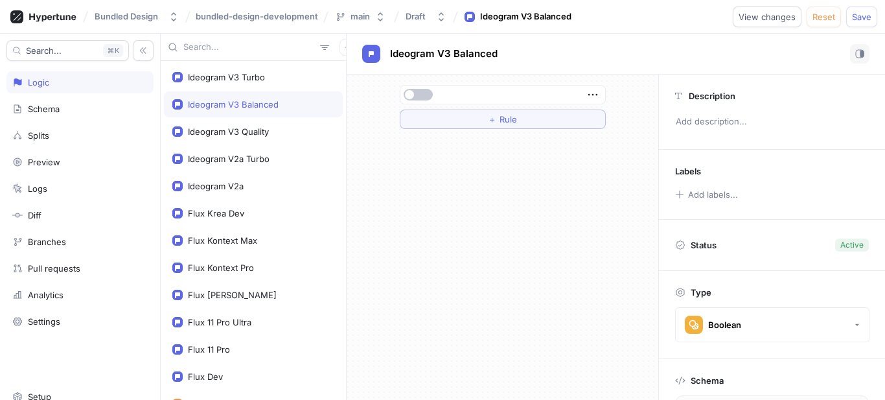
type textarea "ideogramV3Turbo: Boolean!"
click at [344, 49] on icon "button" at bounding box center [348, 47] width 8 height 8
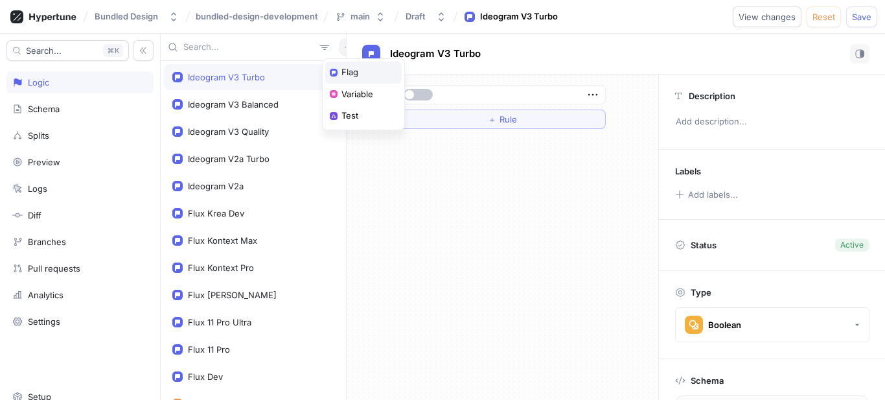
click at [358, 74] on p "Flag" at bounding box center [350, 72] width 17 height 13
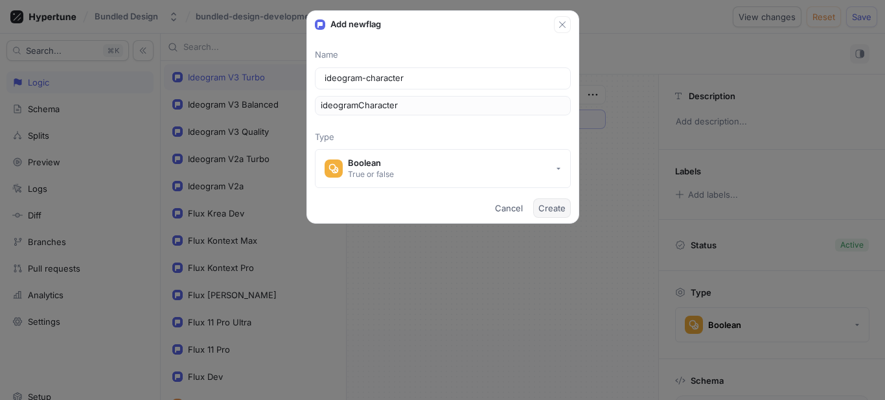
type input "ideogram-character"
click at [553, 211] on span "Create" at bounding box center [552, 208] width 27 height 8
type textarea "ideogramCharacter: Boolean!"
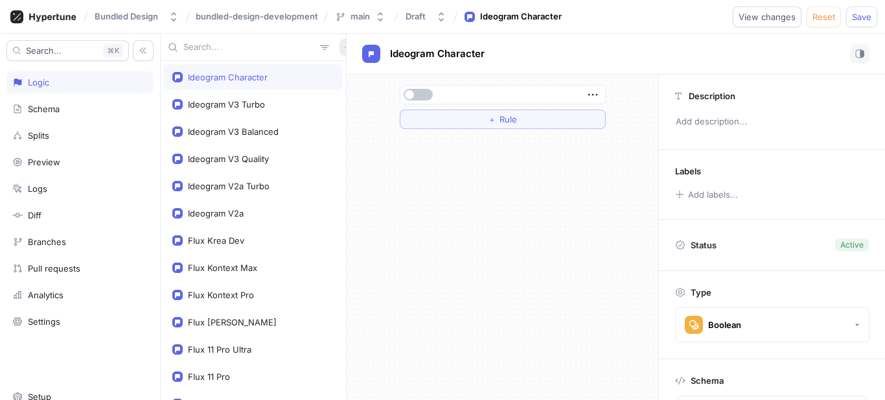
click at [344, 48] on icon "button" at bounding box center [348, 47] width 8 height 8
click at [351, 78] on p "Flag" at bounding box center [350, 72] width 17 height 13
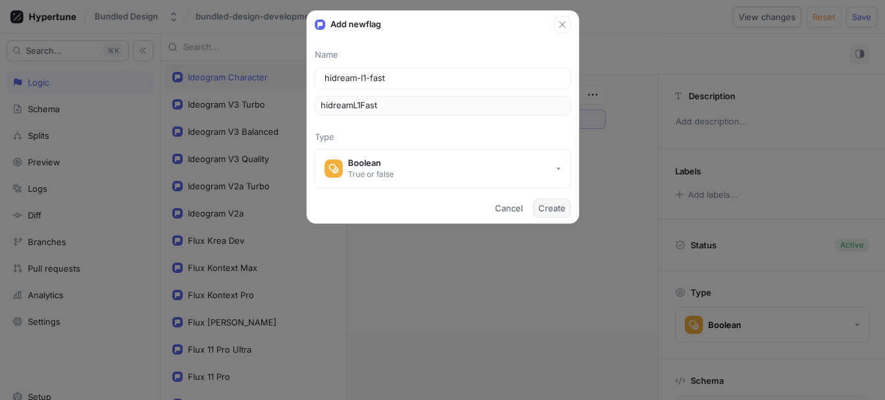
type input "hidream-l1-fast"
click at [554, 211] on span "Create" at bounding box center [552, 208] width 27 height 8
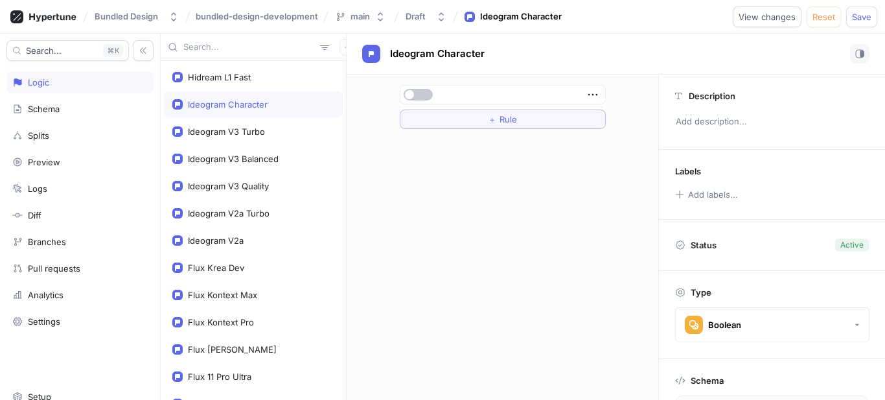
type textarea "hidreamL1Fast: Boolean!"
click at [344, 44] on icon "button" at bounding box center [348, 47] width 8 height 8
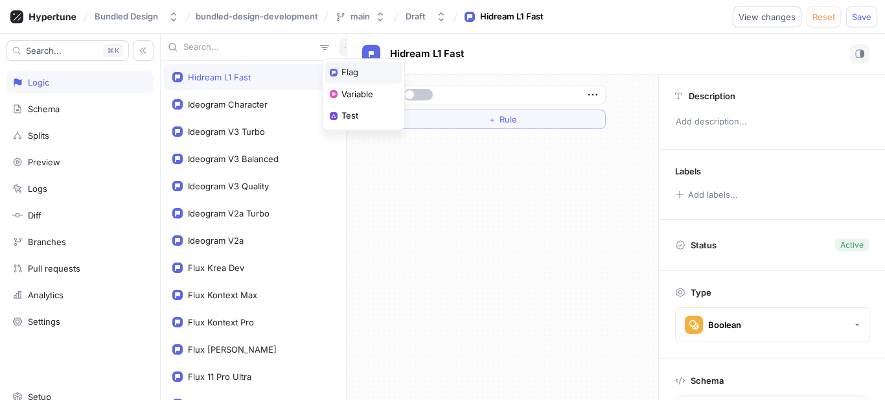
click at [363, 78] on div "Flag" at bounding box center [363, 73] width 76 height 22
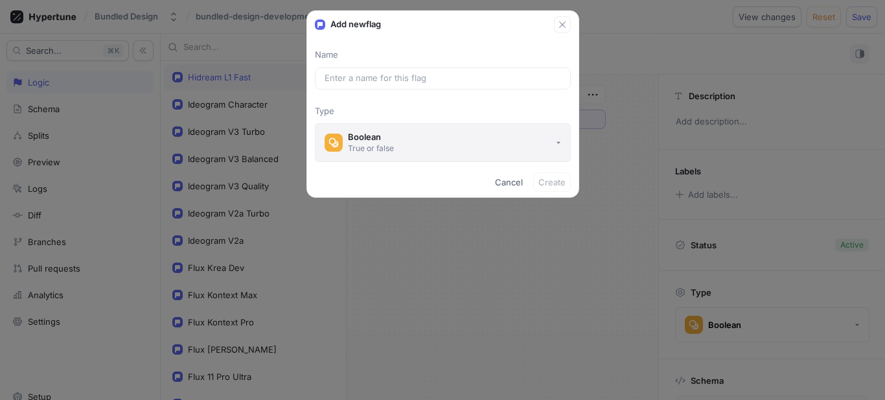
type input "hidream-l1-full"
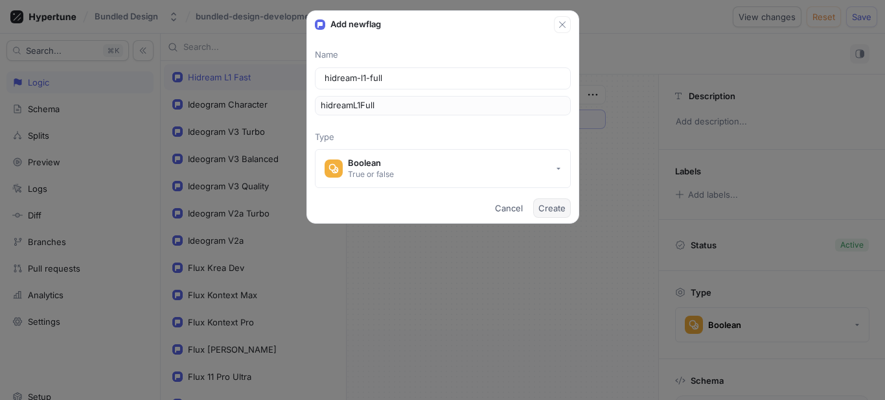
click at [548, 205] on span "Create" at bounding box center [552, 208] width 27 height 8
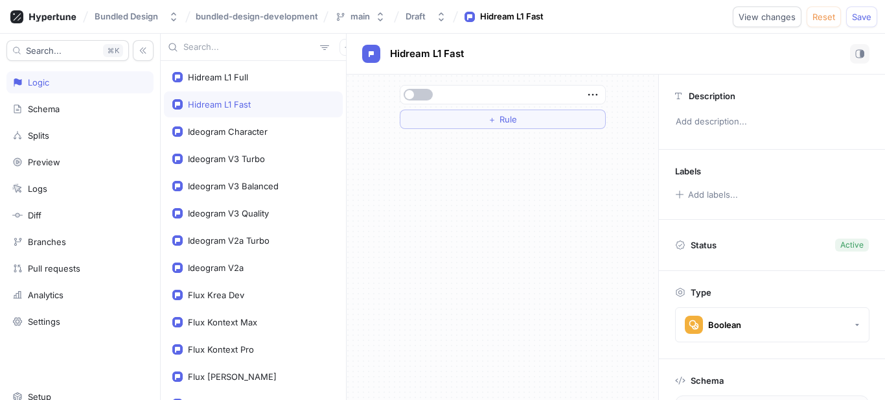
type textarea "hidreamL1Full: Boolean!"
click at [344, 48] on icon "button" at bounding box center [348, 47] width 8 height 8
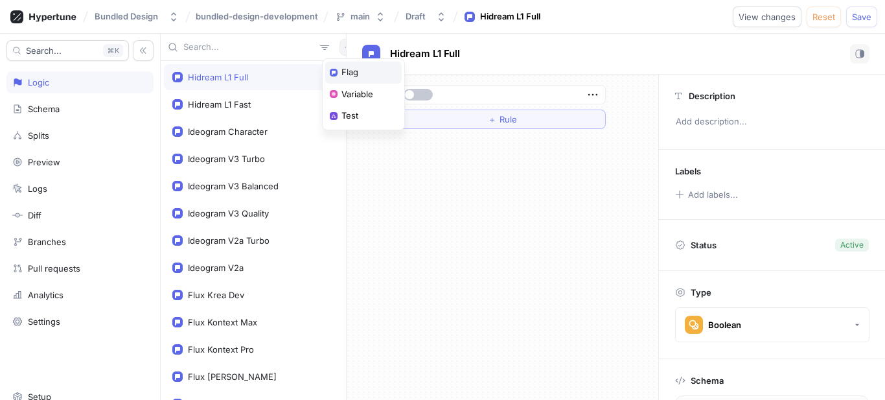
click at [345, 80] on div "Flag" at bounding box center [363, 73] width 76 height 22
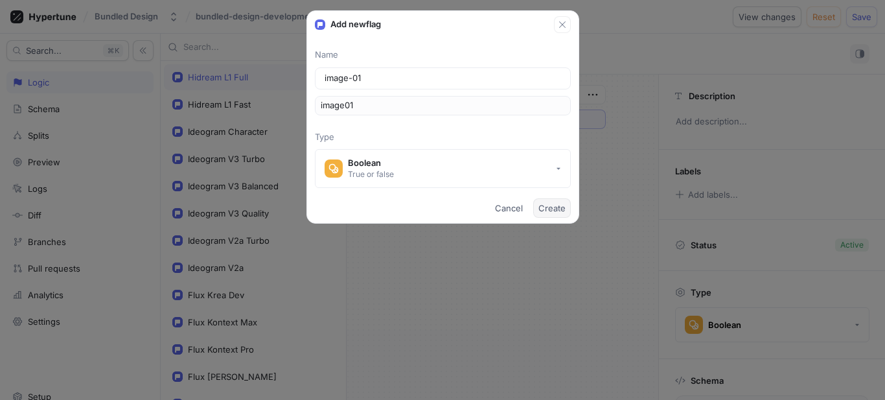
type input "image-01"
click at [543, 202] on button "Create" at bounding box center [552, 207] width 38 height 19
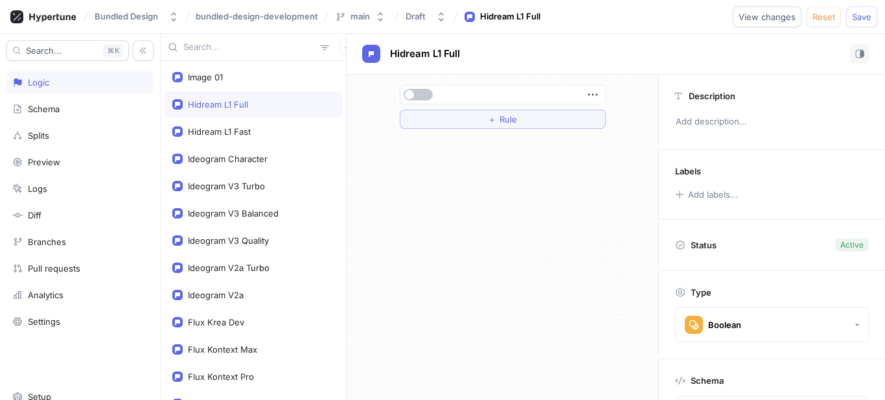
type textarea "image01: Boolean!"
click at [340, 39] on button "button" at bounding box center [348, 47] width 17 height 17
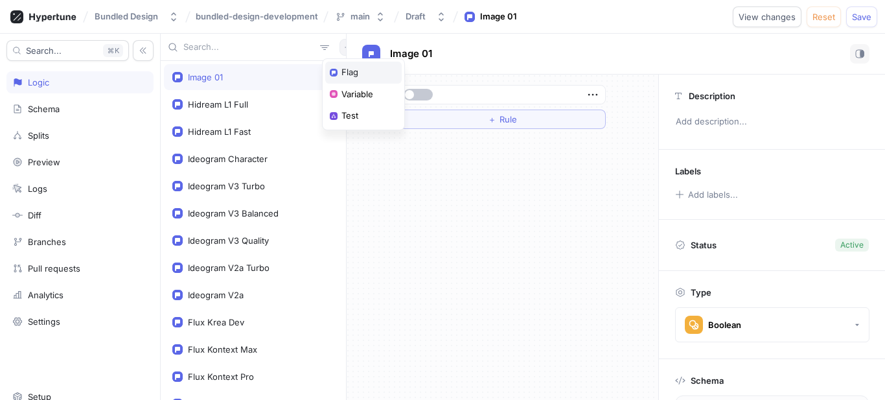
click at [339, 71] on div "Flag" at bounding box center [363, 73] width 76 height 22
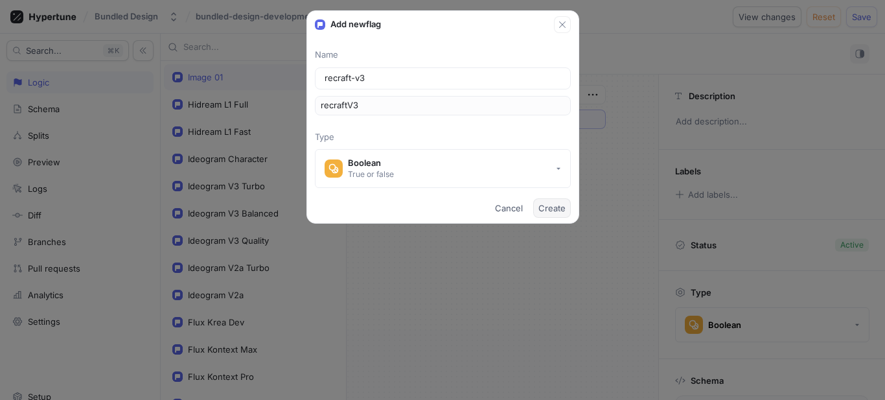
type input "recraft-v3"
click at [535, 202] on button "Create" at bounding box center [552, 207] width 38 height 19
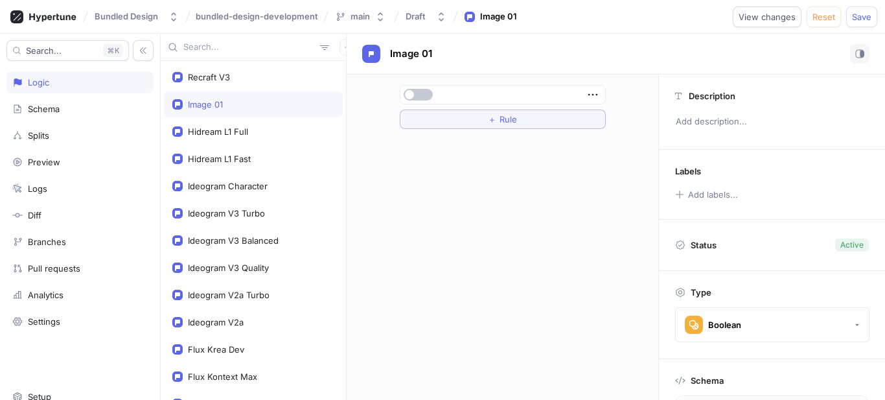
type textarea "recraftV3: Boolean!"
click at [344, 51] on icon "button" at bounding box center [348, 47] width 8 height 8
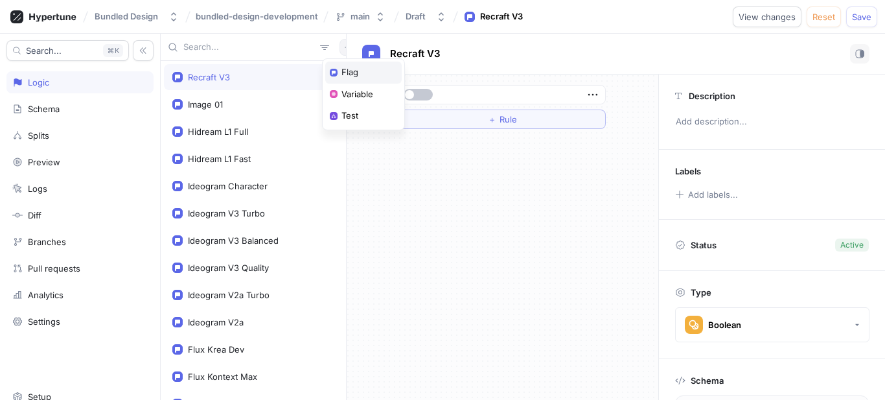
click at [384, 78] on div "Flag" at bounding box center [363, 73] width 76 height 22
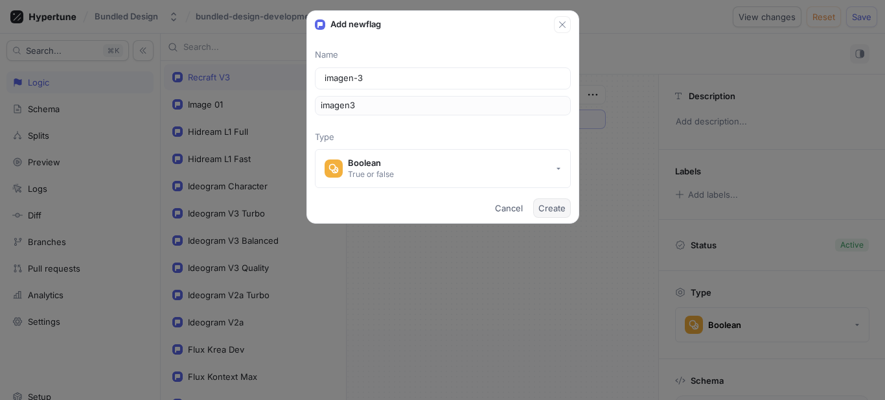
type input "imagen-3"
click at [561, 216] on button "Create" at bounding box center [552, 207] width 38 height 19
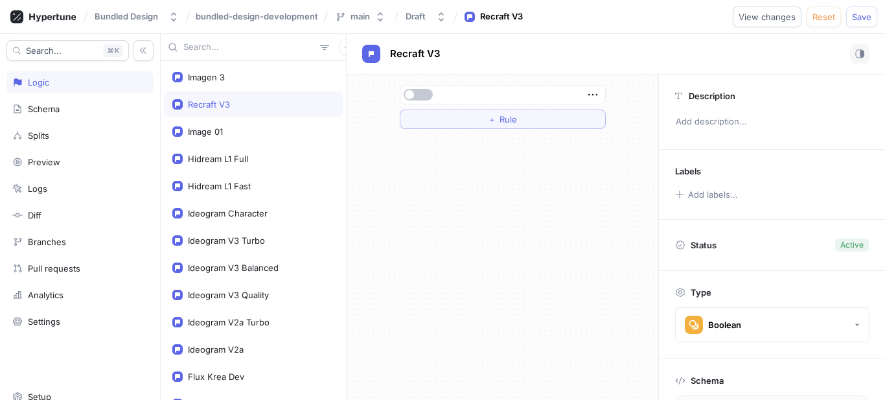
type textarea "imagen3: Boolean!"
click at [340, 50] on button "button" at bounding box center [348, 47] width 17 height 17
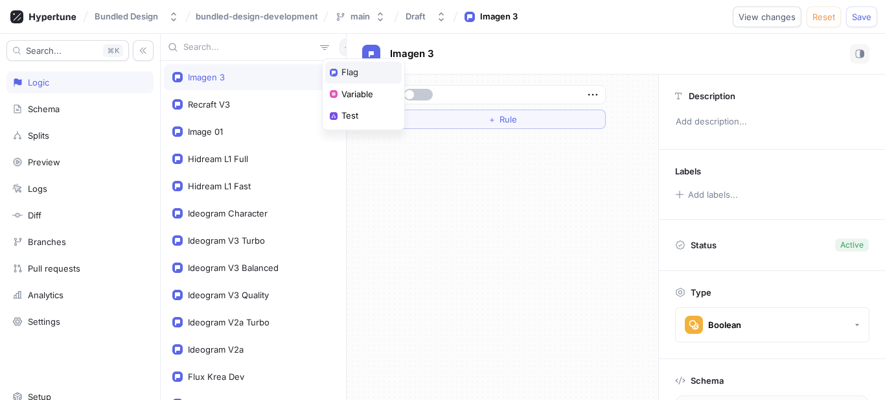
click at [356, 76] on p "Flag" at bounding box center [350, 72] width 17 height 13
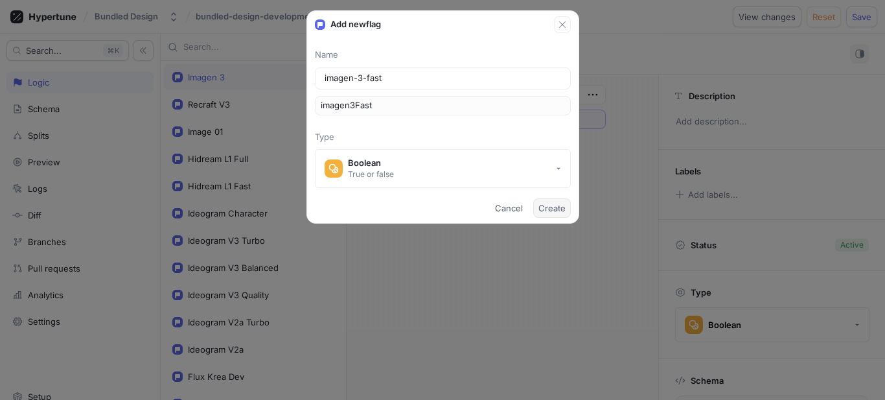
type input "imagen-3-fast"
click at [548, 205] on span "Create" at bounding box center [552, 208] width 27 height 8
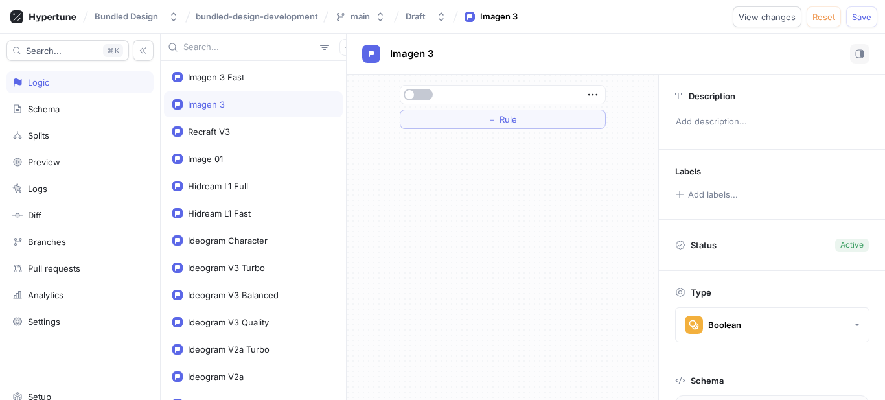
type textarea "imagen3Fast: Boolean!"
click at [344, 46] on icon "button" at bounding box center [348, 47] width 8 height 8
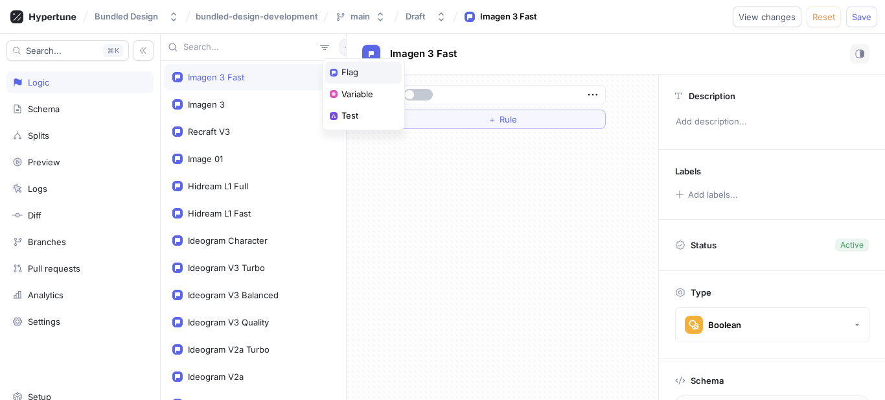
click at [351, 71] on p "Flag" at bounding box center [350, 72] width 17 height 13
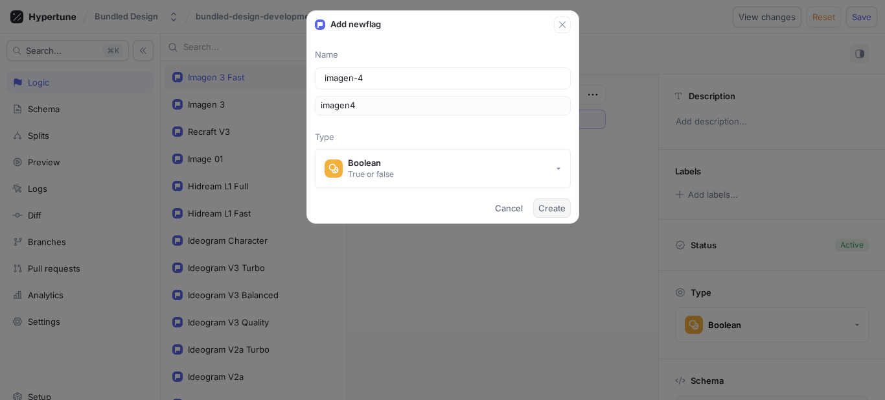
type input "imagen-4"
click at [544, 207] on span "Create" at bounding box center [552, 208] width 27 height 8
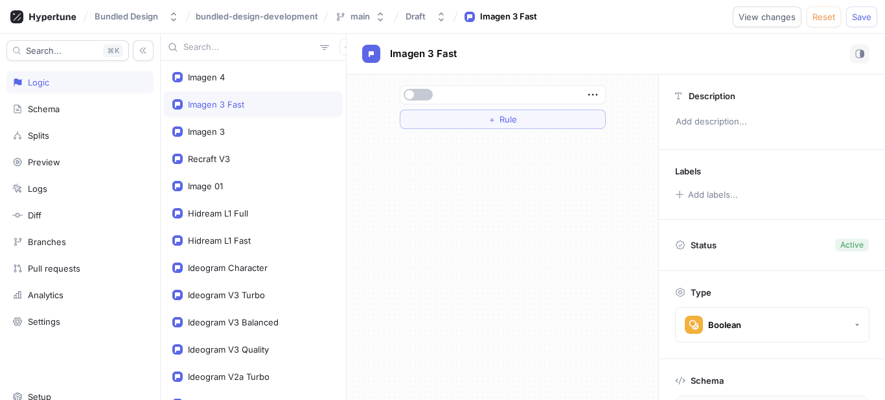
type textarea "imagen4: Boolean!"
click at [344, 43] on icon "button" at bounding box center [348, 47] width 8 height 8
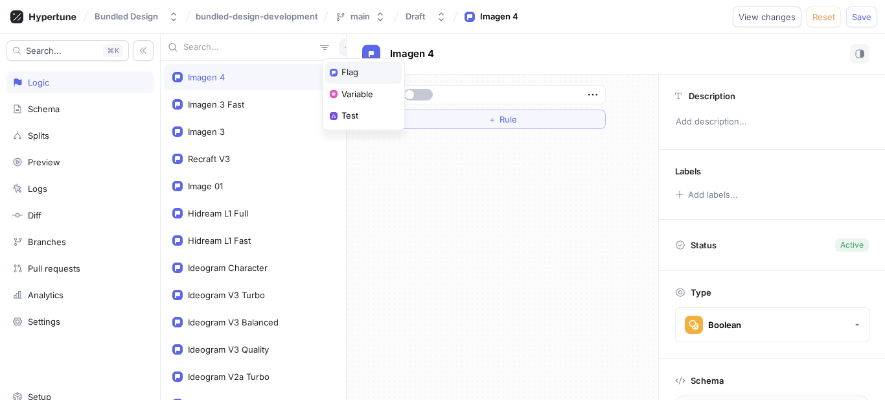
click at [371, 70] on div "Flag" at bounding box center [363, 73] width 76 height 22
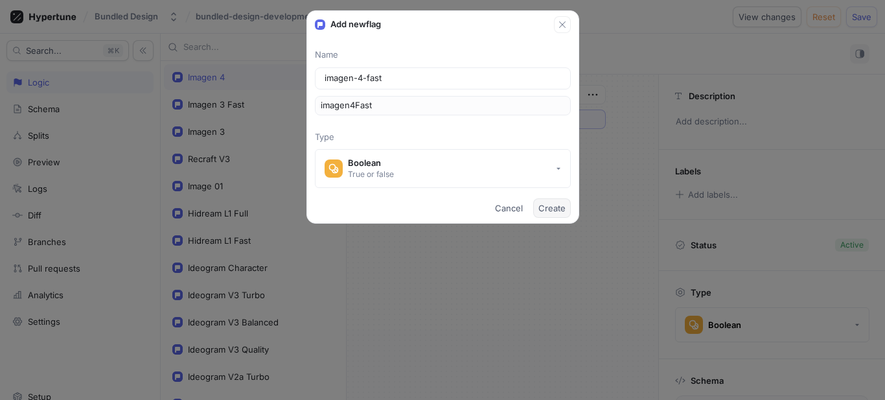
type input "imagen-4-fast"
click at [550, 212] on span "Create" at bounding box center [552, 208] width 27 height 8
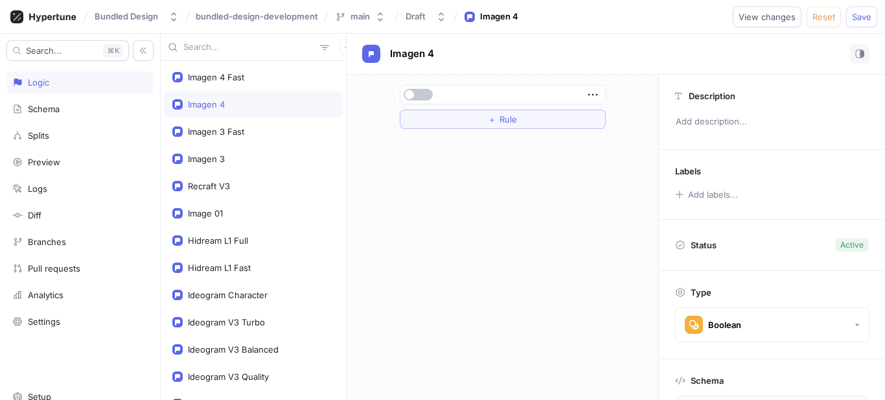
type textarea "imagen4Fast: Boolean!"
click at [340, 52] on button "button" at bounding box center [348, 47] width 17 height 17
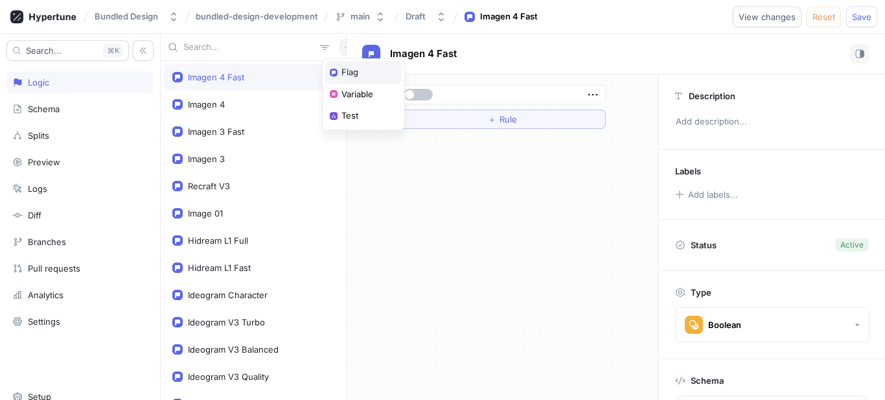
click at [354, 77] on p "Flag" at bounding box center [350, 72] width 17 height 13
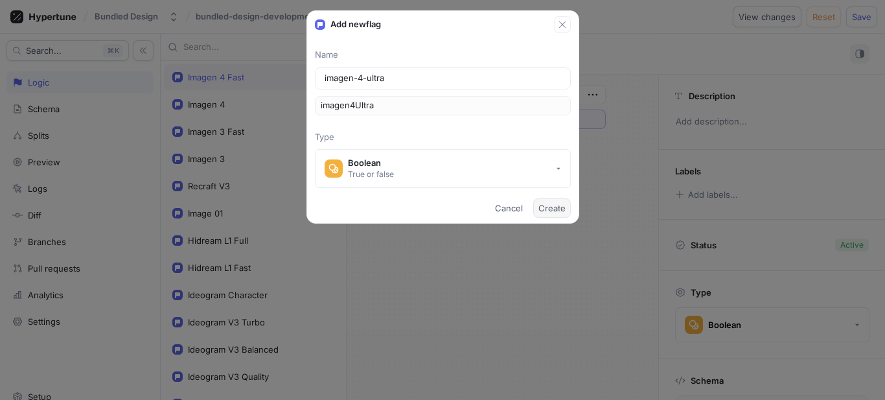
type input "imagen-4-ultra"
click at [540, 209] on span "Create" at bounding box center [552, 208] width 27 height 8
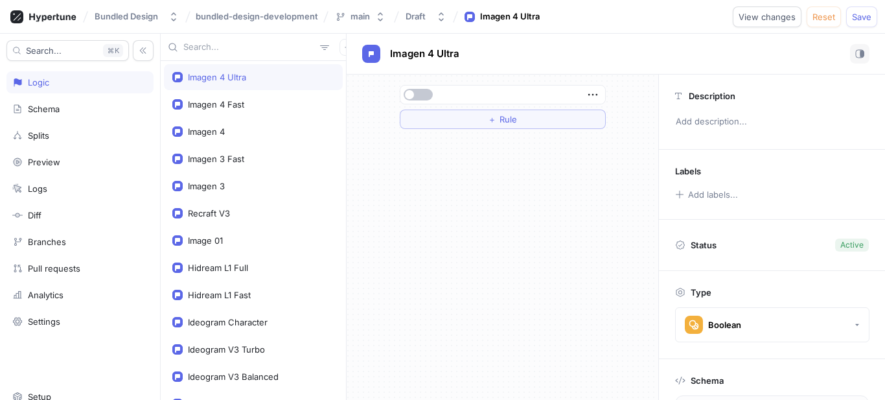
type textarea "imagen4Ultra: Boolean!"
click at [344, 45] on icon "button" at bounding box center [348, 47] width 8 height 8
click at [353, 72] on p "Flag" at bounding box center [350, 72] width 17 height 13
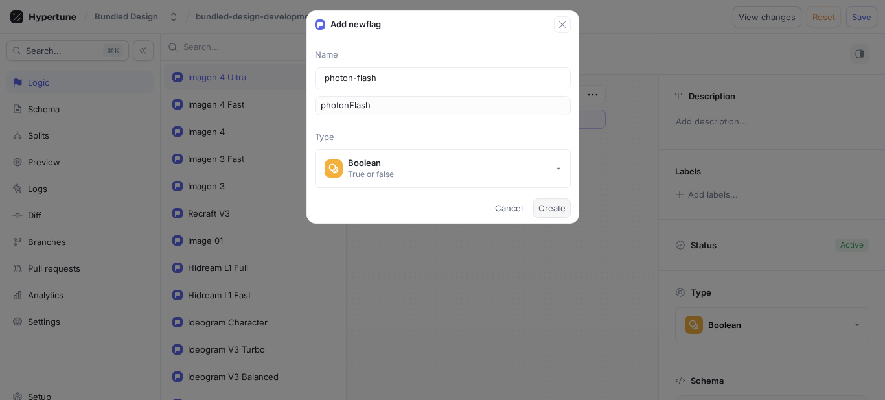
type input "photon-flash"
click at [546, 205] on span "Create" at bounding box center [552, 208] width 27 height 8
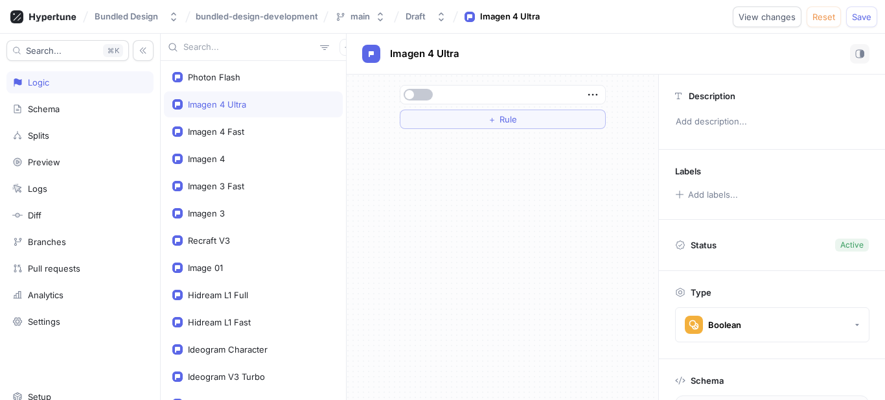
type textarea "photonFlash: Boolean!"
click at [340, 47] on button "button" at bounding box center [348, 47] width 17 height 17
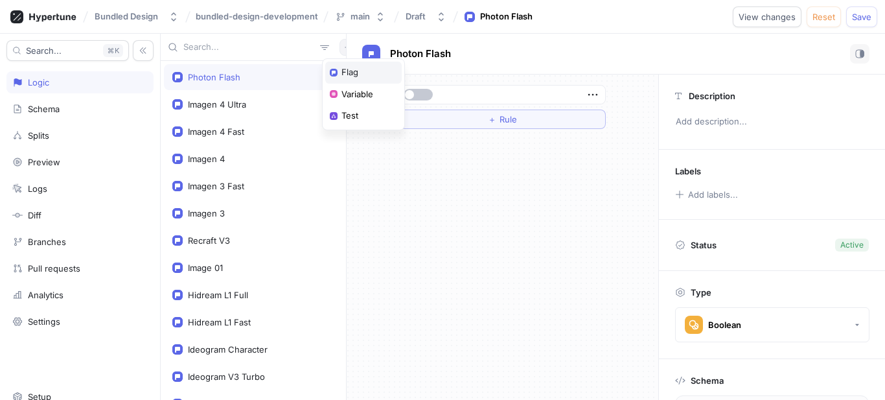
click at [354, 63] on div "Flag" at bounding box center [363, 73] width 76 height 22
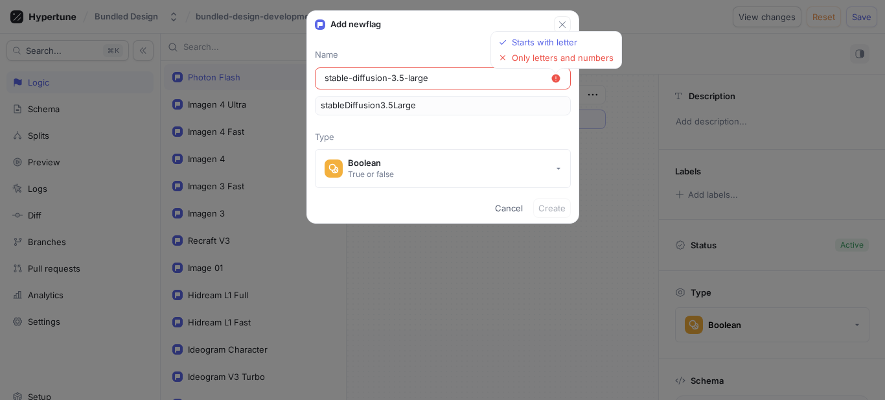
click at [401, 78] on input "stable-diffusion-3.5-large" at bounding box center [438, 78] width 226 height 13
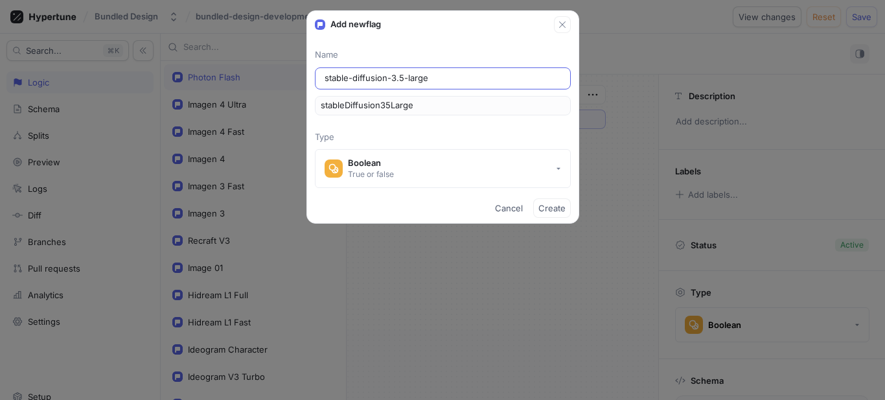
type input "stable-diffusion-35-large"
type input "stableDiffusion35Large"
type input "stable-diffusion-3-5-large"
click at [558, 209] on span "Create" at bounding box center [552, 208] width 27 height 8
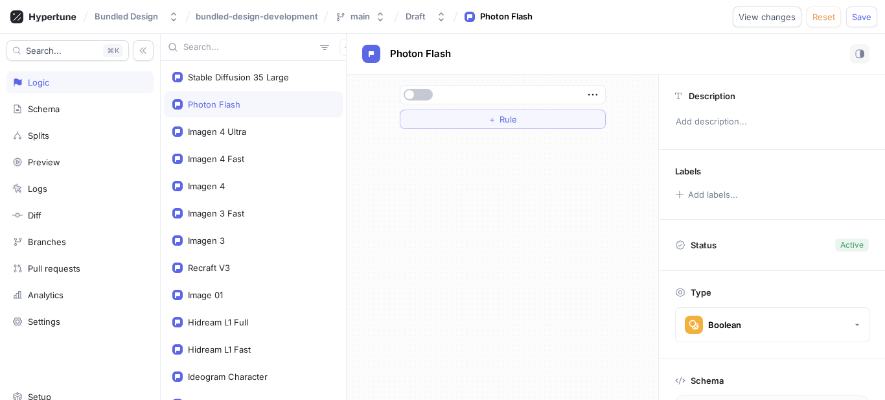
type textarea "stableDiffusion35Large: Boolean!"
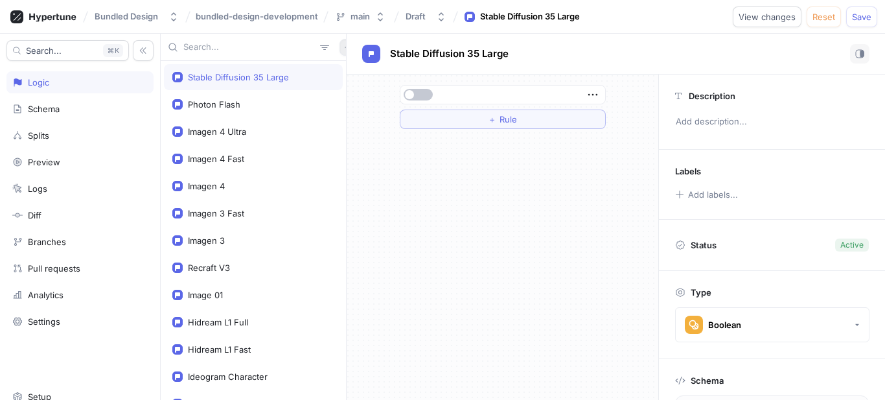
click at [340, 43] on button "button" at bounding box center [348, 47] width 17 height 17
click at [351, 72] on p "Flag" at bounding box center [350, 72] width 17 height 13
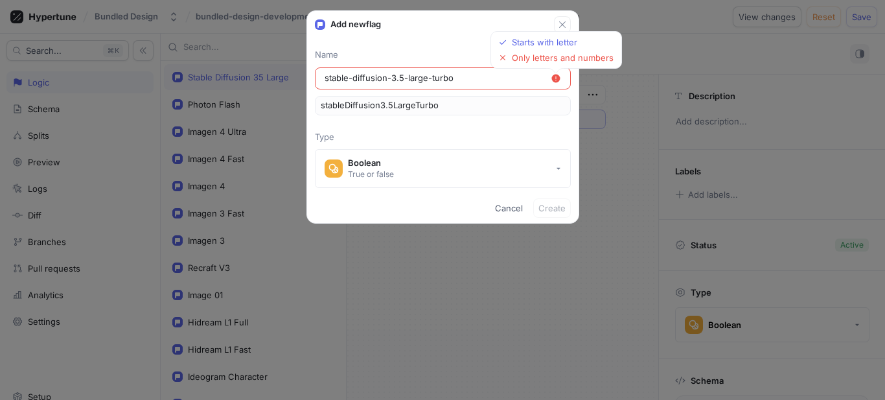
click at [396, 78] on input "stable-diffusion-3.5-large-turbo" at bounding box center [438, 78] width 226 height 13
type input "stable-diffusion-35-large-turbo"
type input "stableDiffusion35LargeTurbo"
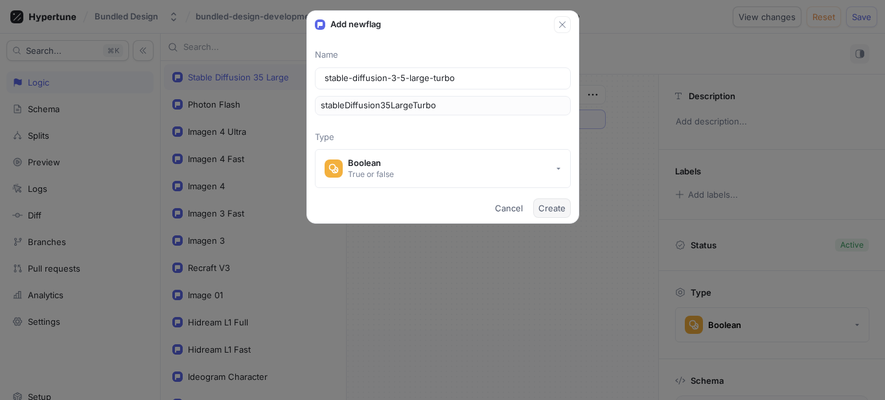
type input "stable-diffusion-3-5-large-turbo"
click at [549, 200] on button "Create" at bounding box center [552, 207] width 38 height 19
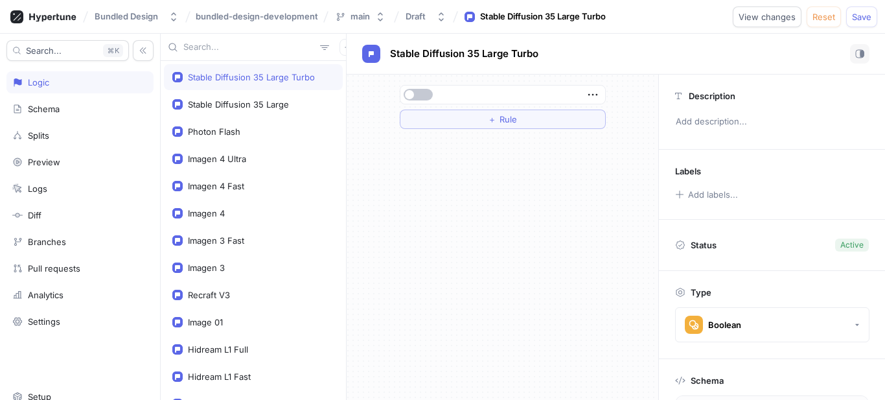
type textarea "stableDiffusion35LargeTurbo: Boolean!"
click at [344, 43] on icon "button" at bounding box center [348, 47] width 8 height 8
click at [351, 75] on p "Flag" at bounding box center [350, 72] width 17 height 13
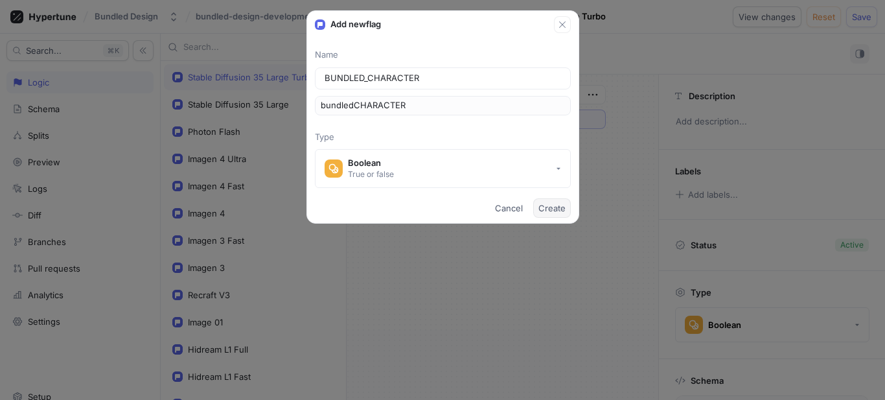
type input "BUNDLED_CHARACTER"
click at [563, 211] on span "Create" at bounding box center [552, 208] width 27 height 8
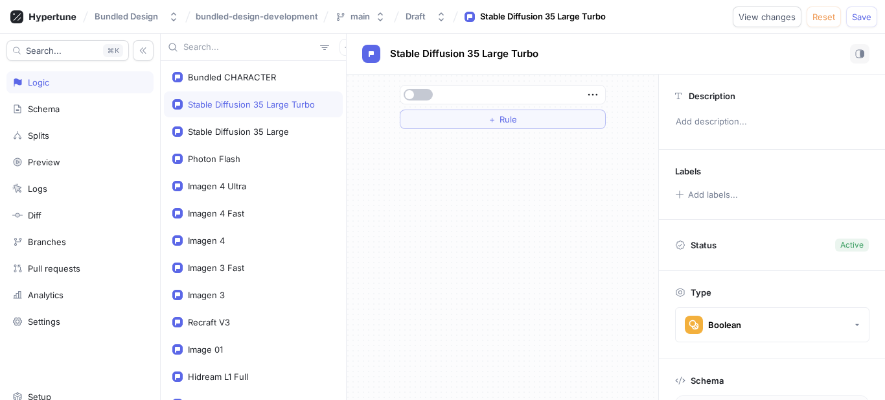
type textarea "bundledCHARACTER: Boolean!"
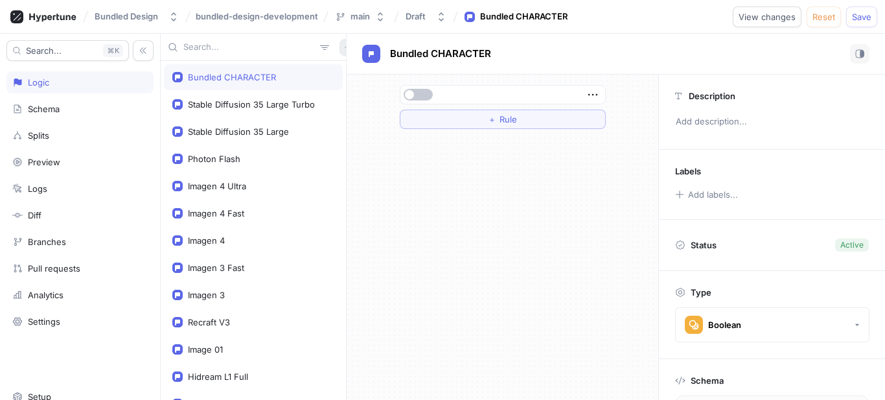
click at [344, 51] on icon "button" at bounding box center [348, 47] width 8 height 8
click at [350, 73] on p "Flag" at bounding box center [350, 72] width 17 height 13
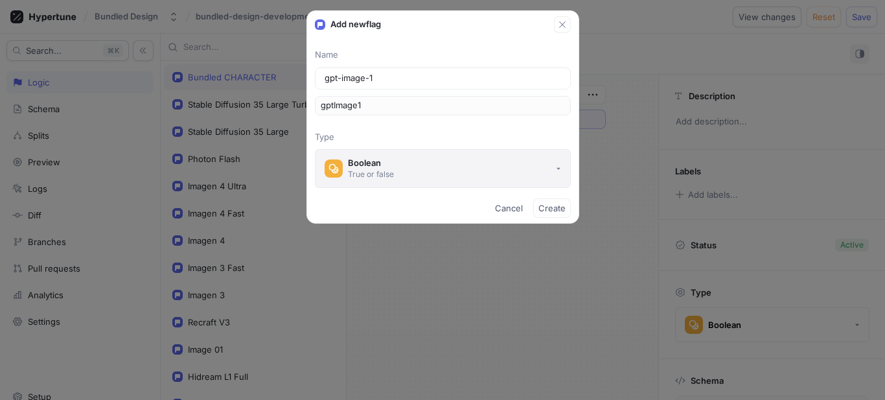
click at [522, 168] on button "Boolean True or false" at bounding box center [443, 168] width 256 height 39
type input "gpt-image-1"
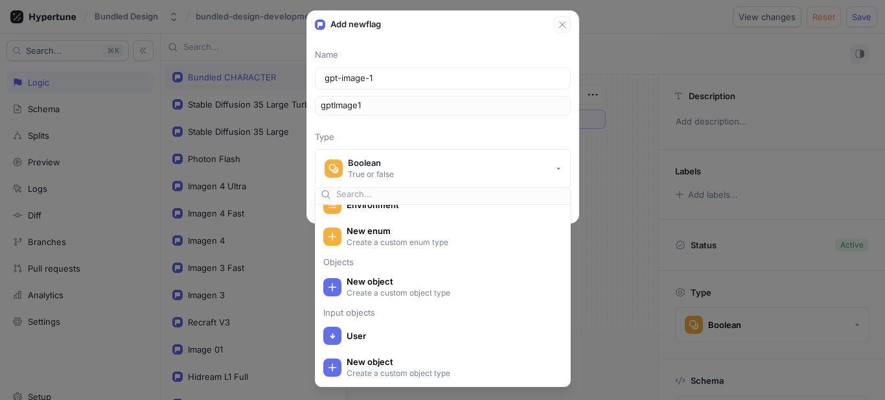
scroll to position [12, 0]
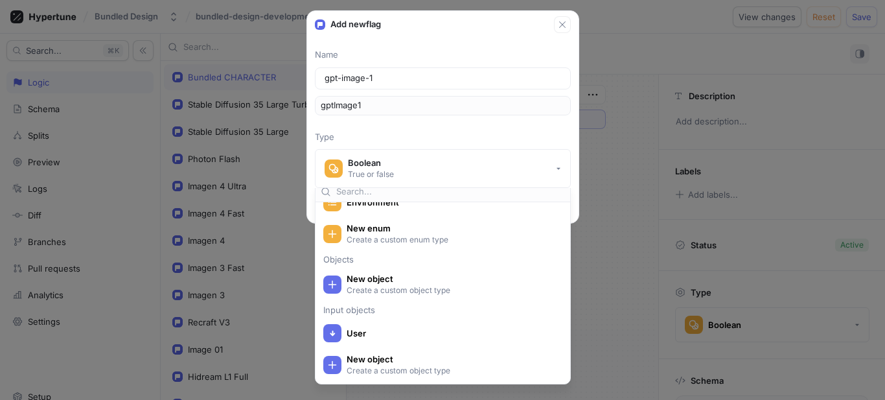
click at [489, 141] on p "Type" at bounding box center [443, 137] width 256 height 13
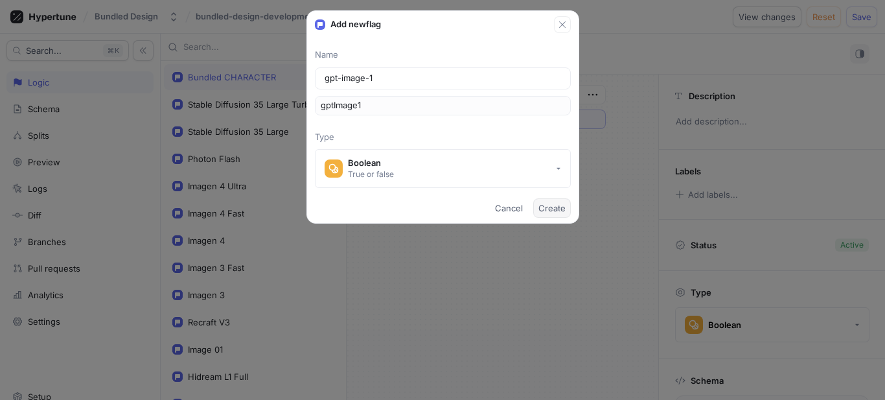
click at [551, 202] on button "Create" at bounding box center [552, 207] width 38 height 19
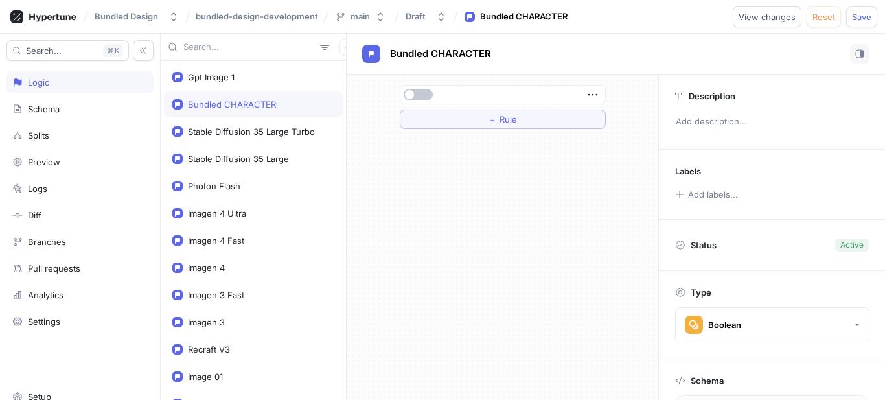
type textarea "gptImage1: Boolean!"
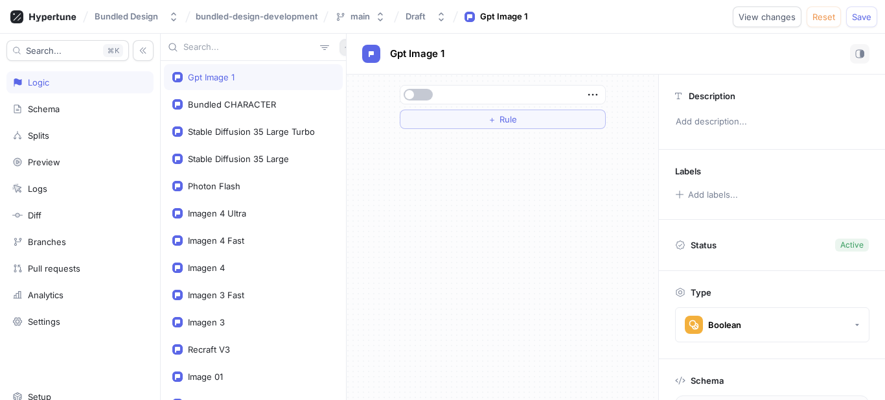
click at [345, 47] on icon "button" at bounding box center [348, 47] width 6 height 6
click at [366, 82] on div "Flag" at bounding box center [363, 73] width 76 height 22
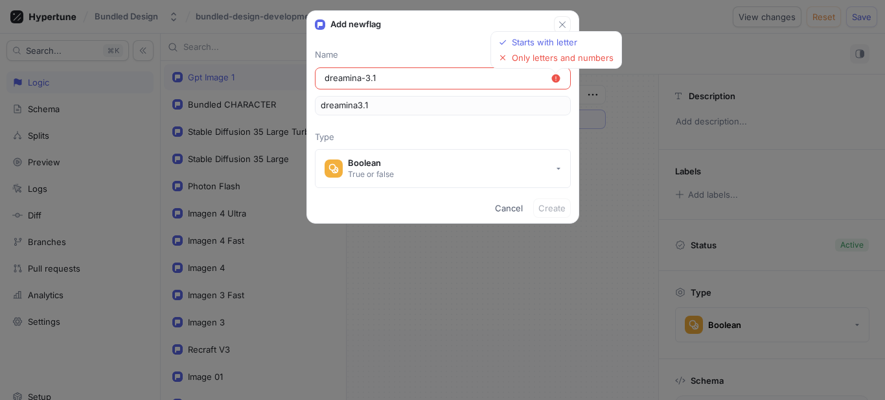
click at [365, 78] on input "dreamina-3.1" at bounding box center [438, 78] width 226 height 13
type input "dreamina-31"
type input "dreamina31"
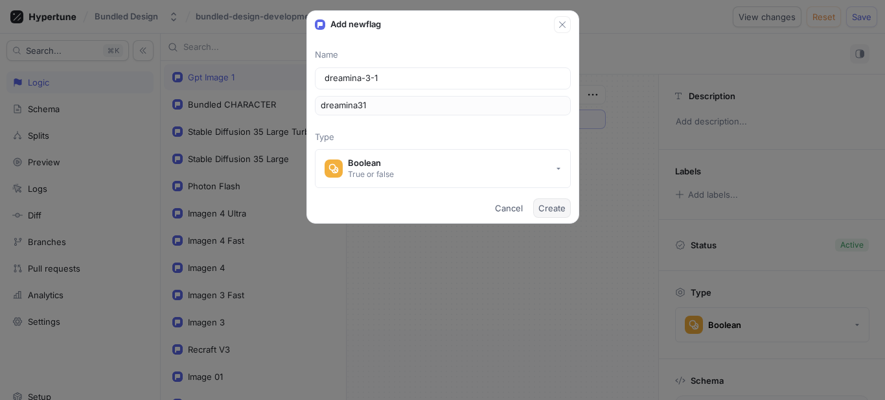
type input "dreamina-3-1"
click at [553, 204] on span "Create" at bounding box center [552, 208] width 27 height 8
type textarea "dreamina31: Boolean!"
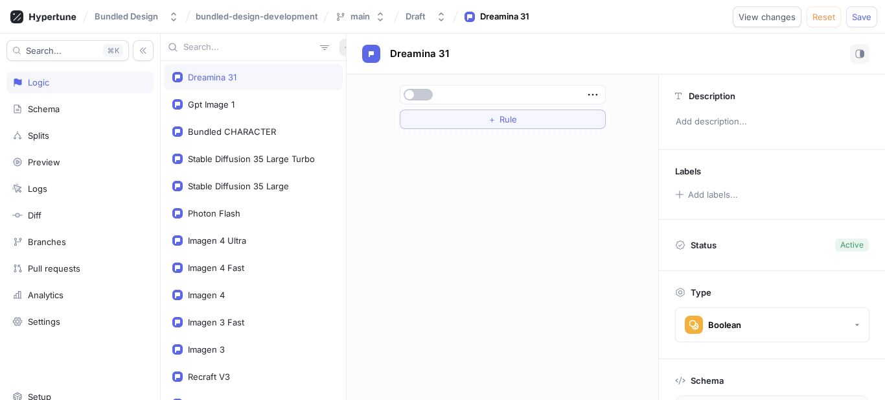
click at [344, 45] on icon "button" at bounding box center [348, 47] width 8 height 8
click at [349, 78] on p "Flag" at bounding box center [350, 72] width 17 height 13
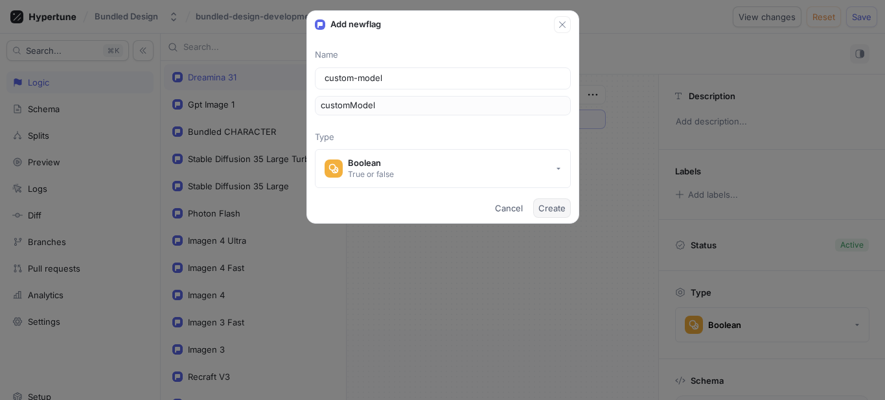
type input "custom-model"
click at [550, 204] on span "Create" at bounding box center [552, 208] width 27 height 8
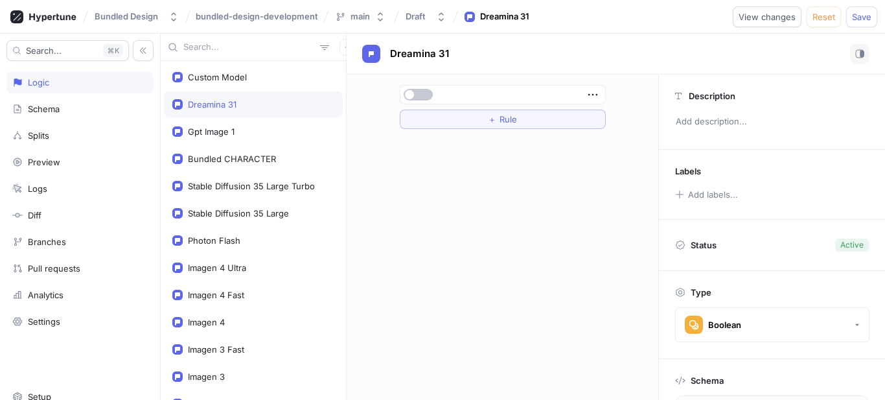
type textarea "customModel: Boolean!"
click at [344, 43] on icon "button" at bounding box center [348, 47] width 8 height 8
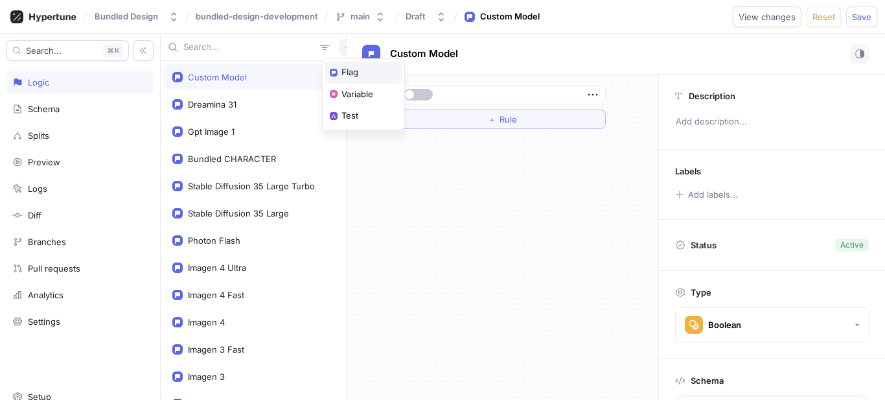
click at [349, 76] on p "Flag" at bounding box center [350, 72] width 17 height 13
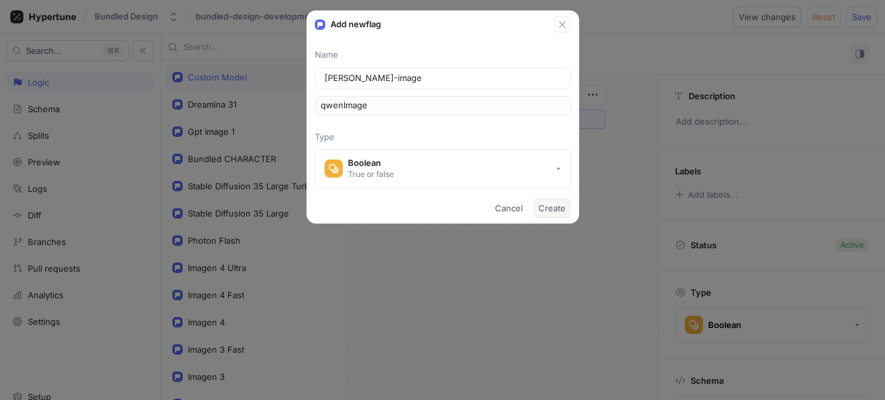
type input "[PERSON_NAME]-image"
click at [540, 208] on span "Create" at bounding box center [552, 208] width 27 height 8
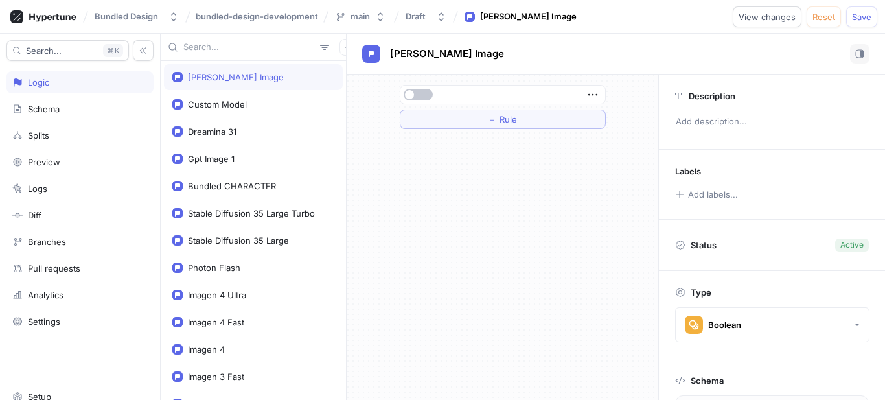
click at [270, 78] on div "[PERSON_NAME] Image" at bounding box center [253, 77] width 162 height 10
click at [407, 95] on span "button" at bounding box center [409, 94] width 9 height 9
click at [255, 98] on div "Custom Model" at bounding box center [253, 104] width 179 height 26
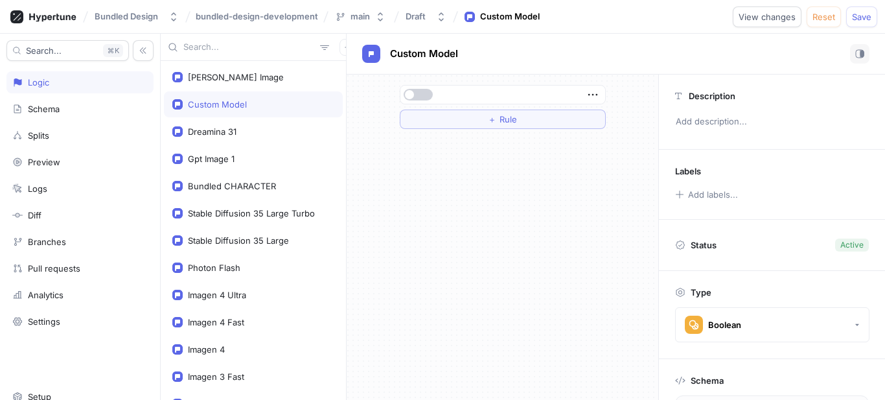
click at [418, 100] on button "button" at bounding box center [418, 95] width 29 height 12
click at [294, 125] on div "Dreamina 31" at bounding box center [253, 132] width 179 height 26
type textarea "dreamina31: Boolean!"
click at [417, 94] on button "button" at bounding box center [418, 95] width 29 height 12
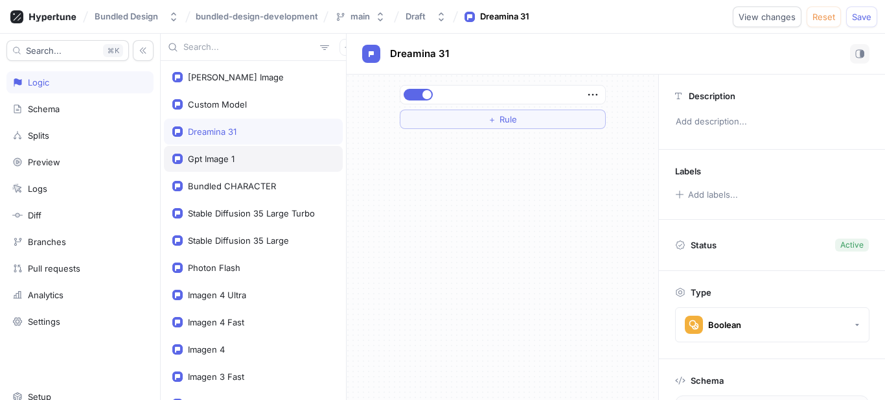
click at [241, 154] on div "Gpt Image 1" at bounding box center [253, 159] width 162 height 10
click at [400, 97] on div at bounding box center [503, 94] width 206 height 19
click at [421, 97] on button "button" at bounding box center [418, 95] width 29 height 12
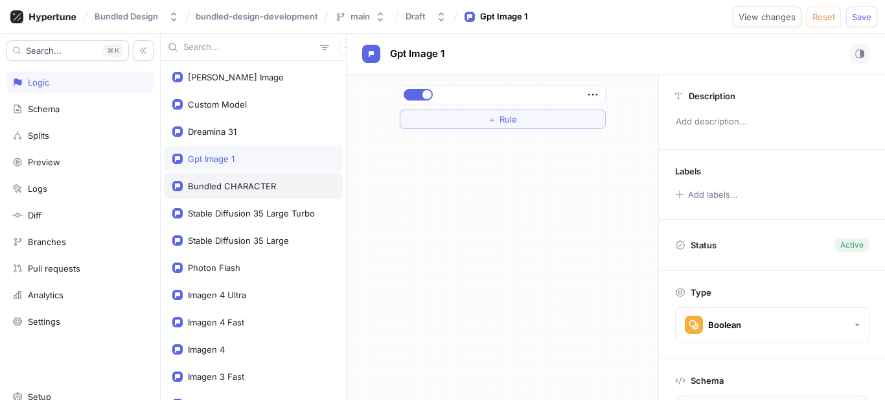
click at [268, 181] on div "Bundled CHARACTER" at bounding box center [232, 186] width 88 height 10
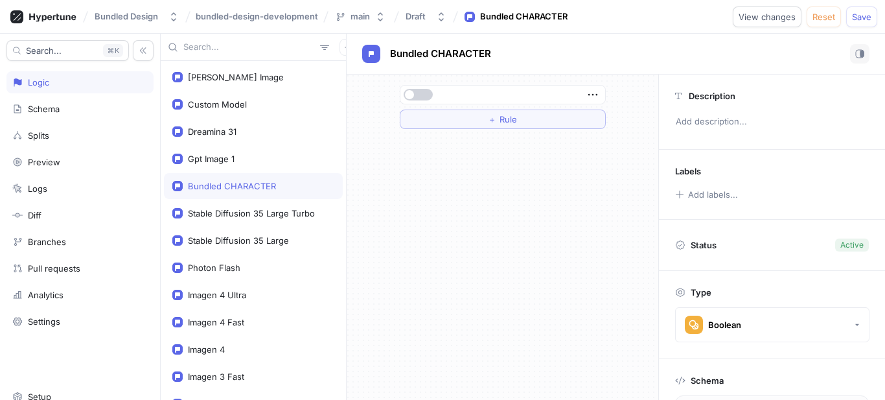
click at [413, 94] on span "button" at bounding box center [409, 94] width 9 height 9
click at [250, 209] on div "Stable Diffusion 35 Large Turbo" at bounding box center [251, 213] width 127 height 10
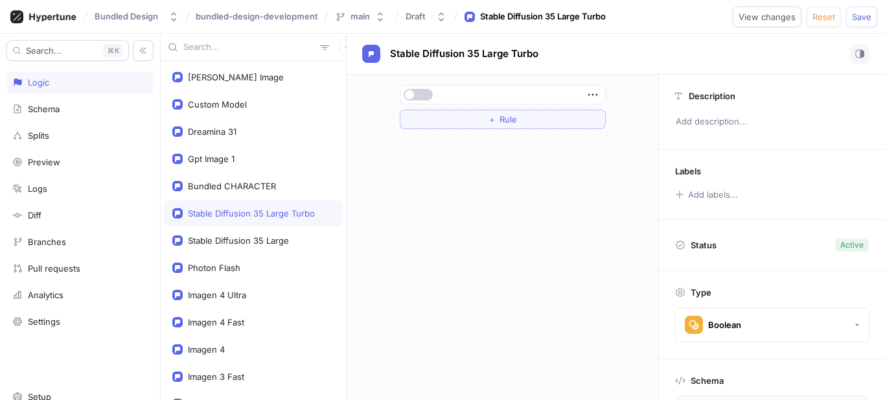
click at [407, 97] on span "button" at bounding box center [409, 94] width 9 height 9
click at [259, 240] on div "Stable Diffusion 35 Large" at bounding box center [238, 240] width 101 height 10
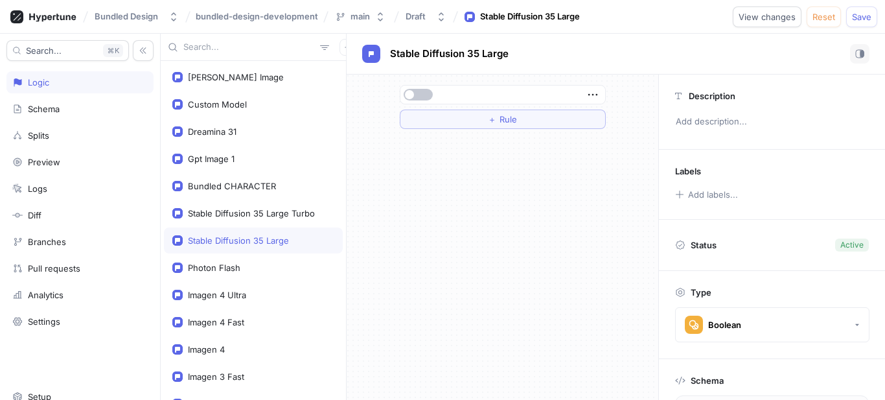
click at [429, 95] on button "button" at bounding box center [418, 95] width 29 height 12
click at [231, 263] on div "Photon Flash" at bounding box center [214, 267] width 52 height 10
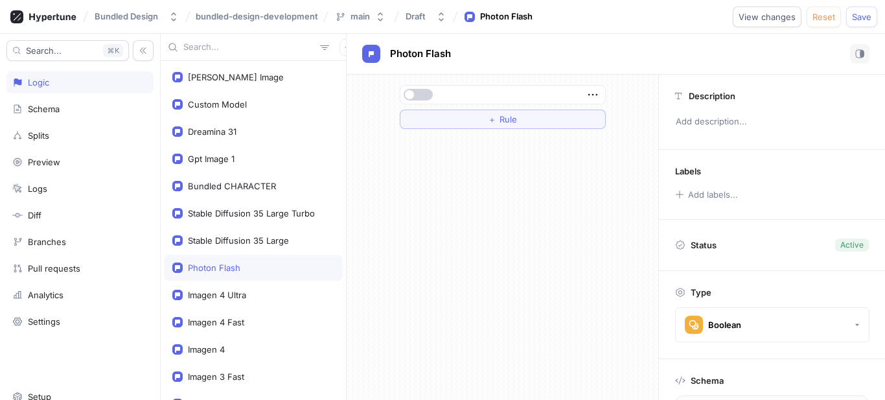
click at [417, 97] on button "button" at bounding box center [418, 95] width 29 height 12
click at [239, 289] on div "Imagen 4 Ultra" at bounding box center [253, 295] width 179 height 26
click at [408, 101] on div at bounding box center [503, 95] width 205 height 18
click at [414, 102] on div at bounding box center [503, 95] width 205 height 18
click at [417, 93] on button "button" at bounding box center [418, 95] width 29 height 12
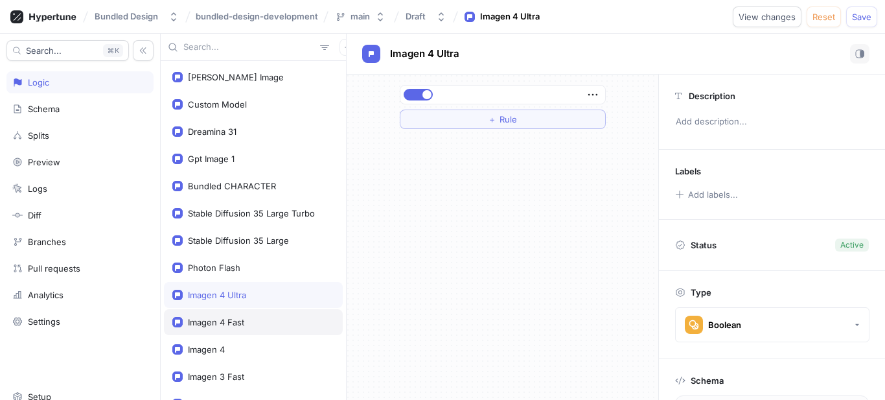
click at [225, 318] on div "Imagen 4 Fast" at bounding box center [216, 322] width 56 height 10
click at [430, 98] on button "button" at bounding box center [418, 95] width 29 height 12
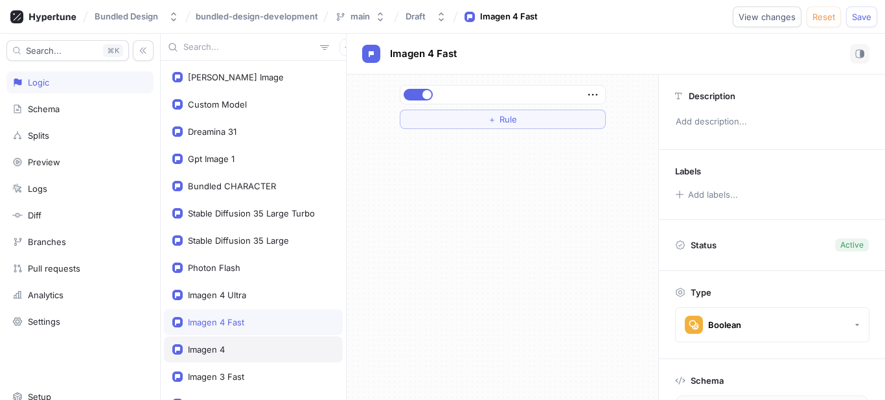
click at [203, 345] on div "Imagen 4" at bounding box center [206, 349] width 37 height 10
click at [428, 98] on button "button" at bounding box center [418, 95] width 29 height 12
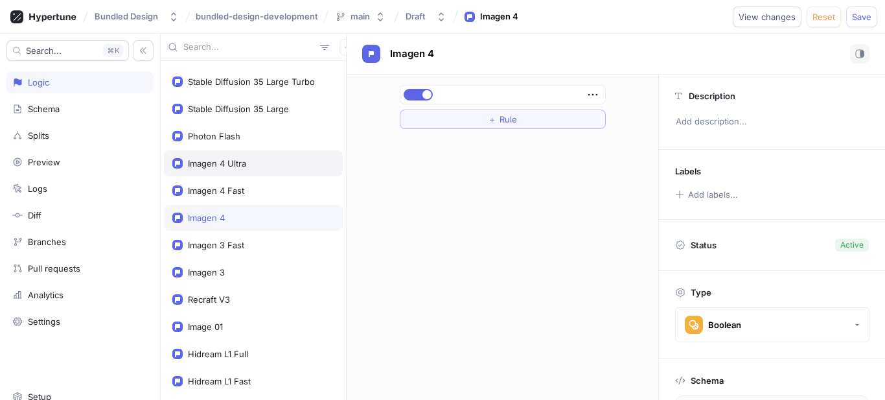
scroll to position [194, 0]
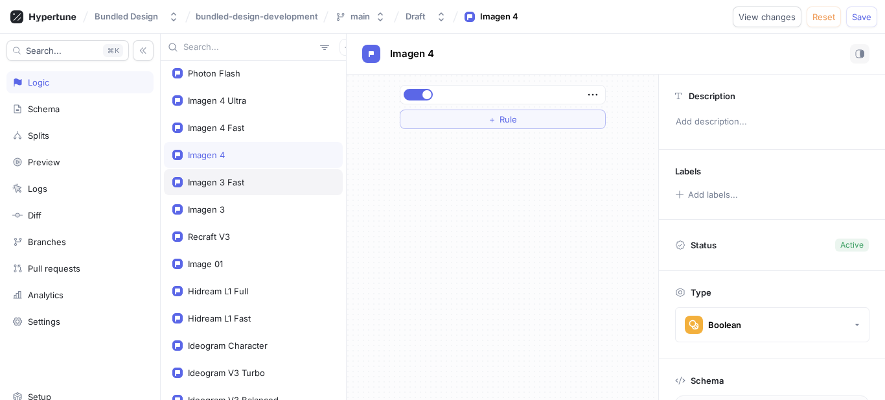
click at [248, 174] on div "Imagen 3 Fast" at bounding box center [253, 182] width 179 height 26
click at [418, 97] on button "button" at bounding box center [418, 95] width 29 height 12
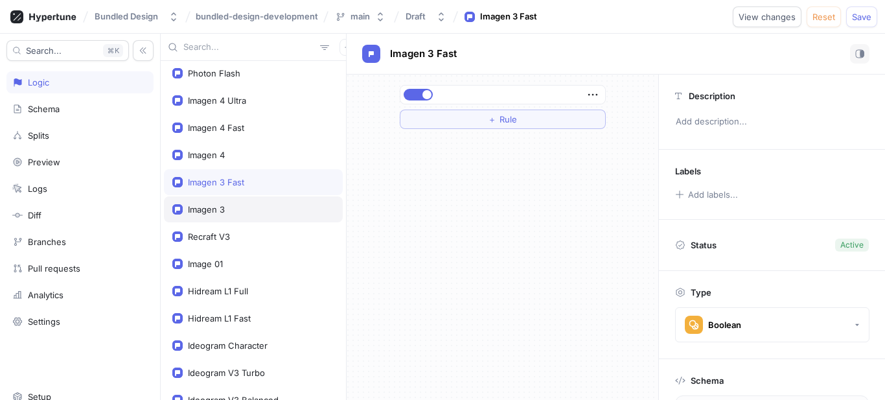
click at [249, 215] on div "Imagen 3" at bounding box center [253, 209] width 179 height 26
click at [417, 95] on button "button" at bounding box center [418, 95] width 29 height 12
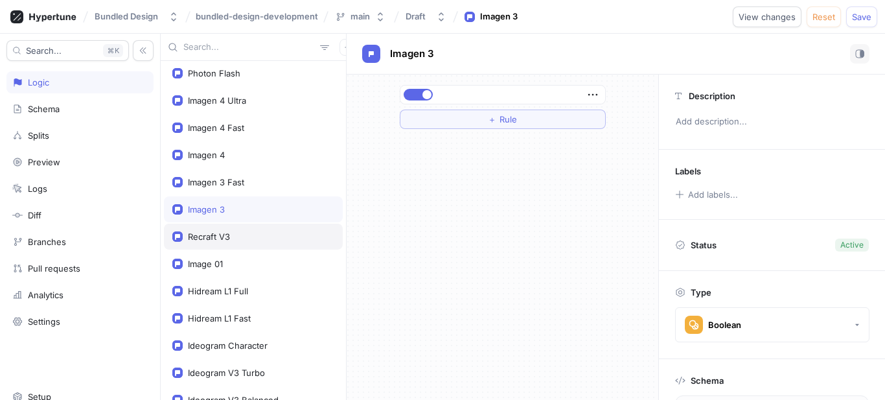
click at [209, 243] on div "Recraft V3" at bounding box center [253, 237] width 179 height 26
click at [416, 91] on button "button" at bounding box center [418, 95] width 29 height 12
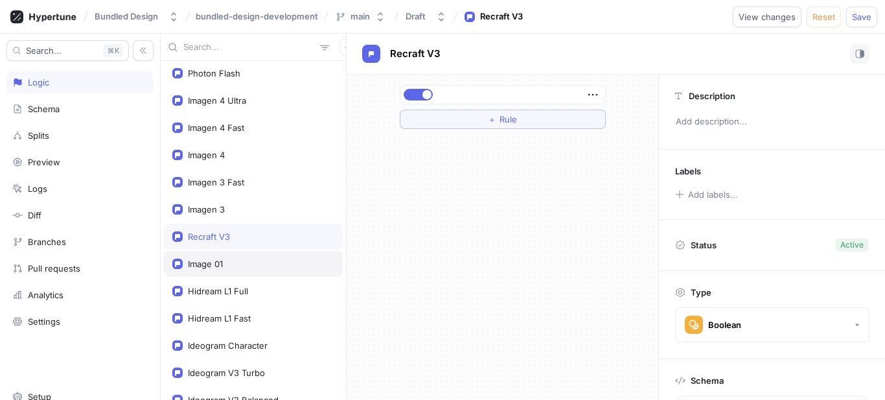
click at [213, 264] on div "Image 01" at bounding box center [205, 264] width 35 height 10
click at [418, 95] on button "button" at bounding box center [418, 95] width 29 height 12
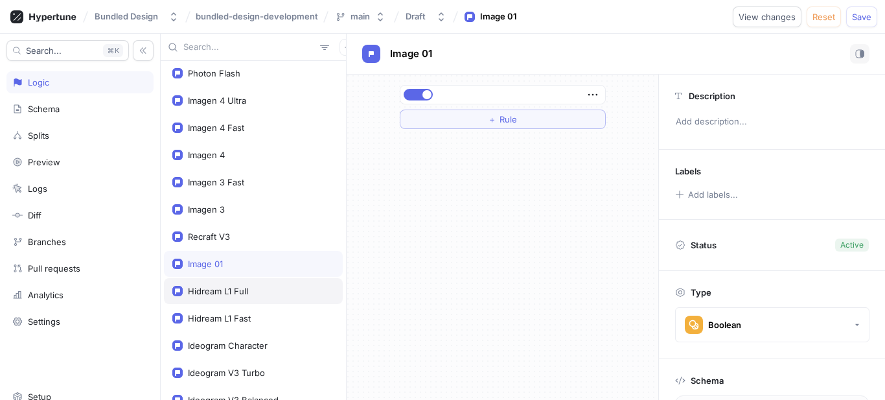
click at [227, 285] on div "Hidream L1 Full" at bounding box center [253, 291] width 179 height 26
click at [426, 102] on div at bounding box center [503, 95] width 205 height 18
click at [426, 97] on button "button" at bounding box center [418, 95] width 29 height 12
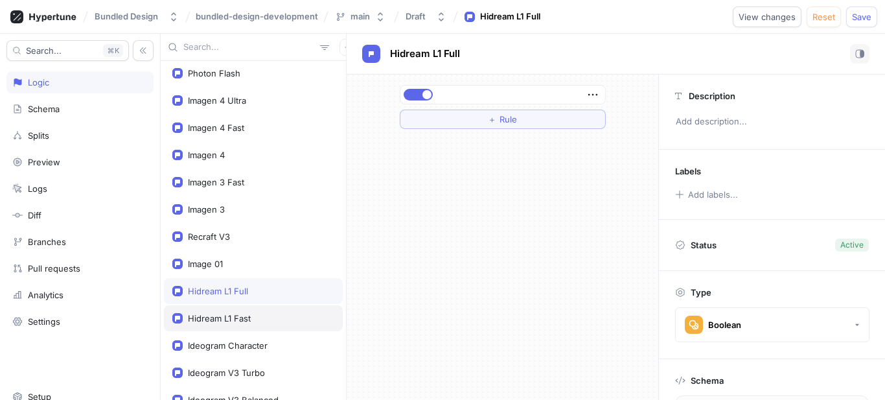
click at [262, 323] on div "Hidream L1 Fast" at bounding box center [253, 318] width 179 height 26
click at [430, 92] on button "button" at bounding box center [418, 95] width 29 height 12
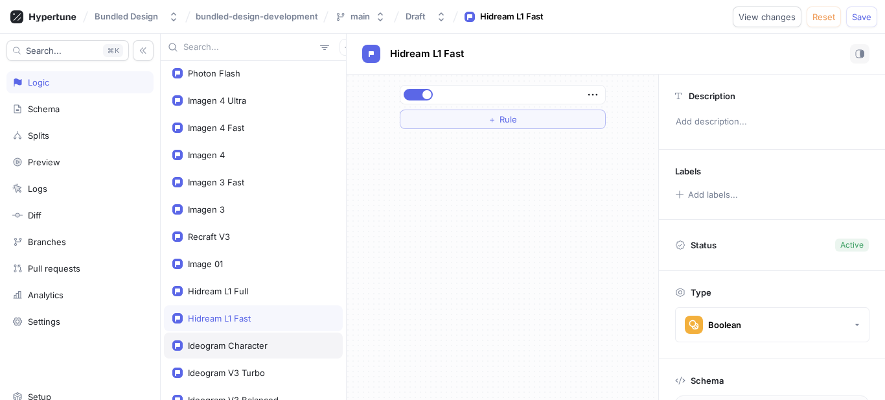
click at [247, 338] on div "Ideogram Character" at bounding box center [253, 345] width 179 height 26
click at [431, 91] on button "button" at bounding box center [418, 95] width 29 height 12
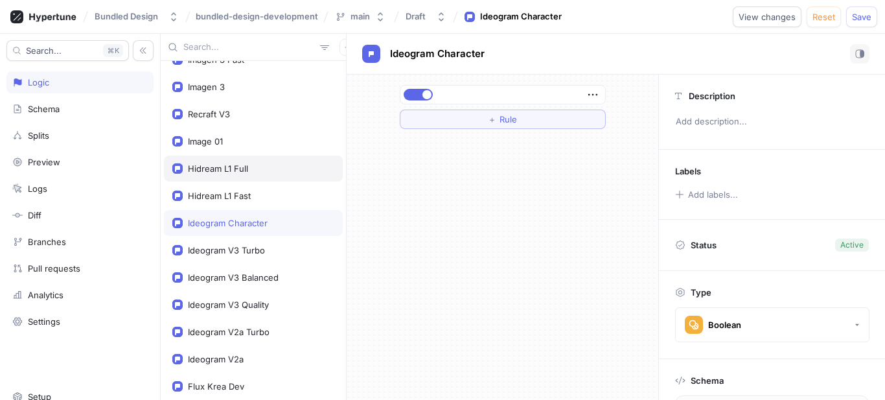
scroll to position [389, 0]
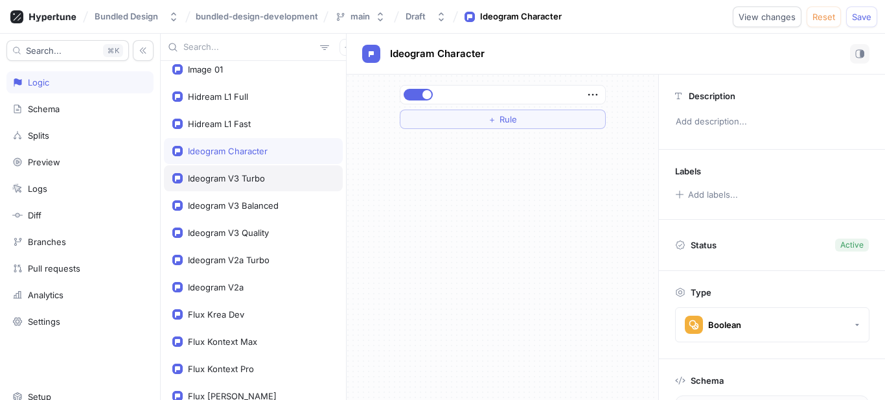
click at [250, 181] on div "Ideogram V3 Turbo" at bounding box center [226, 178] width 77 height 10
click at [421, 96] on button "button" at bounding box center [418, 95] width 29 height 12
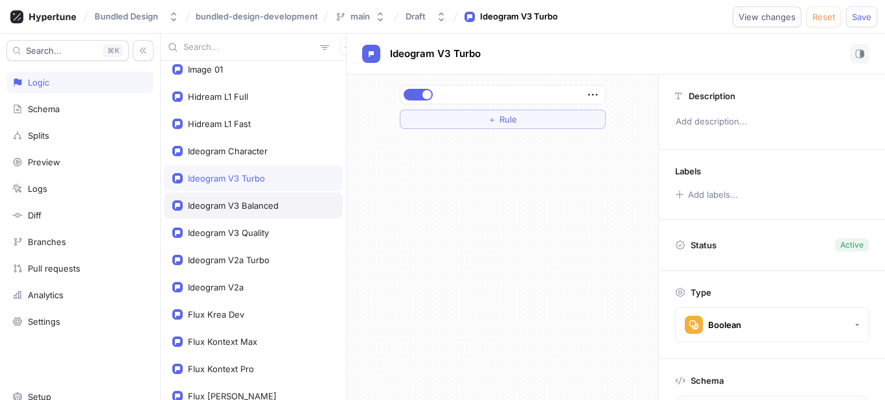
click at [275, 208] on div "Ideogram V3 Balanced" at bounding box center [233, 205] width 91 height 10
click at [416, 95] on button "button" at bounding box center [418, 95] width 29 height 12
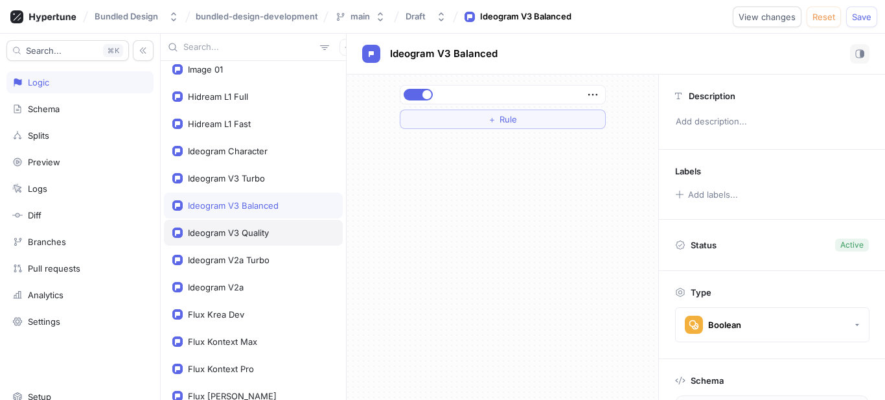
click at [259, 240] on div "Ideogram V3 Quality" at bounding box center [253, 233] width 179 height 26
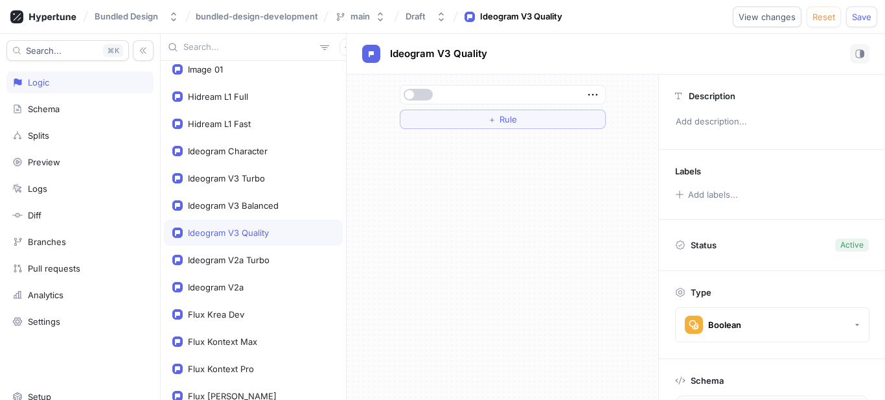
click at [427, 93] on button "button" at bounding box center [418, 95] width 29 height 12
click at [262, 264] on div "Ideogram V2a Turbo" at bounding box center [229, 260] width 82 height 10
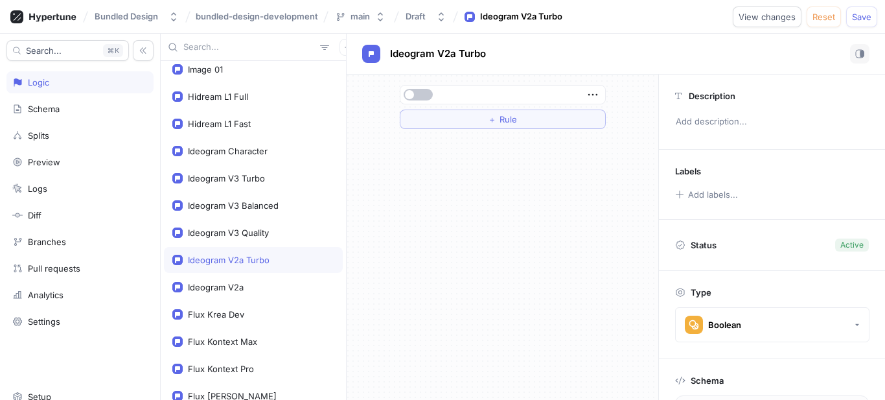
click at [434, 91] on div at bounding box center [418, 95] width 31 height 12
drag, startPoint x: 196, startPoint y: 296, endPoint x: 203, endPoint y: 286, distance: 12.1
click at [196, 295] on div "Ideogram V2a" at bounding box center [253, 287] width 179 height 26
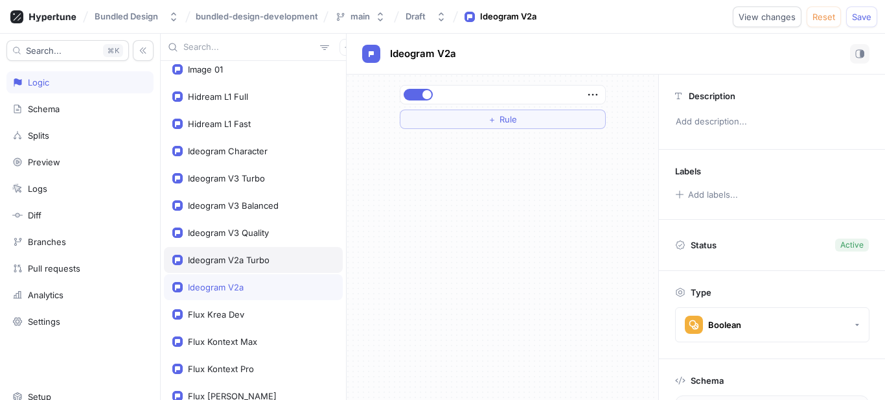
click at [242, 264] on div "Ideogram V2a Turbo" at bounding box center [229, 260] width 82 height 10
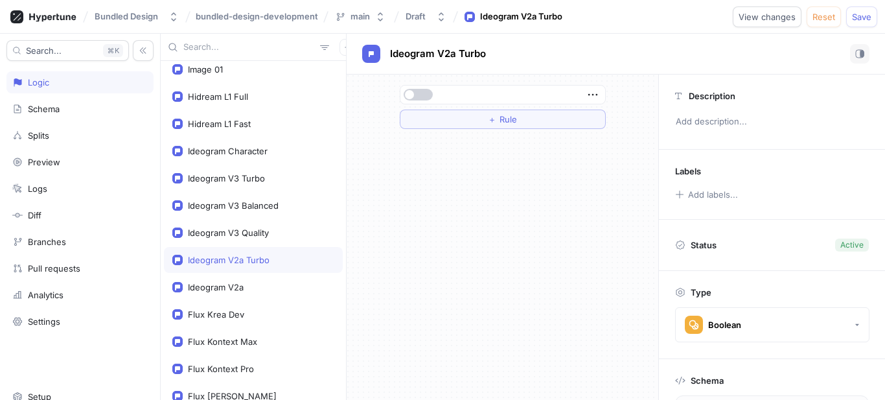
click at [417, 99] on button "button" at bounding box center [418, 95] width 29 height 12
click at [266, 237] on div "Ideogram V3 Quality" at bounding box center [228, 232] width 81 height 10
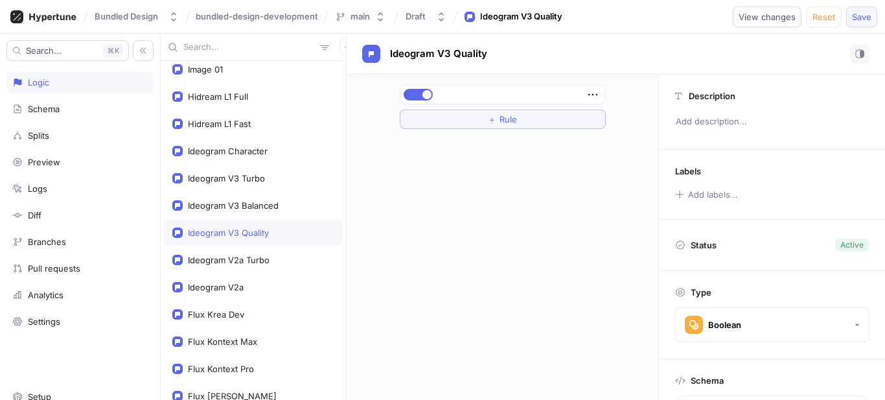
click at [852, 14] on span "Save" at bounding box center [861, 17] width 19 height 8
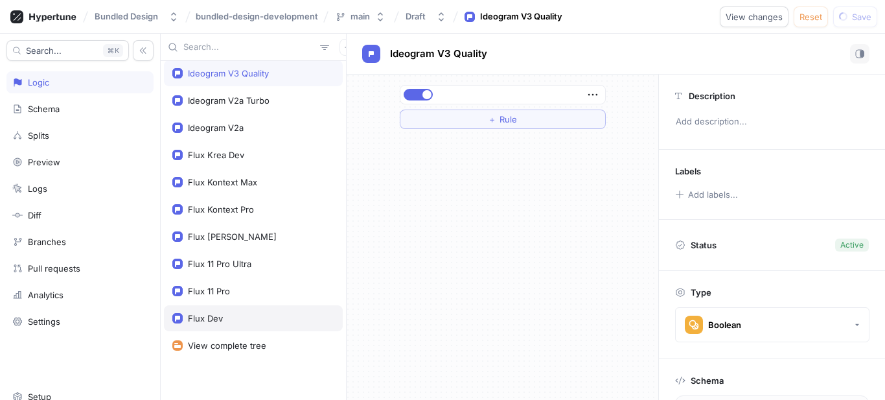
click at [227, 318] on div "Flux Dev" at bounding box center [253, 318] width 162 height 10
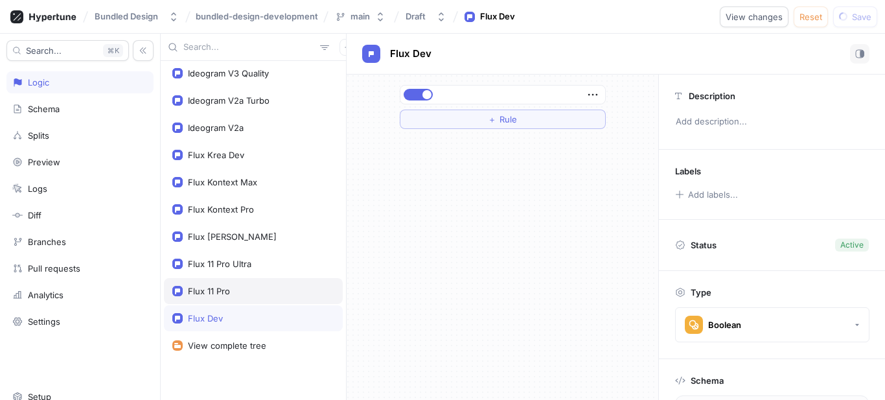
click at [229, 293] on div "Flux 11 Pro" at bounding box center [209, 291] width 42 height 10
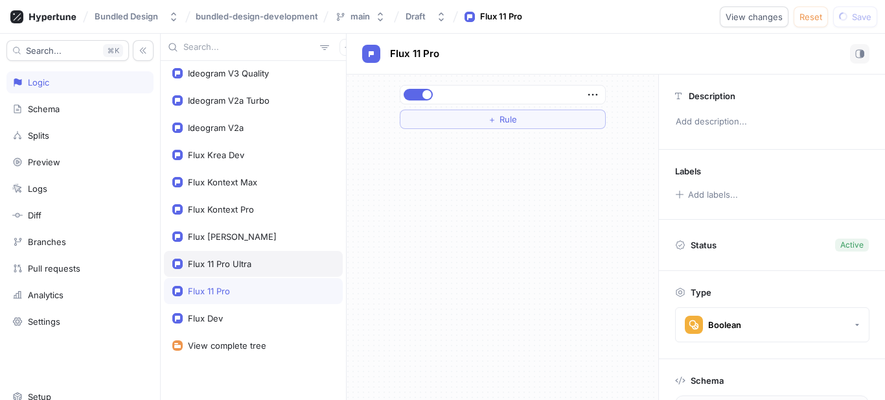
click at [237, 268] on div "Flux 11 Pro Ultra" at bounding box center [220, 264] width 64 height 10
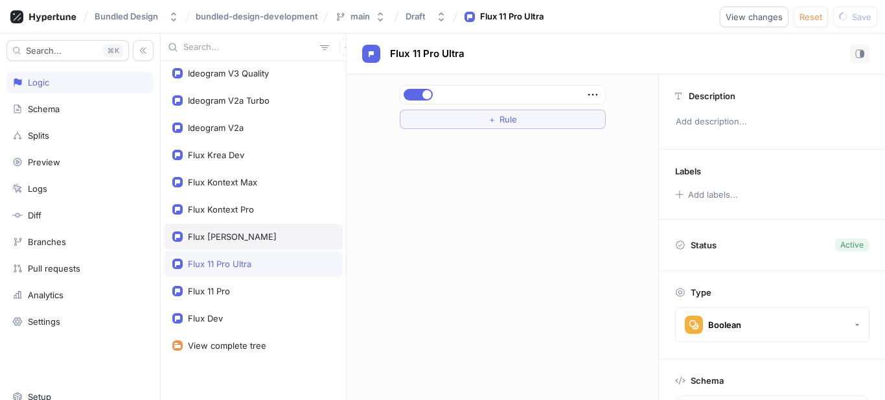
click at [228, 235] on div "Flux [PERSON_NAME]" at bounding box center [232, 236] width 89 height 10
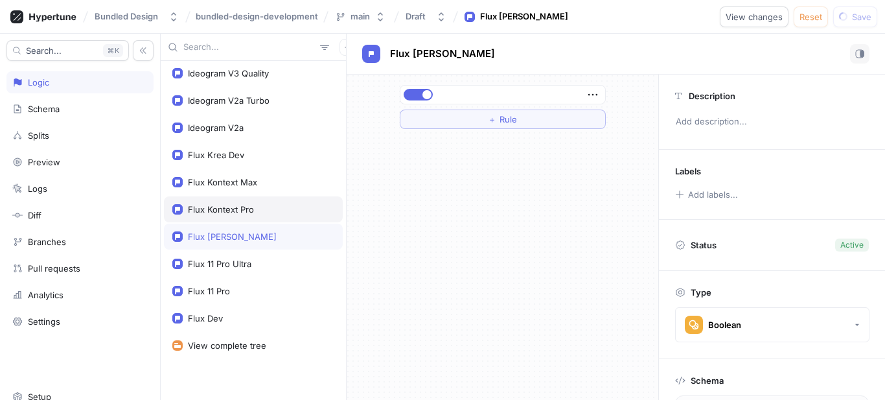
click at [226, 200] on div "Flux Kontext Pro" at bounding box center [253, 209] width 179 height 26
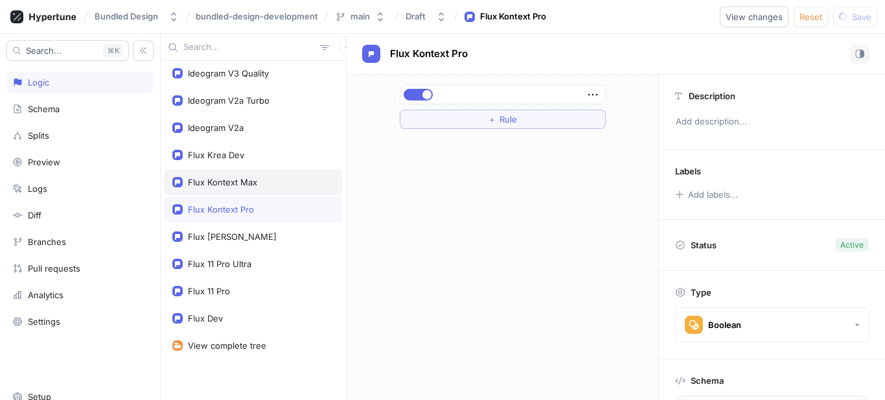
click at [228, 186] on div "Flux Kontext Max" at bounding box center [222, 182] width 69 height 10
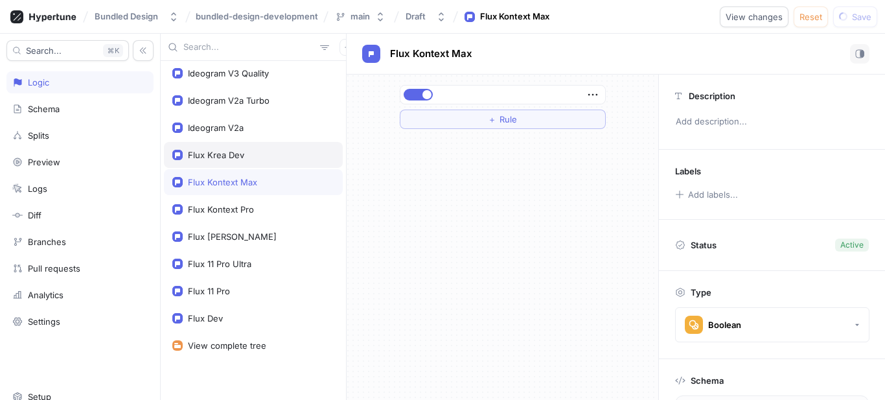
click at [222, 150] on div "Flux Krea Dev" at bounding box center [216, 155] width 56 height 10
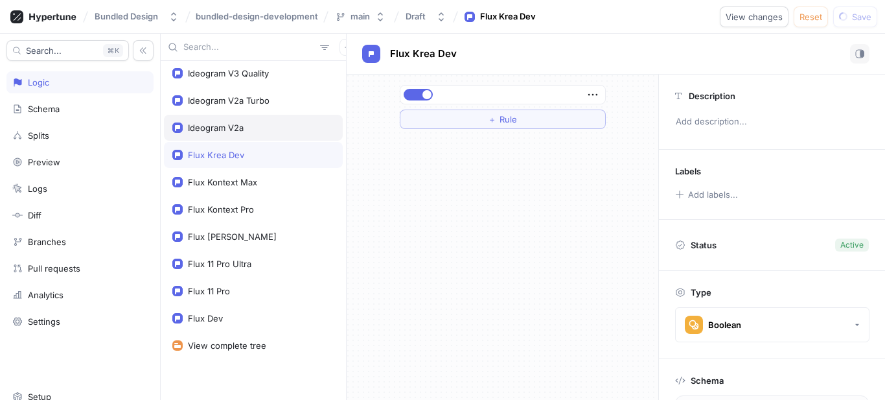
click at [225, 129] on div "Ideogram V2a" at bounding box center [216, 127] width 56 height 10
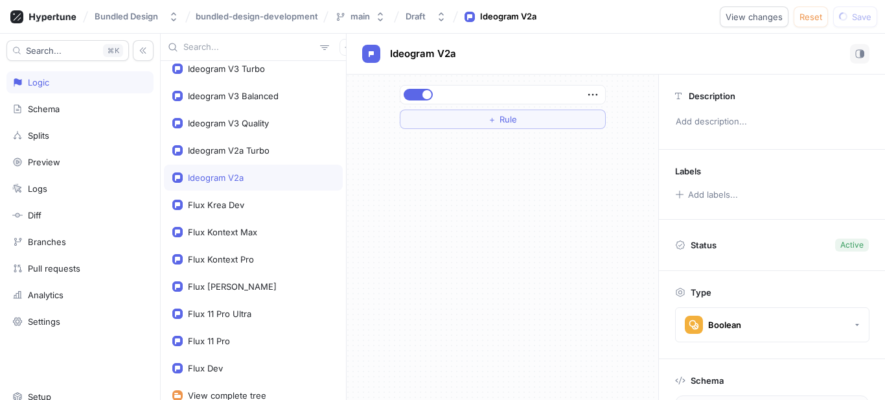
scroll to position [483, 0]
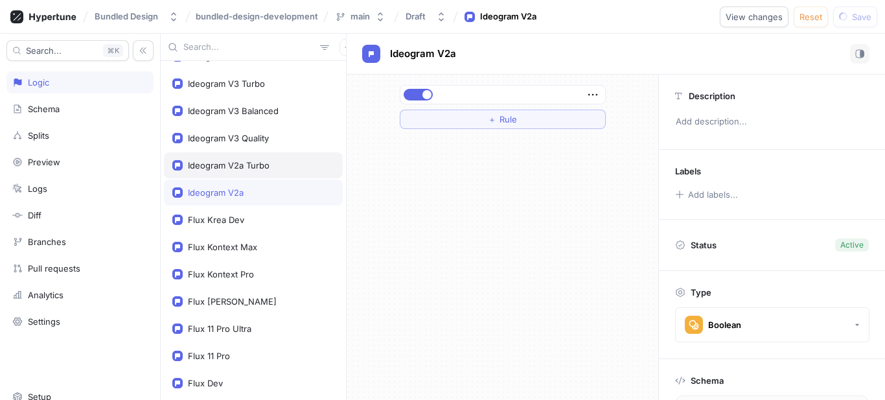
click at [258, 162] on div "Ideogram V2a Turbo" at bounding box center [229, 165] width 82 height 10
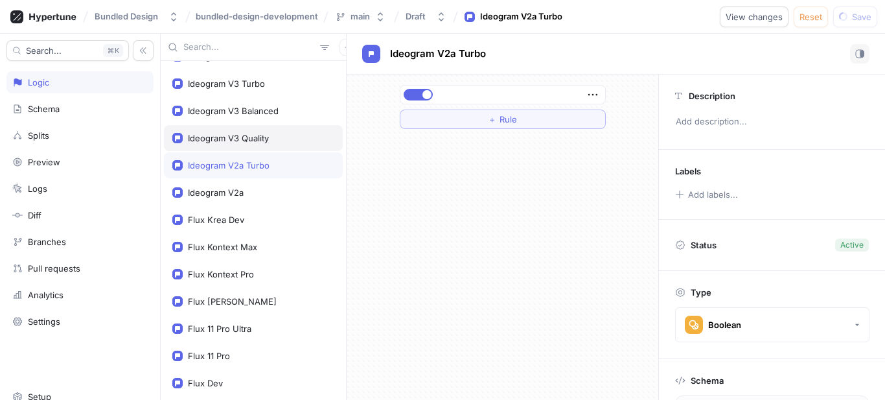
click at [249, 139] on div "Ideogram V3 Quality" at bounding box center [228, 138] width 81 height 10
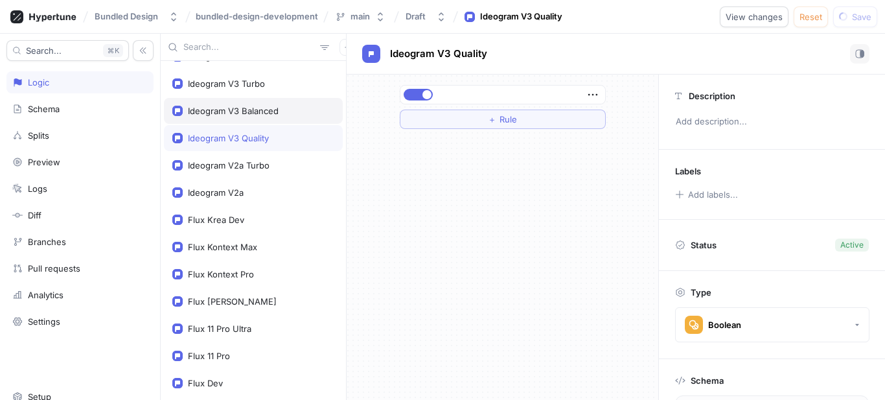
click at [250, 110] on div "Ideogram V3 Balanced" at bounding box center [233, 111] width 91 height 10
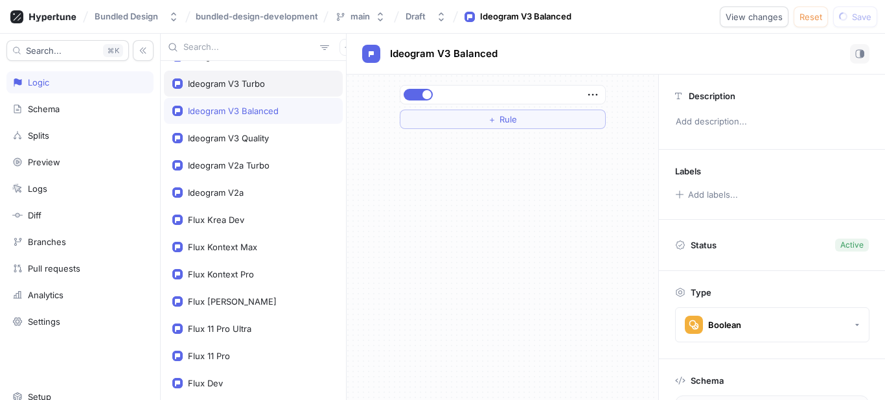
click at [253, 90] on div "Ideogram V3 Turbo" at bounding box center [253, 84] width 179 height 26
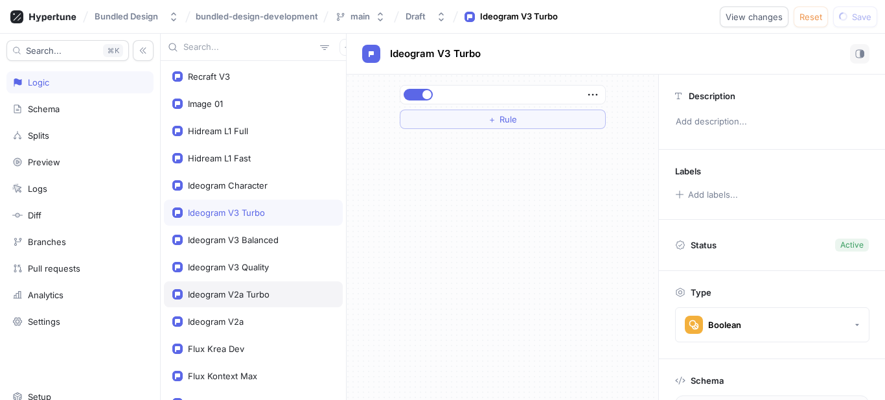
scroll to position [354, 0]
click at [252, 180] on div "Ideogram Character" at bounding box center [253, 186] width 179 height 26
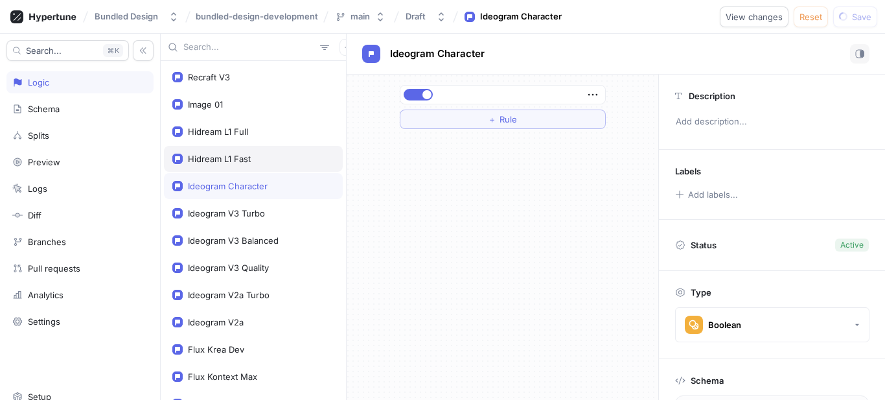
click at [247, 154] on div "Hidream L1 Fast" at bounding box center [219, 159] width 63 height 10
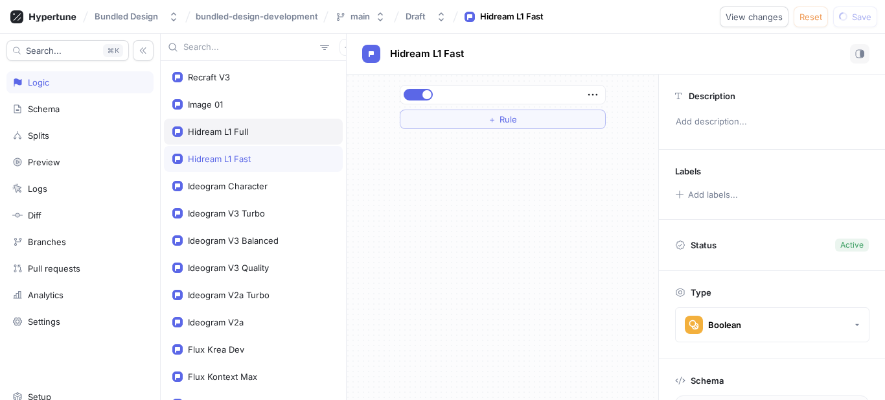
click at [242, 130] on div "Hidream L1 Full" at bounding box center [218, 131] width 60 height 10
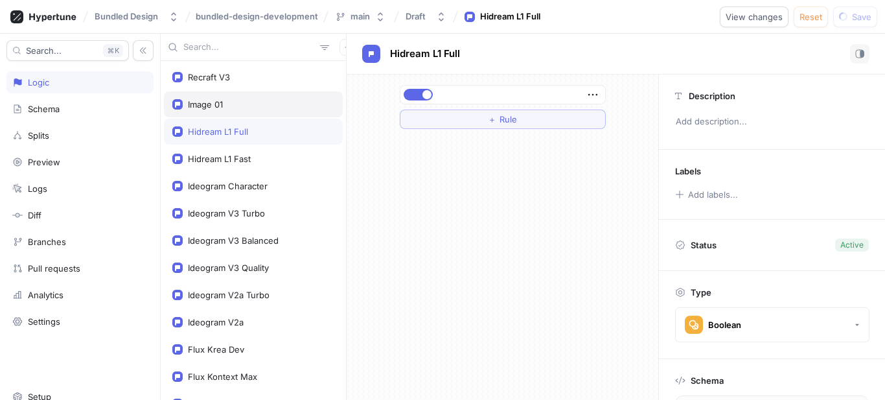
click at [239, 110] on div "Image 01" at bounding box center [253, 104] width 179 height 26
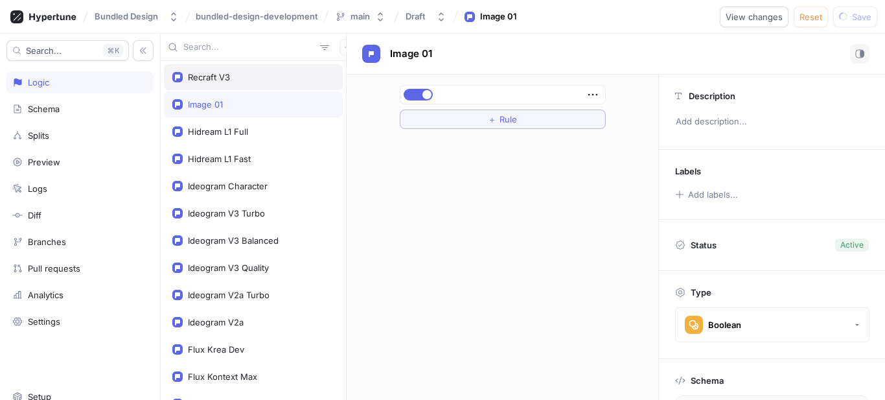
click at [244, 84] on div "Recraft V3" at bounding box center [253, 77] width 179 height 26
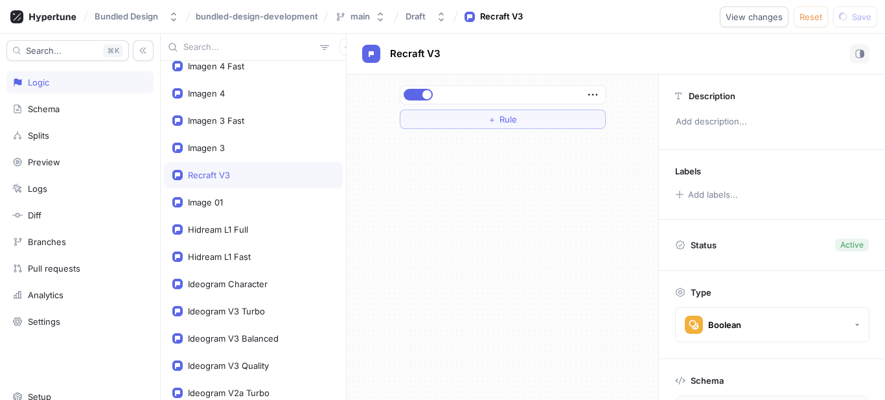
scroll to position [224, 0]
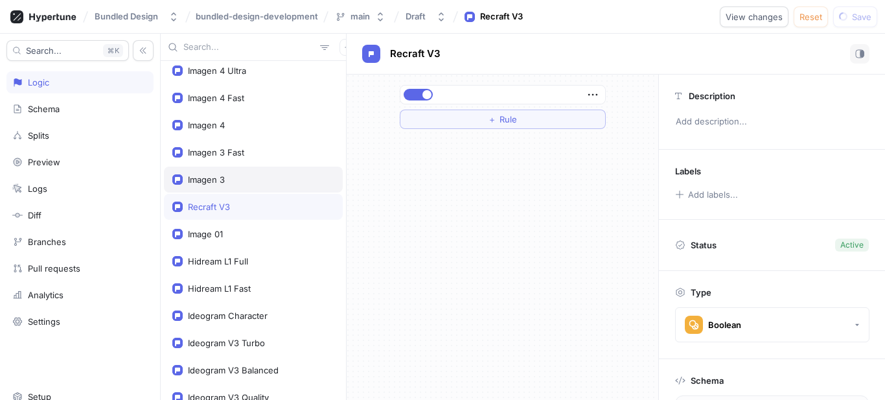
click at [221, 178] on div "Imagen 3" at bounding box center [206, 179] width 37 height 10
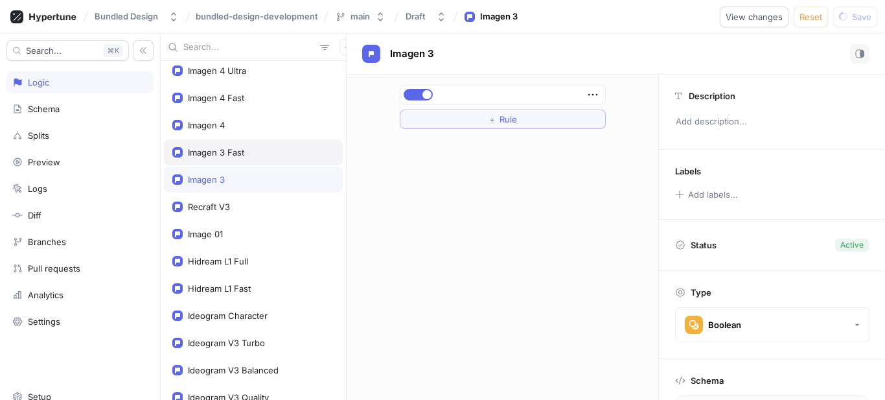
click at [225, 152] on div "Imagen 3 Fast" at bounding box center [216, 152] width 56 height 10
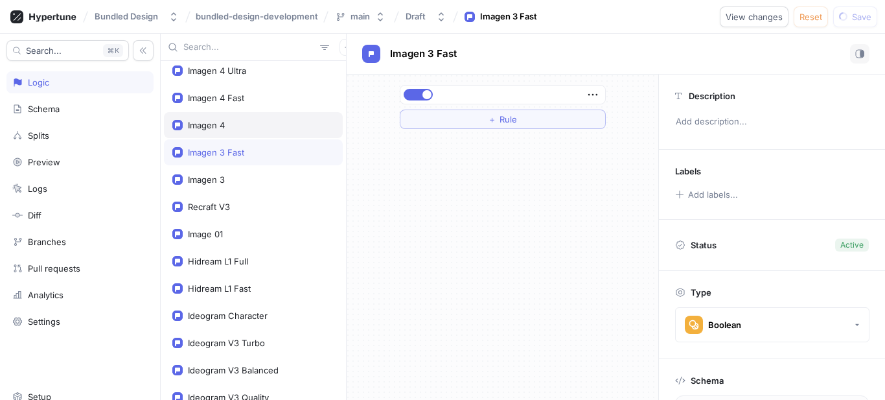
click at [227, 122] on div "Imagen 4" at bounding box center [253, 125] width 162 height 10
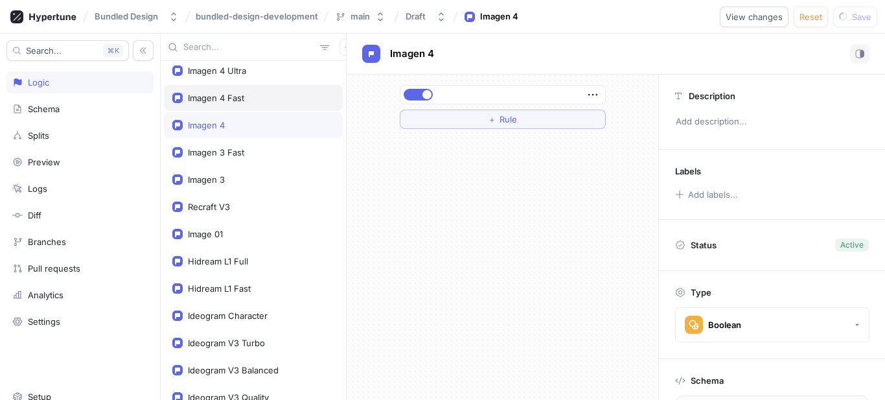
click at [227, 102] on div "Imagen 4 Fast" at bounding box center [216, 98] width 56 height 10
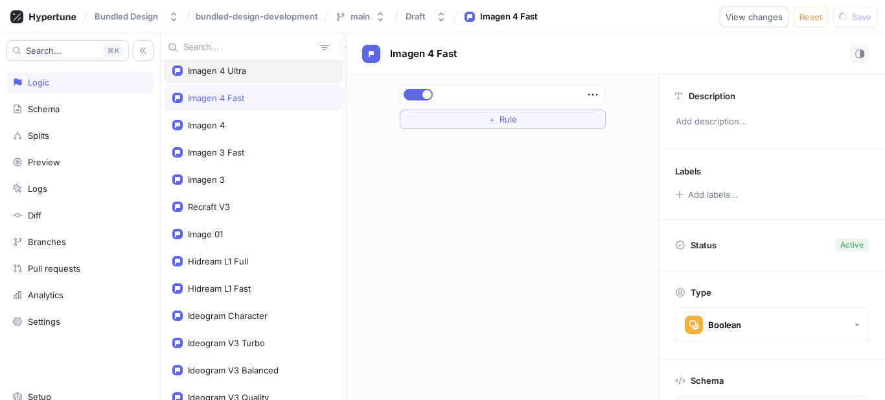
click at [240, 76] on div "Imagen 4 Ultra" at bounding box center [253, 71] width 179 height 26
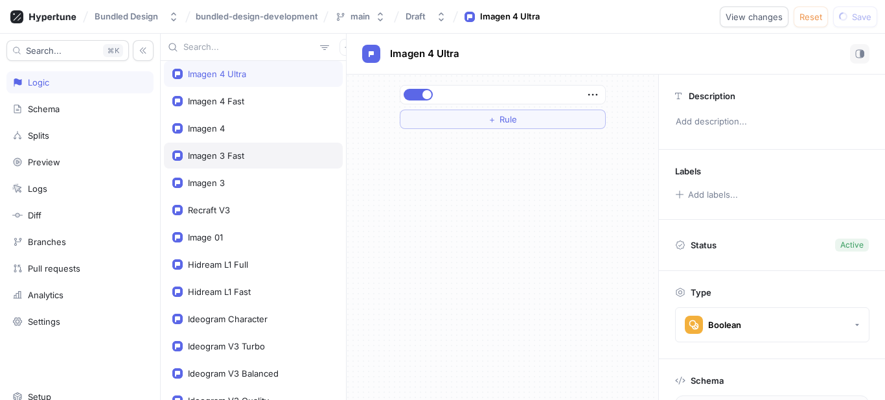
scroll to position [156, 0]
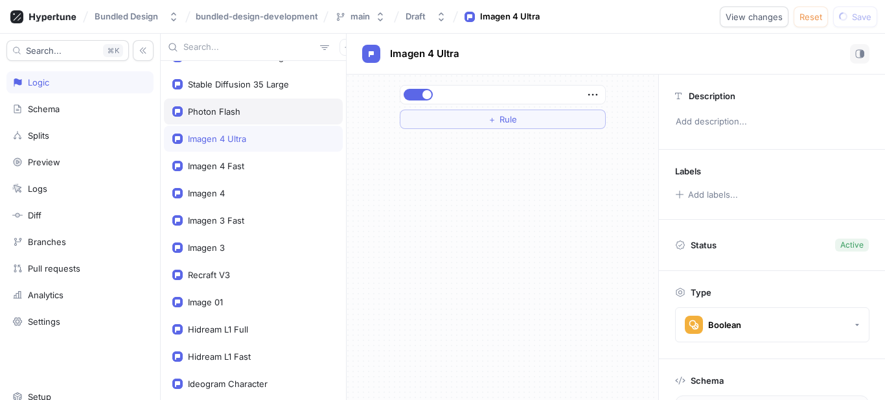
click at [227, 108] on div "Photon Flash" at bounding box center [214, 111] width 52 height 10
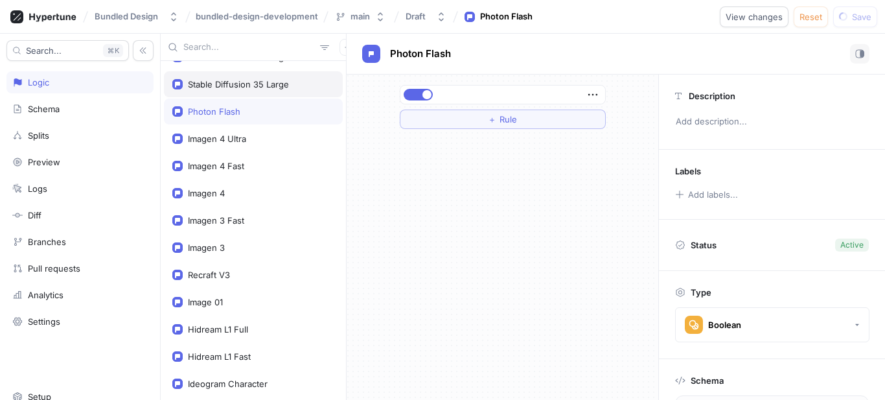
click at [240, 84] on div "Stable Diffusion 35 Large" at bounding box center [238, 84] width 101 height 10
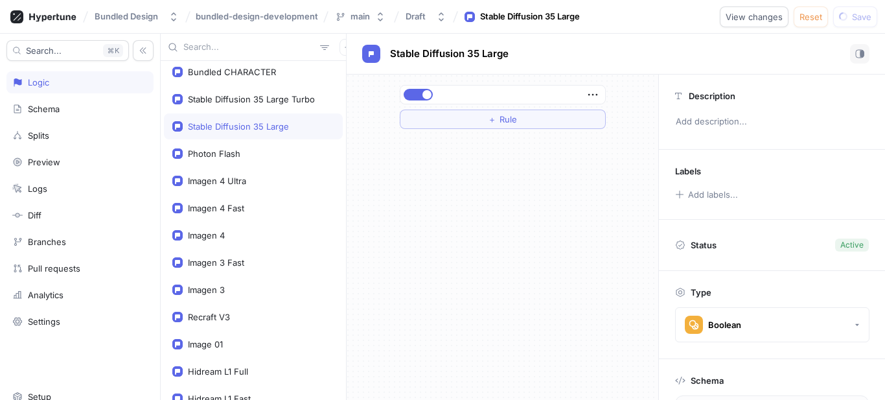
scroll to position [91, 0]
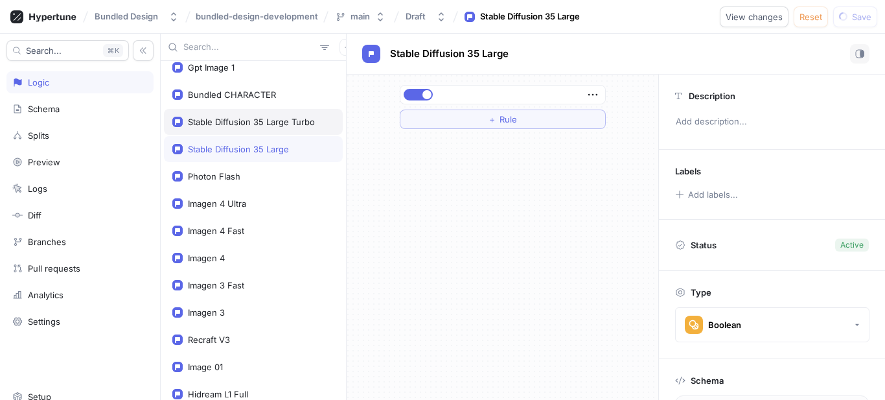
click at [250, 125] on div "Stable Diffusion 35 Large Turbo" at bounding box center [251, 122] width 127 height 10
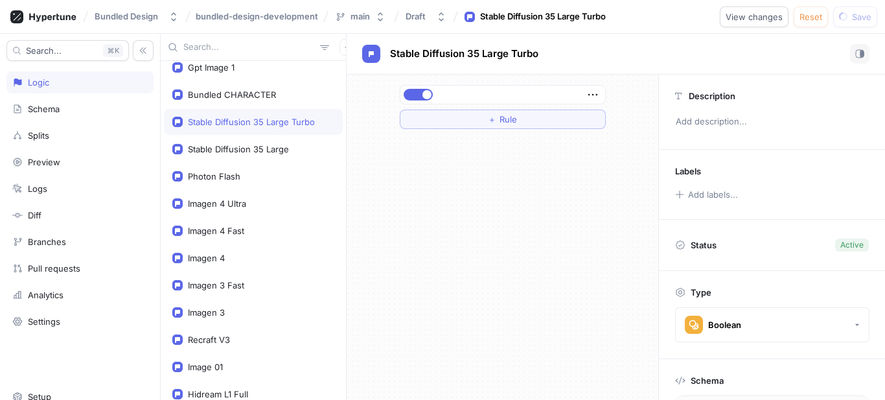
click at [248, 108] on div "[PERSON_NAME] Image Custom Model Dreamina 31 Gpt Image 1 Bundled CHARACTER Stab…" at bounding box center [253, 230] width 185 height 339
click at [248, 104] on div "Bundled CHARACTER" at bounding box center [253, 95] width 179 height 26
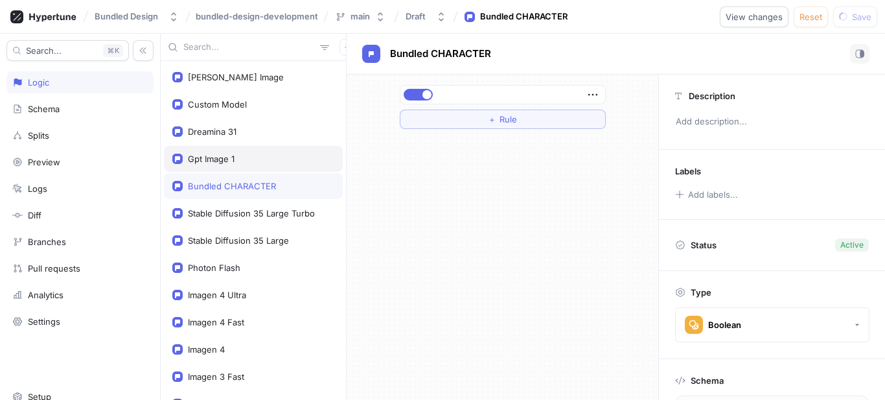
click at [240, 161] on div "Gpt Image 1" at bounding box center [253, 159] width 162 height 10
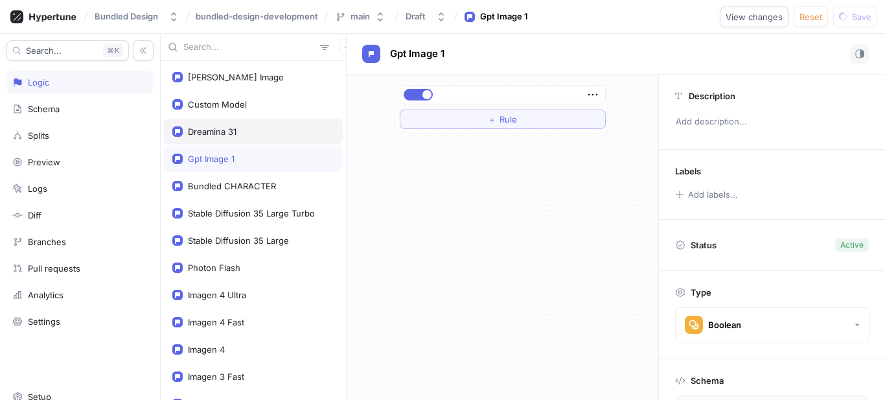
click at [238, 126] on div "Dreamina 31" at bounding box center [253, 131] width 162 height 10
click at [238, 118] on div "[PERSON_NAME] Image Custom Model Dreamina 31 Gpt Image 1 Bundled CHARACTER Stab…" at bounding box center [253, 230] width 185 height 339
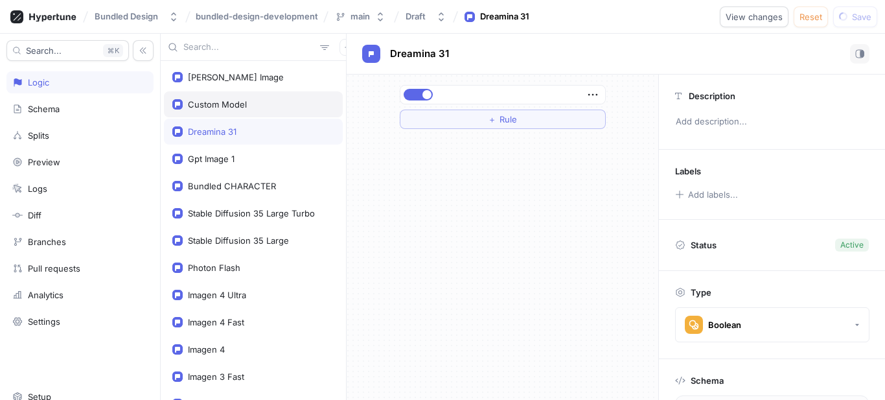
click at [231, 117] on div "Custom Model" at bounding box center [253, 104] width 179 height 26
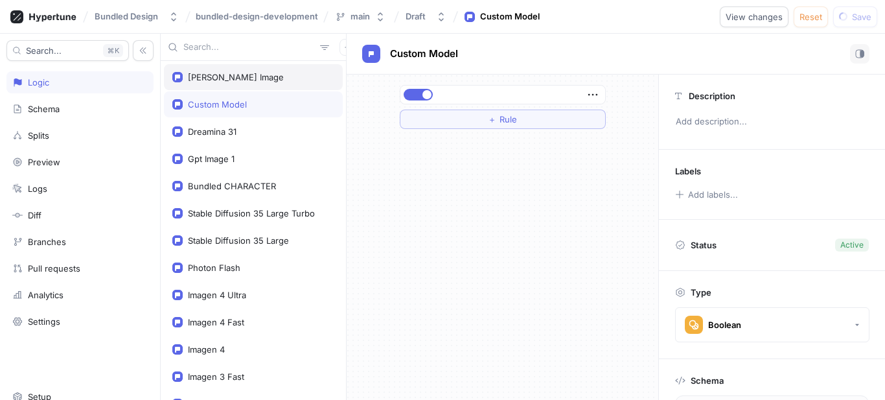
click at [240, 71] on div "[PERSON_NAME] Image" at bounding box center [253, 77] width 179 height 26
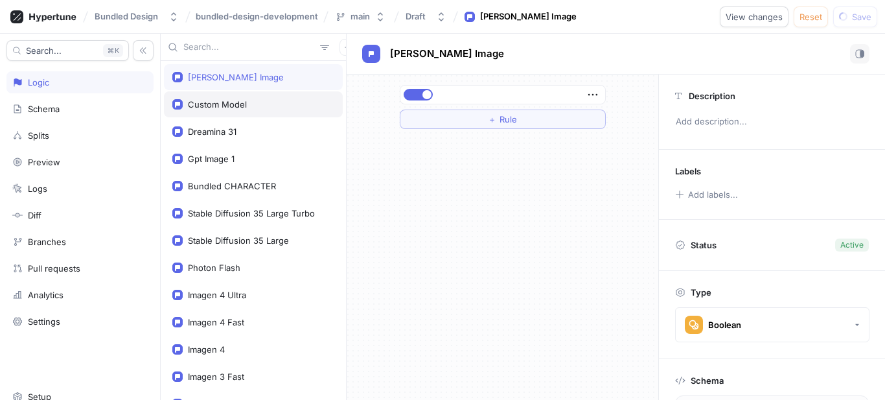
click at [255, 111] on div "Custom Model" at bounding box center [253, 104] width 179 height 26
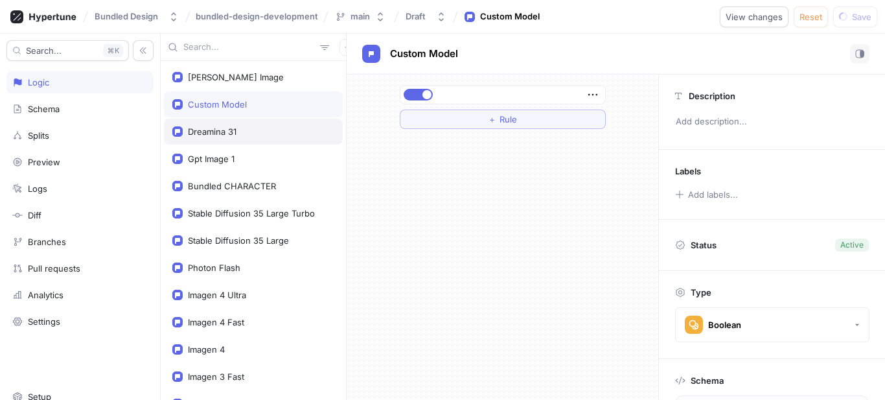
click at [257, 117] on div "[PERSON_NAME] Image Custom Model Dreamina 31 Gpt Image 1 Bundled CHARACTER Stab…" at bounding box center [253, 230] width 185 height 339
click at [254, 137] on div "Dreamina 31" at bounding box center [253, 132] width 179 height 26
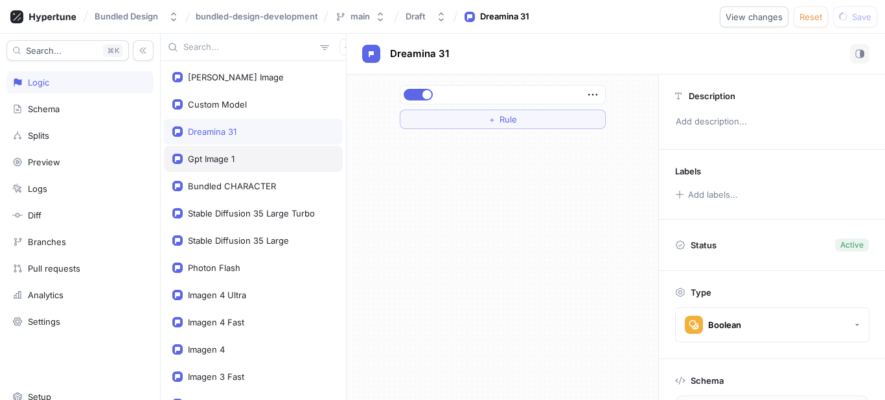
click at [255, 148] on div "Gpt Image 1" at bounding box center [253, 159] width 179 height 26
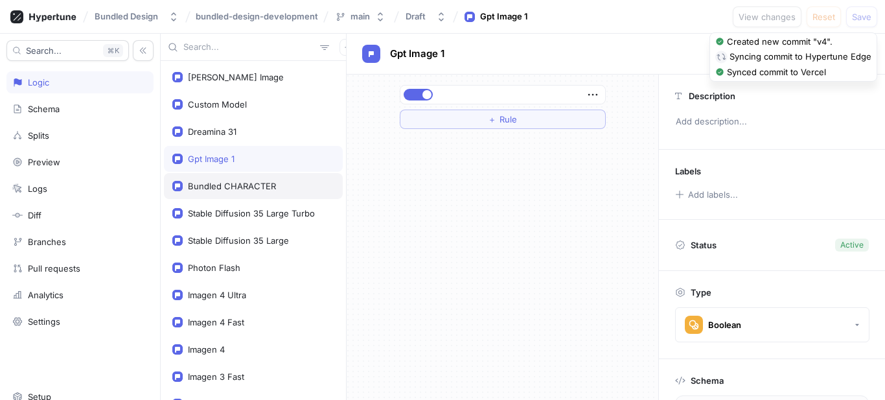
click at [242, 191] on div "Bundled CHARACTER" at bounding box center [232, 186] width 88 height 10
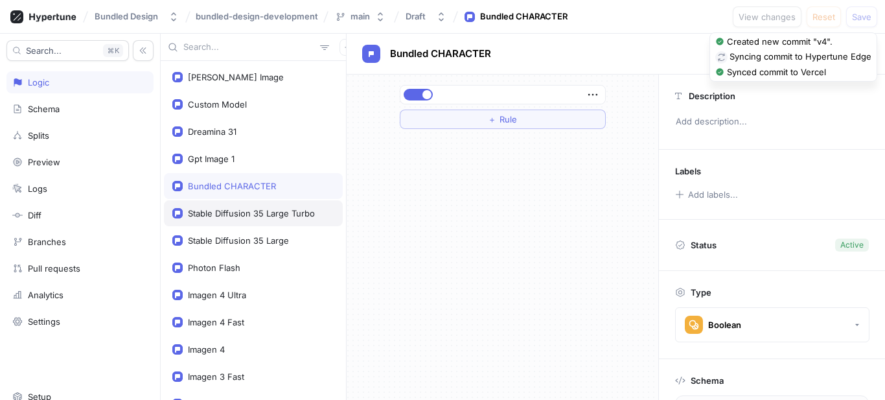
click at [240, 208] on div "Stable Diffusion 35 Large Turbo" at bounding box center [251, 213] width 127 height 10
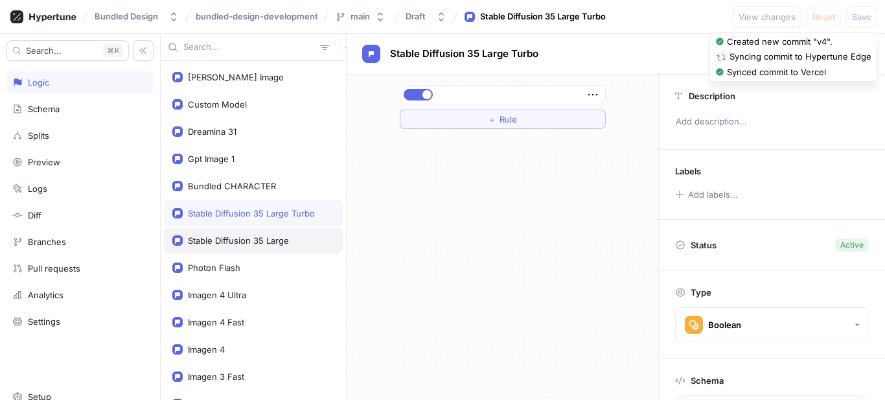
click at [234, 232] on div "Stable Diffusion 35 Large" at bounding box center [253, 240] width 179 height 26
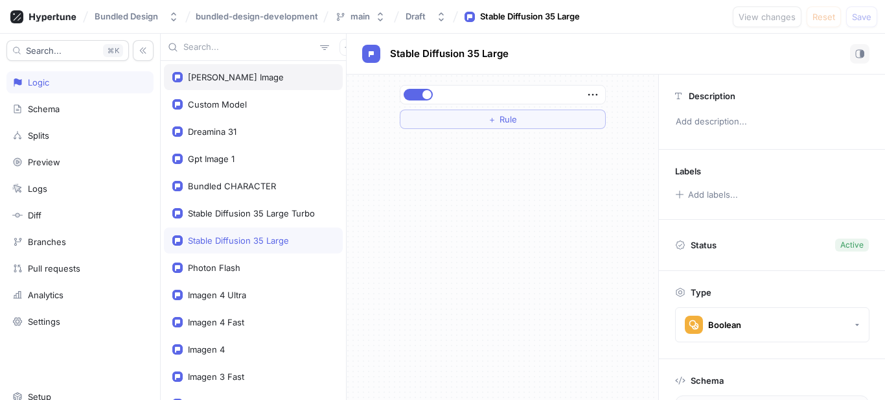
click at [213, 80] on div "[PERSON_NAME] Image" at bounding box center [236, 77] width 96 height 10
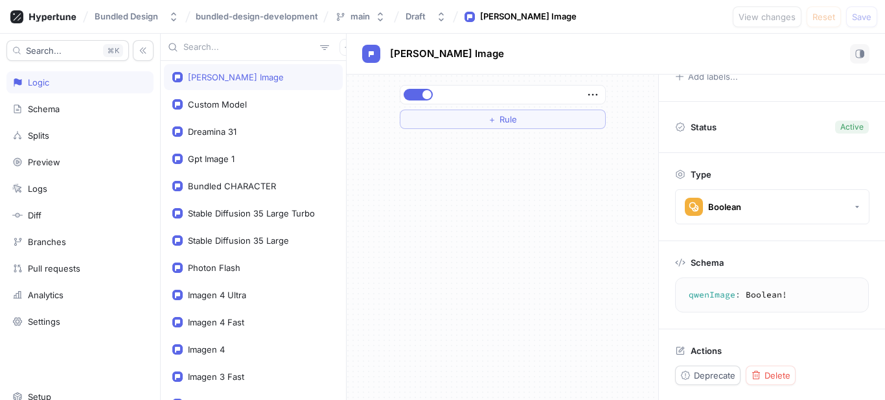
scroll to position [119, 0]
drag, startPoint x: 461, startPoint y: 58, endPoint x: 385, endPoint y: 58, distance: 75.8
click at [385, 58] on div "[PERSON_NAME] Image" at bounding box center [615, 53] width 507 height 19
click at [237, 180] on div "Bundled CHARACTER" at bounding box center [253, 186] width 179 height 26
type textarea "bundledCHARACTER: Boolean!"
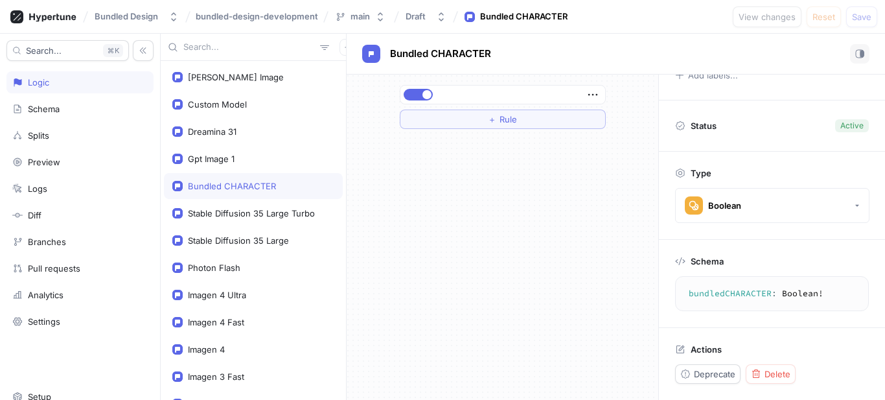
click at [701, 342] on div "Actions" at bounding box center [772, 346] width 194 height 17
click at [701, 344] on p "Actions" at bounding box center [706, 349] width 31 height 10
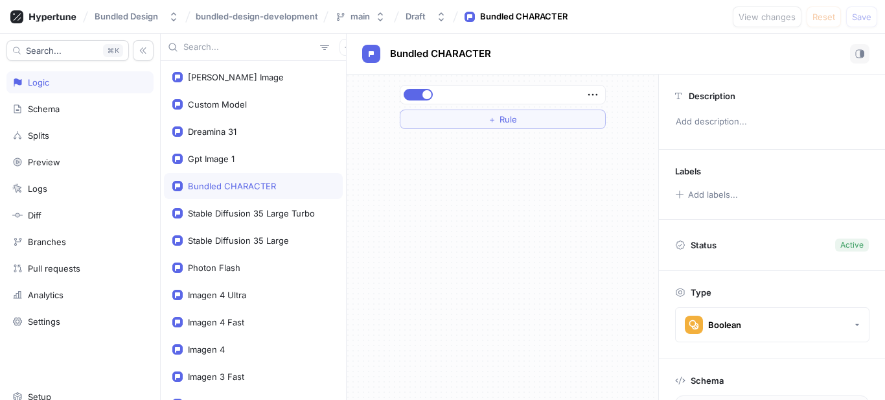
scroll to position [119, 0]
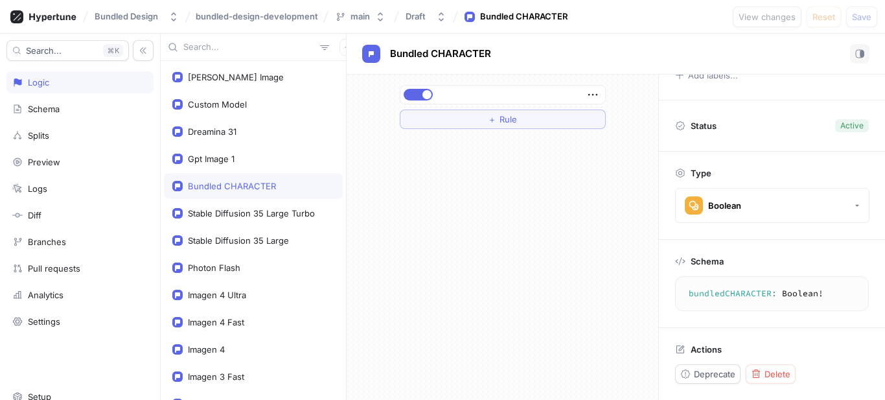
click at [765, 296] on textarea "bundledCHARACTER: Boolean!" at bounding box center [772, 293] width 182 height 23
click at [721, 287] on textarea "bundledCHARACTER: Boolean!" at bounding box center [772, 293] width 182 height 23
click at [461, 56] on span "Bundled CHARACTER" at bounding box center [440, 54] width 101 height 10
click at [461, 56] on input "Bundled CHARACTER" at bounding box center [441, 54] width 103 height 12
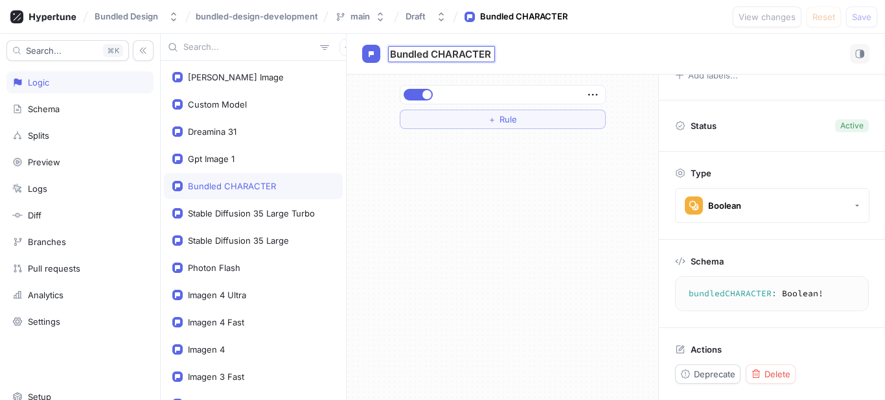
click at [452, 54] on input "Bundled CHARACTER" at bounding box center [441, 54] width 103 height 12
click at [436, 53] on input "Bundled CHARACTER" at bounding box center [441, 54] width 103 height 12
drag, startPoint x: 439, startPoint y: 54, endPoint x: 492, endPoint y: 54, distance: 53.1
click at [492, 54] on input "Bundled CHARACTER" at bounding box center [441, 54] width 103 height 12
type input "Bundled Character"
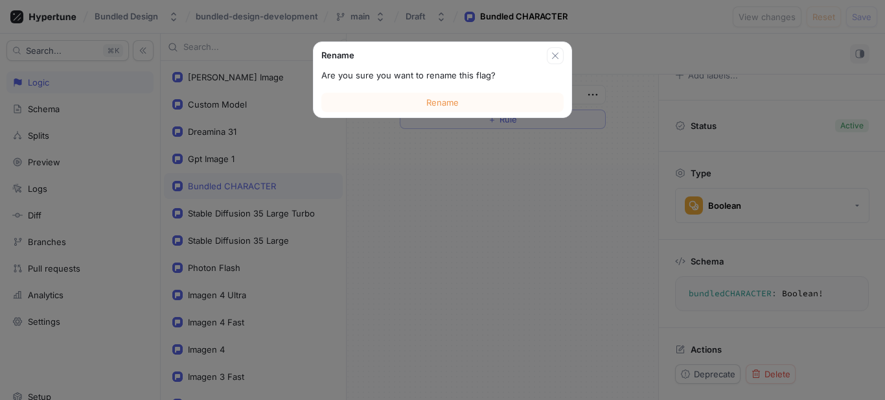
click at [499, 140] on div "Rename Are you sure you want to rename this flag? Rename Bundled Character Bund…" at bounding box center [616, 217] width 539 height 366
click at [470, 103] on button "Rename" at bounding box center [442, 102] width 242 height 19
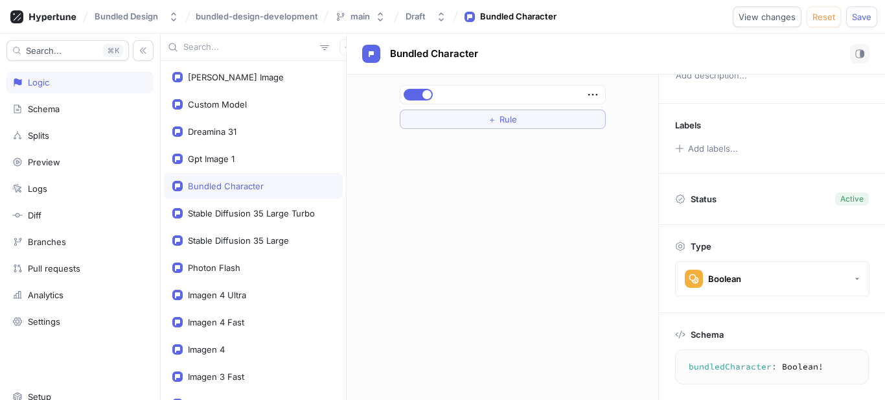
scroll to position [119, 0]
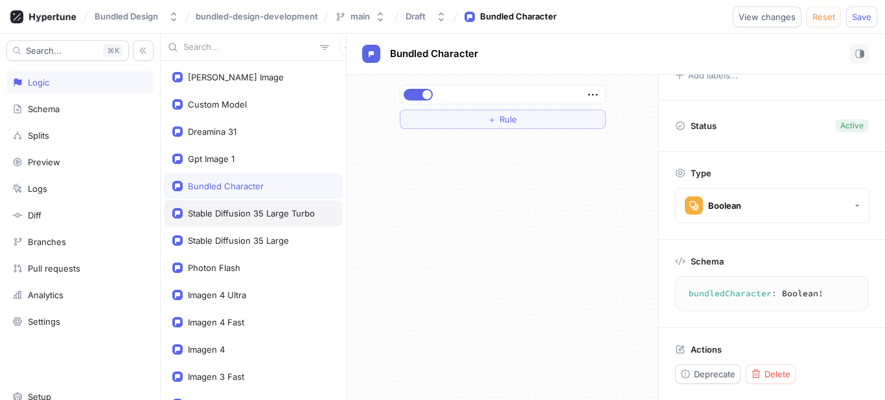
click at [275, 219] on div "Stable Diffusion 35 Large Turbo" at bounding box center [253, 213] width 179 height 26
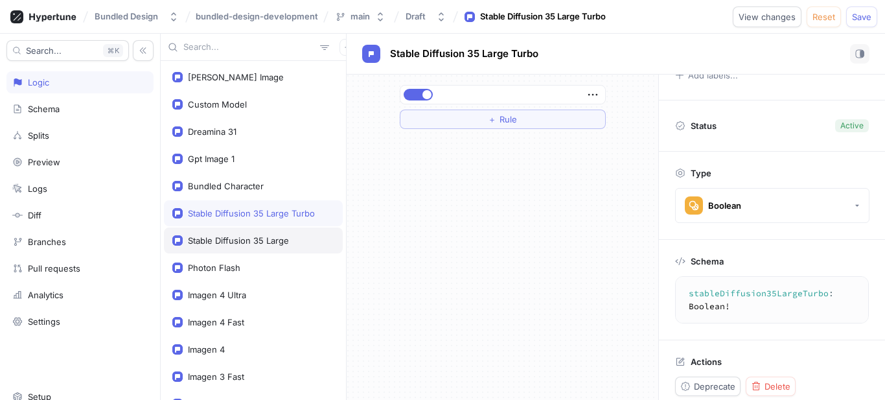
click at [241, 238] on div "Stable Diffusion 35 Large" at bounding box center [238, 240] width 101 height 10
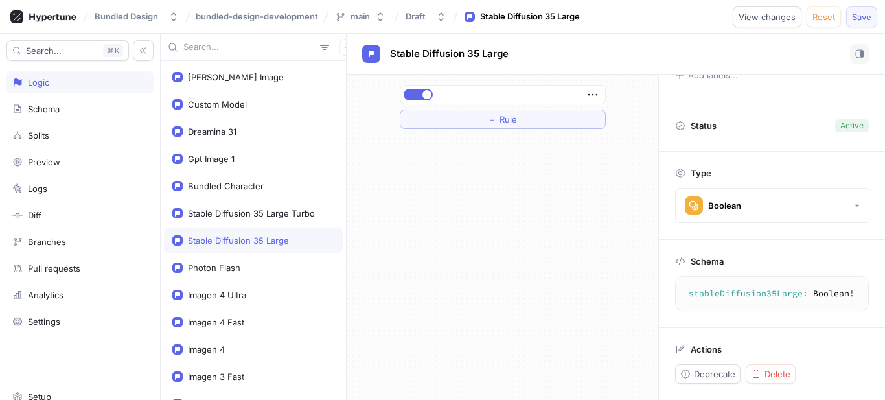
click at [866, 19] on span "Save" at bounding box center [861, 17] width 19 height 8
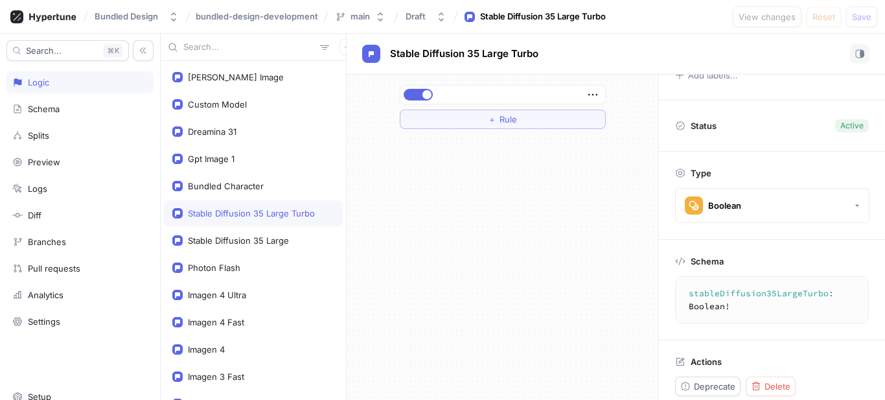
type textarea "bundledCharacter: Boolean!"
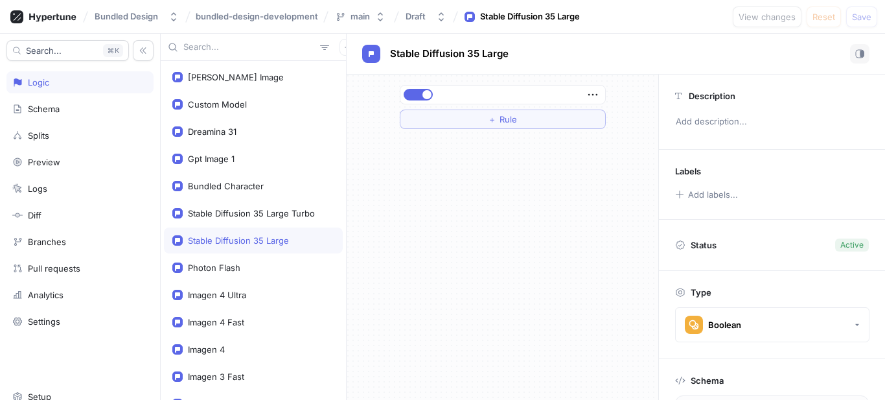
type textarea "stableDiffusion35LargeTurbo: Boolean!"
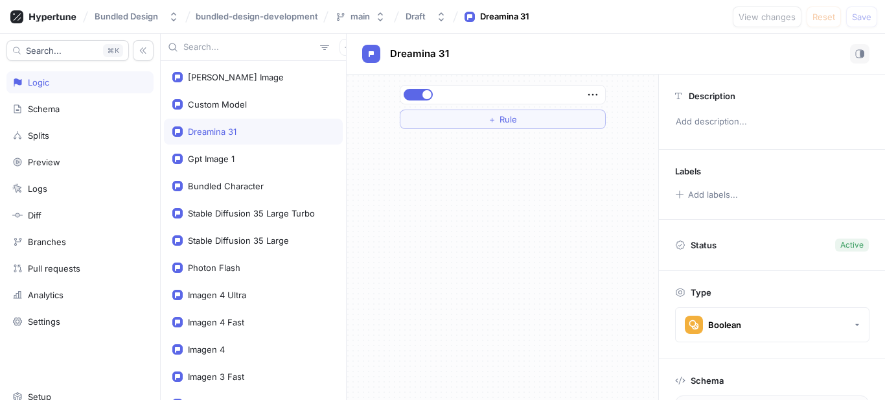
type textarea "gptImage1: Boolean!"
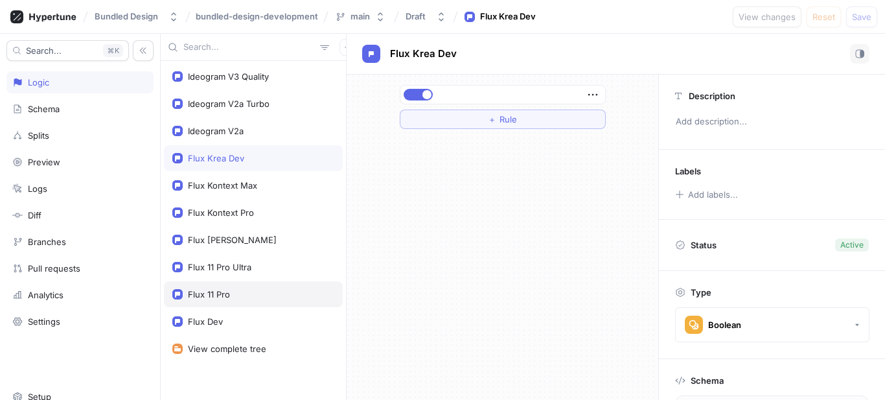
scroll to position [548, 0]
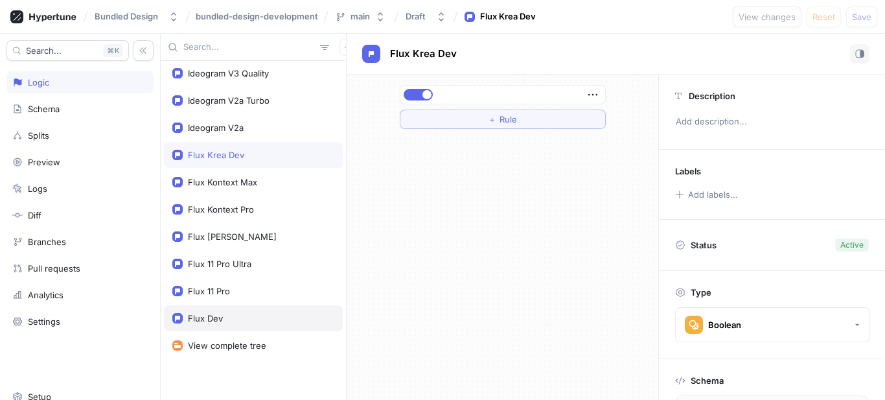
click at [218, 315] on div "Flux Dev" at bounding box center [205, 318] width 35 height 10
click at [425, 94] on span "button" at bounding box center [427, 94] width 9 height 9
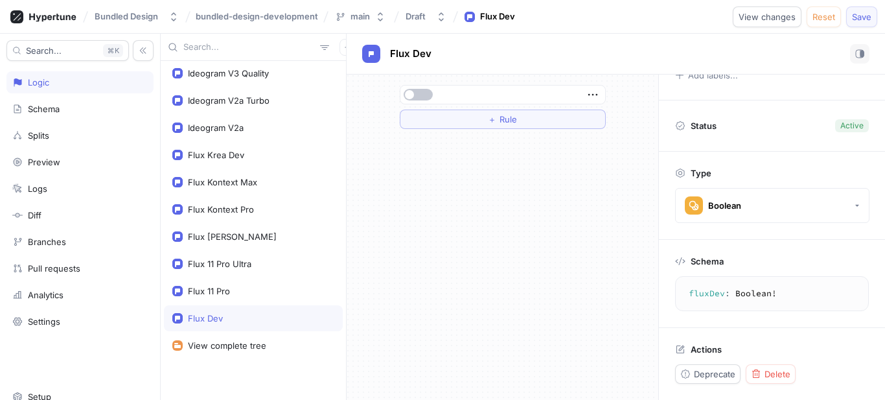
click at [860, 19] on span "Save" at bounding box center [861, 17] width 19 height 8
click at [413, 95] on span "button" at bounding box center [409, 94] width 9 height 9
click at [855, 21] on span "Save" at bounding box center [861, 17] width 19 height 8
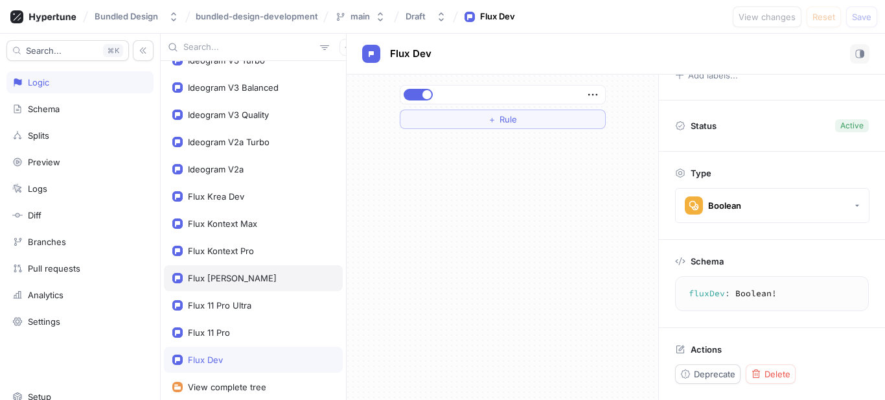
scroll to position [548, 0]
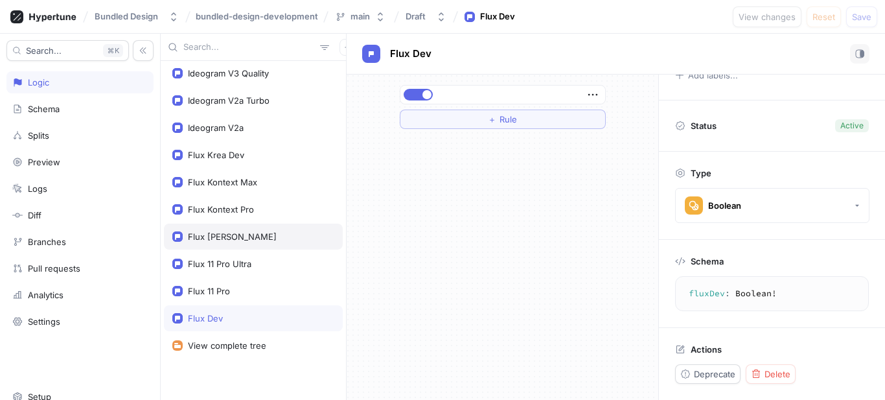
click at [244, 229] on div "Flux [PERSON_NAME]" at bounding box center [253, 237] width 179 height 26
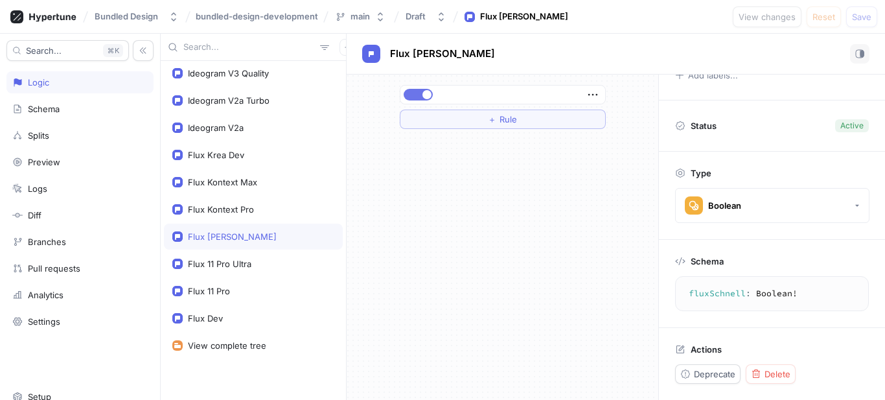
click at [426, 97] on span "button" at bounding box center [427, 94] width 9 height 9
click at [202, 316] on div "Flux Dev" at bounding box center [205, 318] width 35 height 10
type textarea "fluxDev: Boolean!"
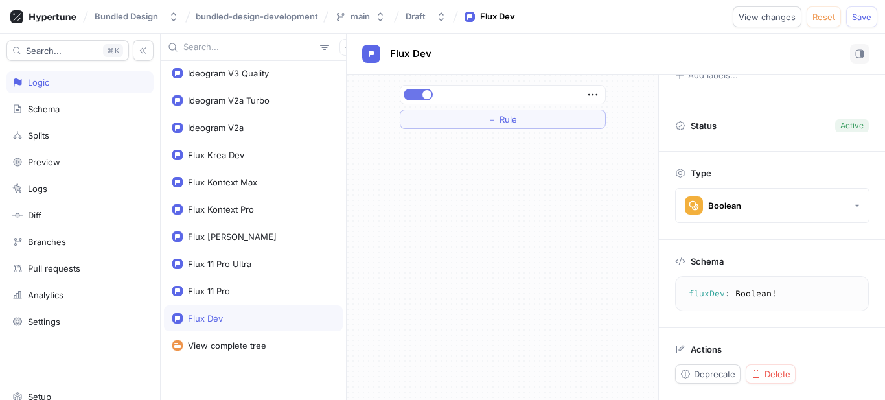
click at [421, 95] on button "button" at bounding box center [418, 95] width 29 height 12
click at [861, 22] on button "Save" at bounding box center [861, 16] width 31 height 21
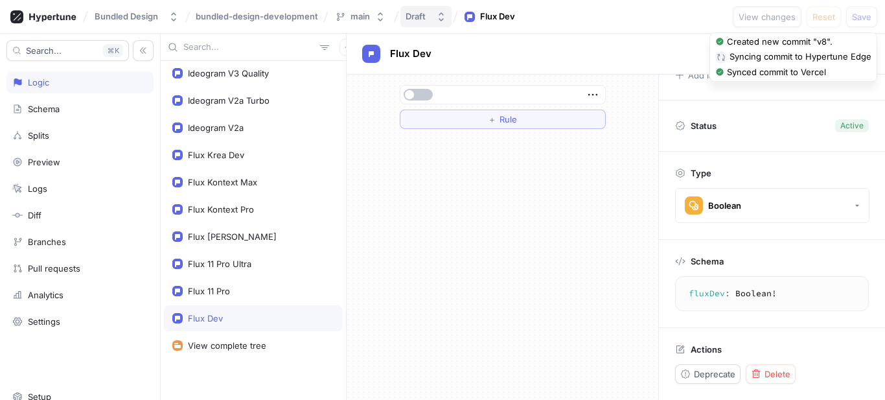
click at [422, 18] on div "Draft" at bounding box center [416, 16] width 20 height 11
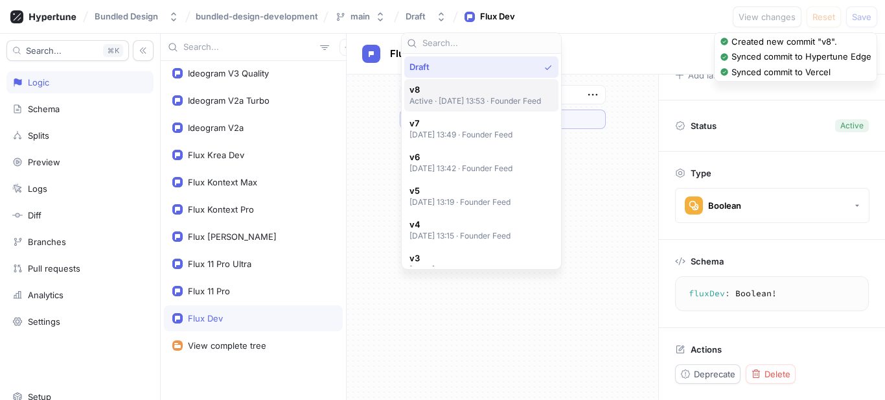
click at [514, 107] on div "v8 Active ‧ 2025-09-03 at 13:53 ‧ Founder Feed" at bounding box center [481, 95] width 154 height 32
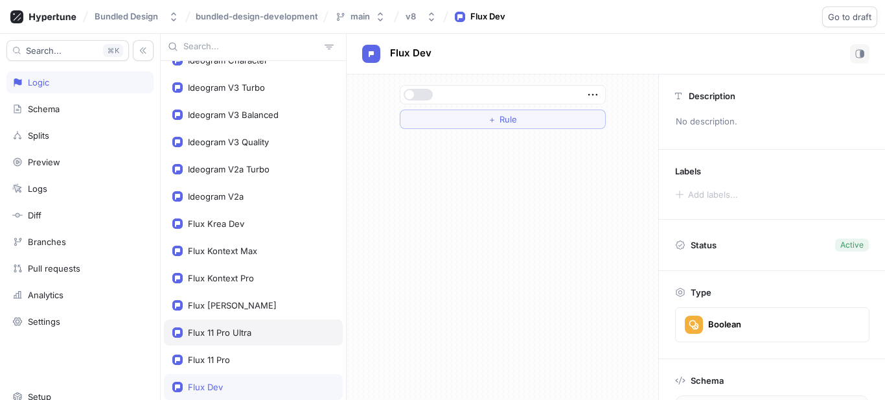
scroll to position [548, 0]
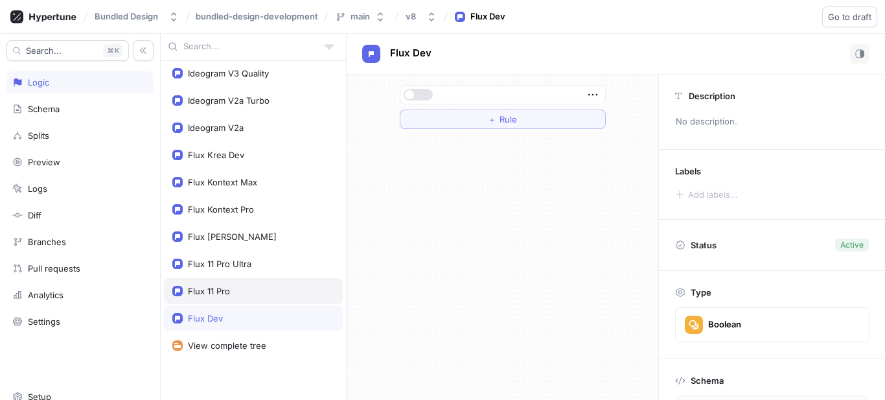
click at [226, 288] on div "Flux 11 Pro" at bounding box center [209, 291] width 42 height 10
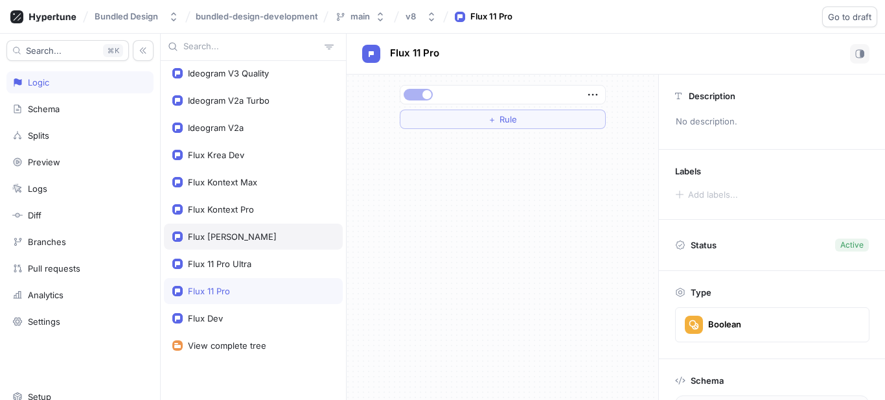
click at [228, 235] on div "Flux [PERSON_NAME]" at bounding box center [232, 236] width 89 height 10
type textarea "fluxSchnell: Boolean!"
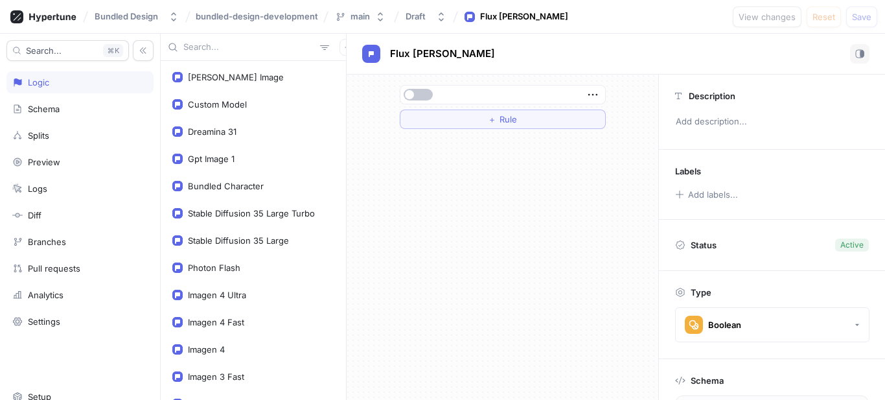
scroll to position [398, 0]
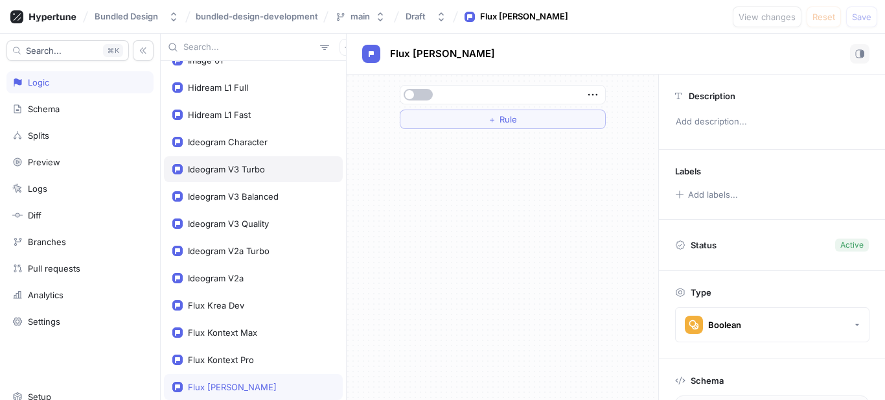
click at [267, 168] on div "Ideogram V3 Turbo" at bounding box center [253, 169] width 162 height 10
type textarea "ideogramV3Turbo: Boolean!"
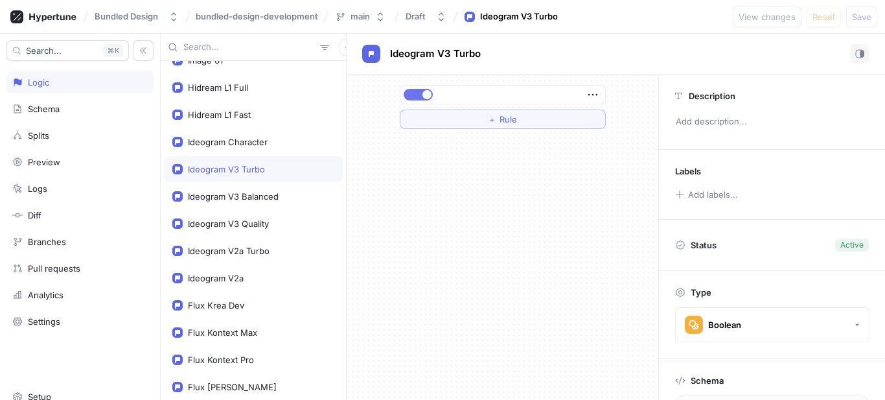
click at [422, 90] on button "button" at bounding box center [418, 95] width 29 height 12
click at [866, 17] on span "Save" at bounding box center [861, 17] width 19 height 8
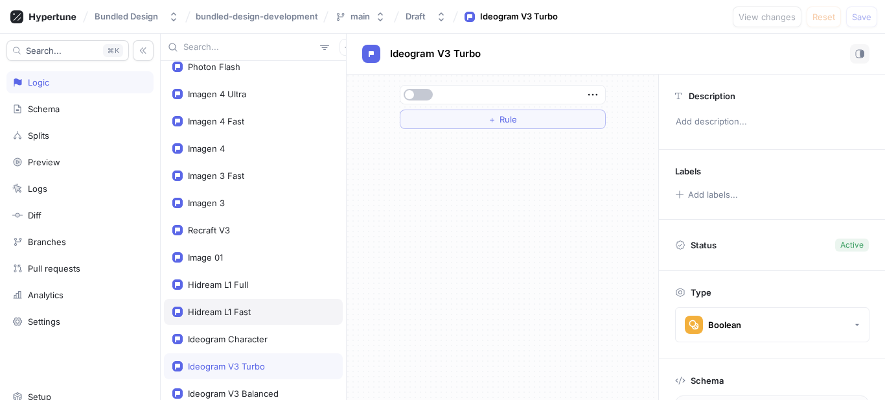
scroll to position [139, 0]
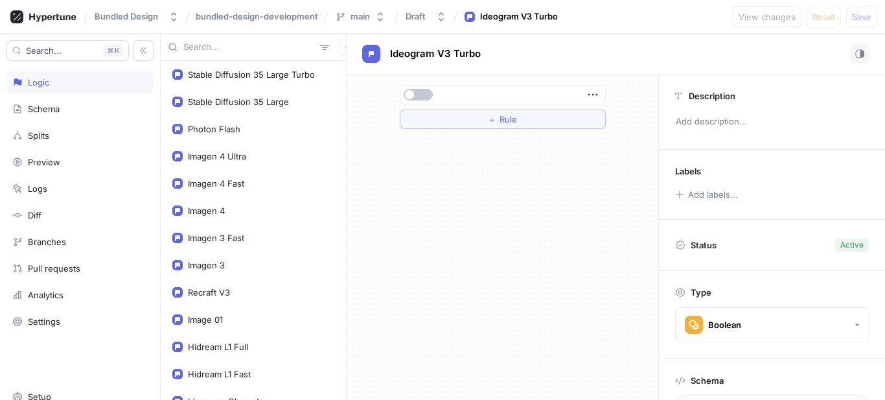
click at [237, 51] on input "text" at bounding box center [249, 47] width 132 height 13
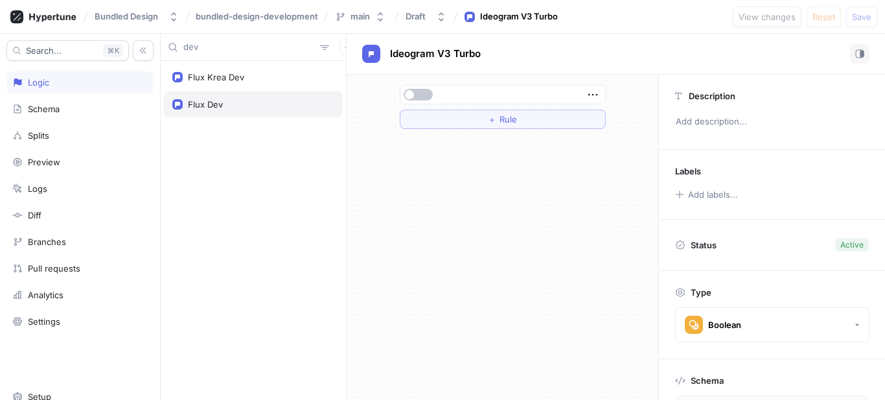
type input "dev"
click at [247, 100] on div "Flux Dev" at bounding box center [253, 104] width 162 height 10
type textarea "fluxDev: Boolean!"
click at [421, 93] on button "button" at bounding box center [418, 95] width 29 height 12
click at [865, 18] on span "Save" at bounding box center [861, 17] width 19 height 8
